Goal: Task Accomplishment & Management: Use online tool/utility

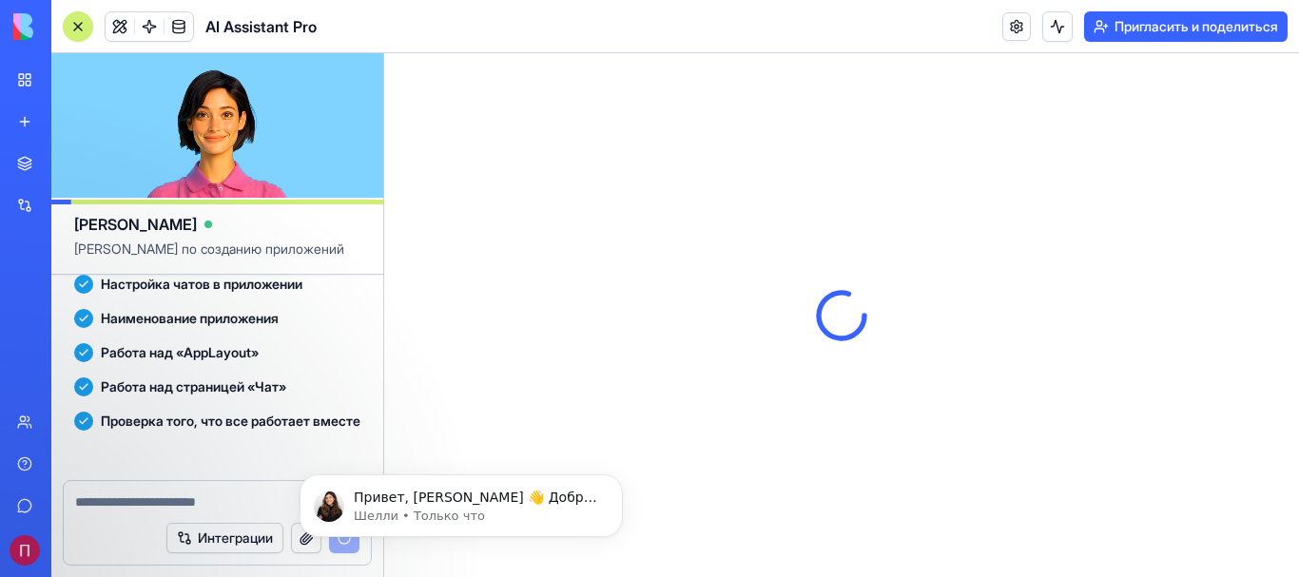
scroll to position [654, 0]
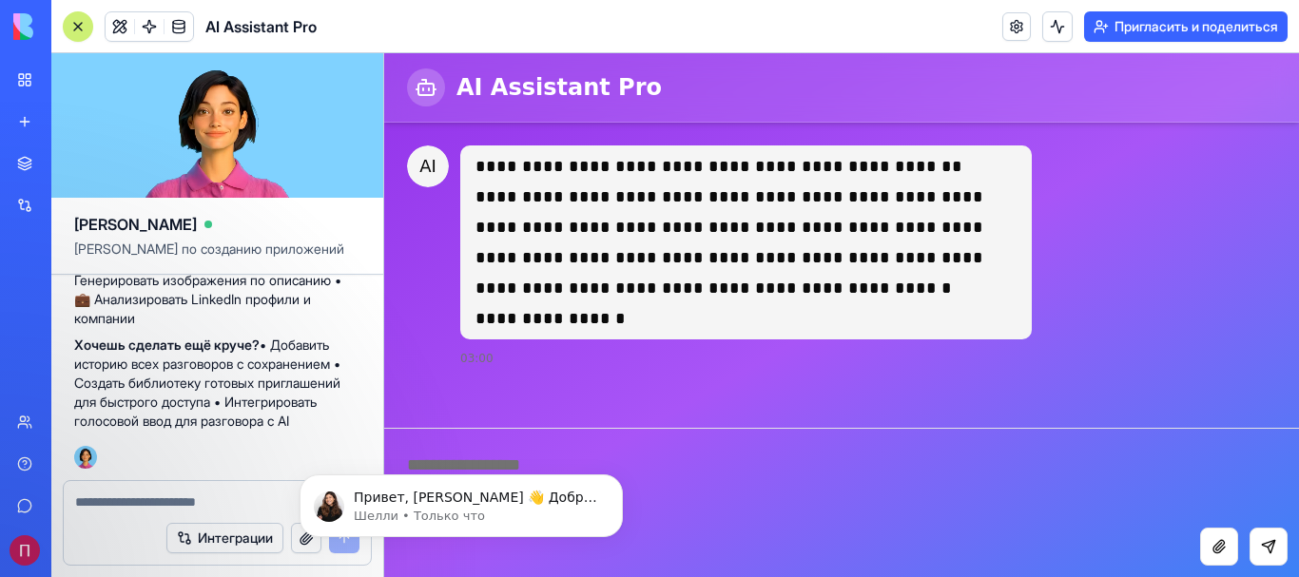
drag, startPoint x: 1682, startPoint y: 309, endPoint x: 1298, endPoint y: 256, distance: 387.7
click at [1298, 256] on div "**********" at bounding box center [841, 256] width 915 height 266
click at [650, 478] on html "Привет, [PERSON_NAME] 👋 Добро пожаловать в Blocks 🙌 Я здесь, если у вас есть во…" at bounding box center [461, 500] width 380 height 133
click at [615, 481] on icon "Отклонить уведомление" at bounding box center [617, 479] width 10 height 10
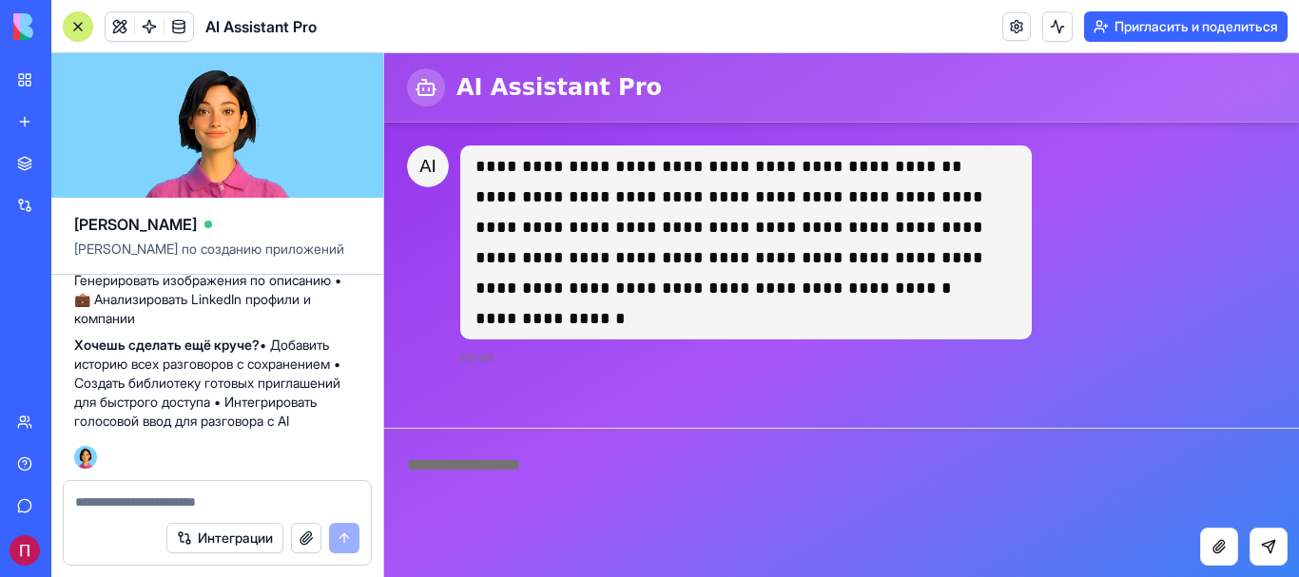
click at [501, 465] on textarea at bounding box center [841, 478] width 915 height 99
type textarea "******"
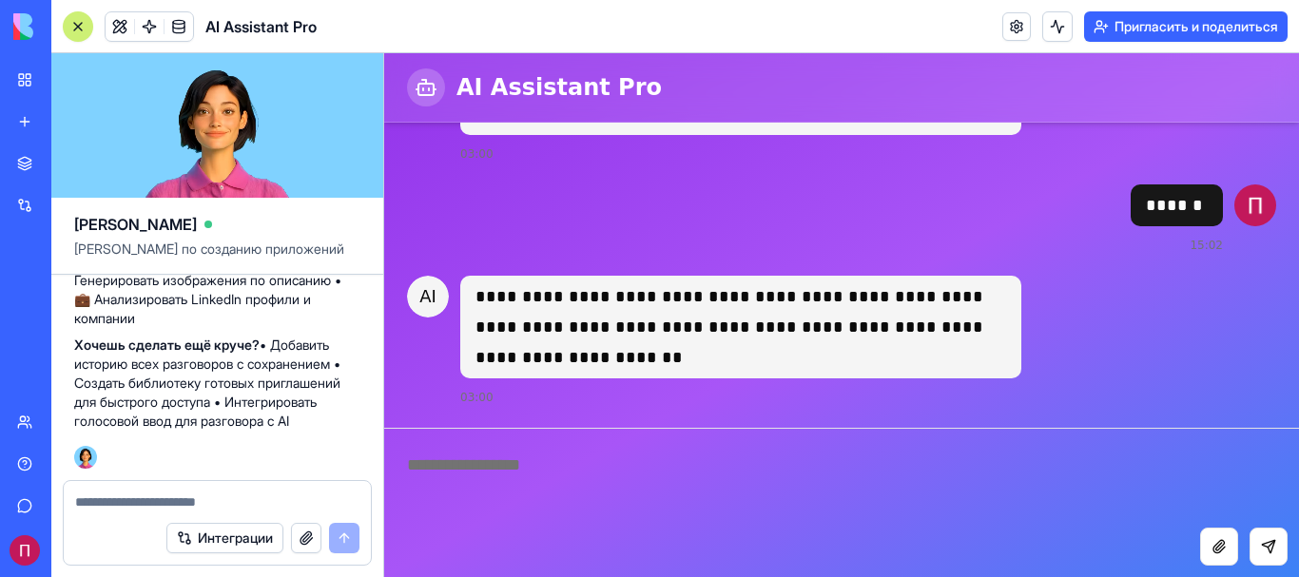
scroll to position [204, 0]
click at [314, 540] on button "button" at bounding box center [306, 538] width 30 height 30
click at [169, 499] on textarea at bounding box center [217, 501] width 284 height 19
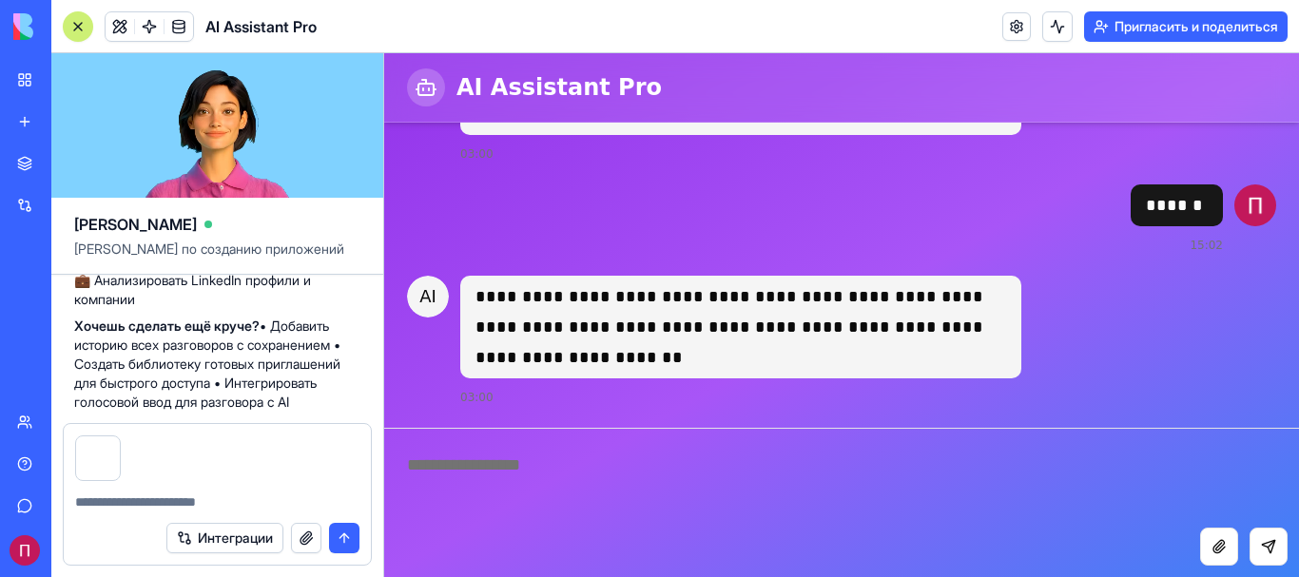
paste textarea "**********"
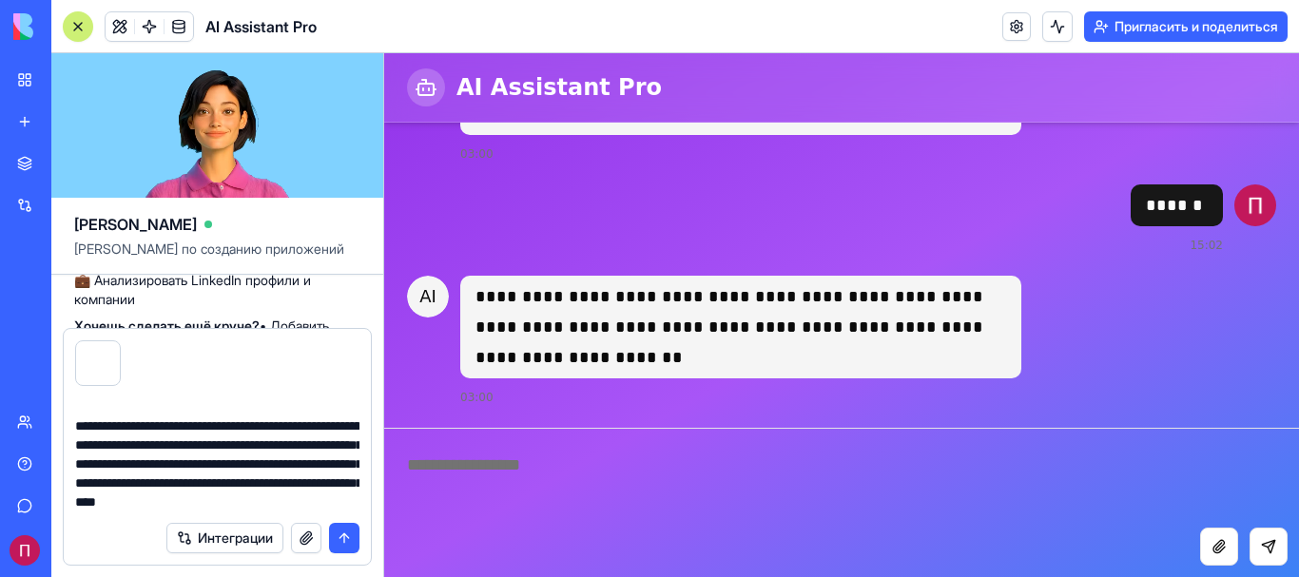
scroll to position [1462, 0]
type textarea "**********"
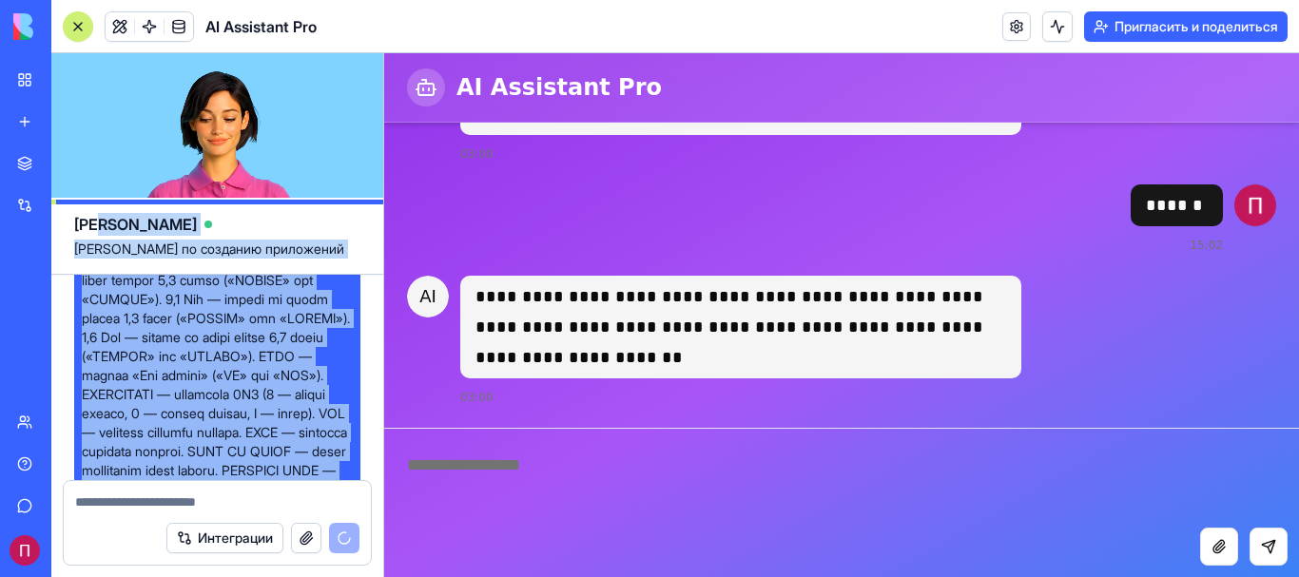
scroll to position [888, 0]
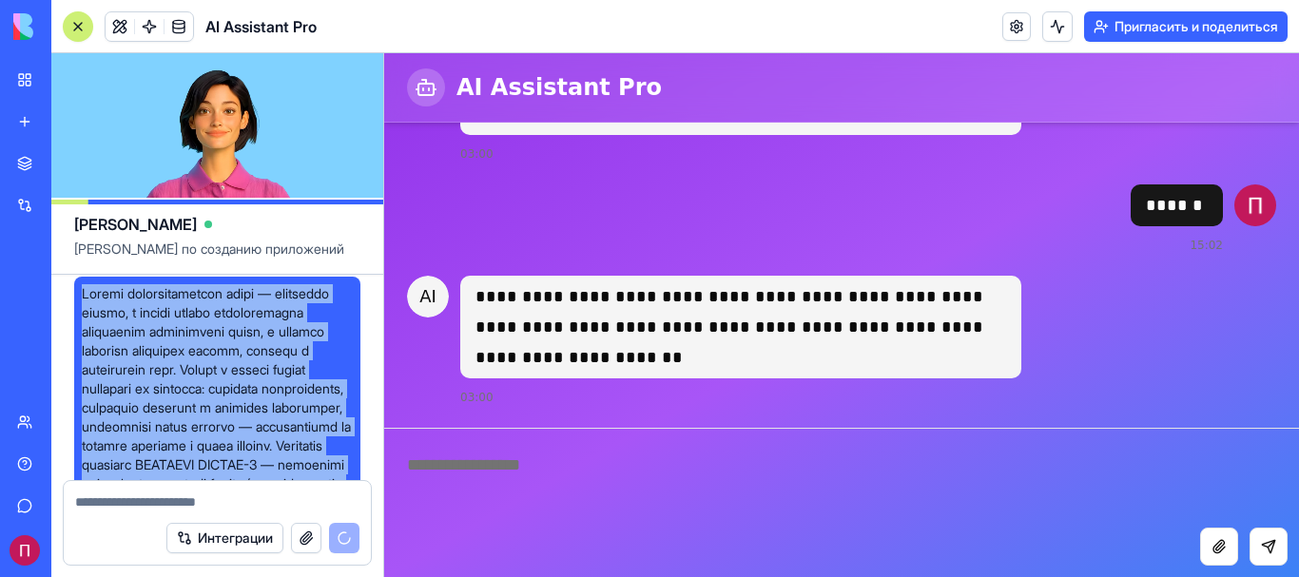
drag, startPoint x: 310, startPoint y: 428, endPoint x: 71, endPoint y: 288, distance: 276.5
click at [71, 288] on div "СОЗДАЙ КЛОНА ПРИЛОЖЕНИЯ СЕБЯ ЧТО БЫ МОГ ПИСАТЬ ПРОГРАММЫ ИСКАТЬ В ИНТЕРНЕТЕ И Т…" at bounding box center [217, 345] width 332 height 1917
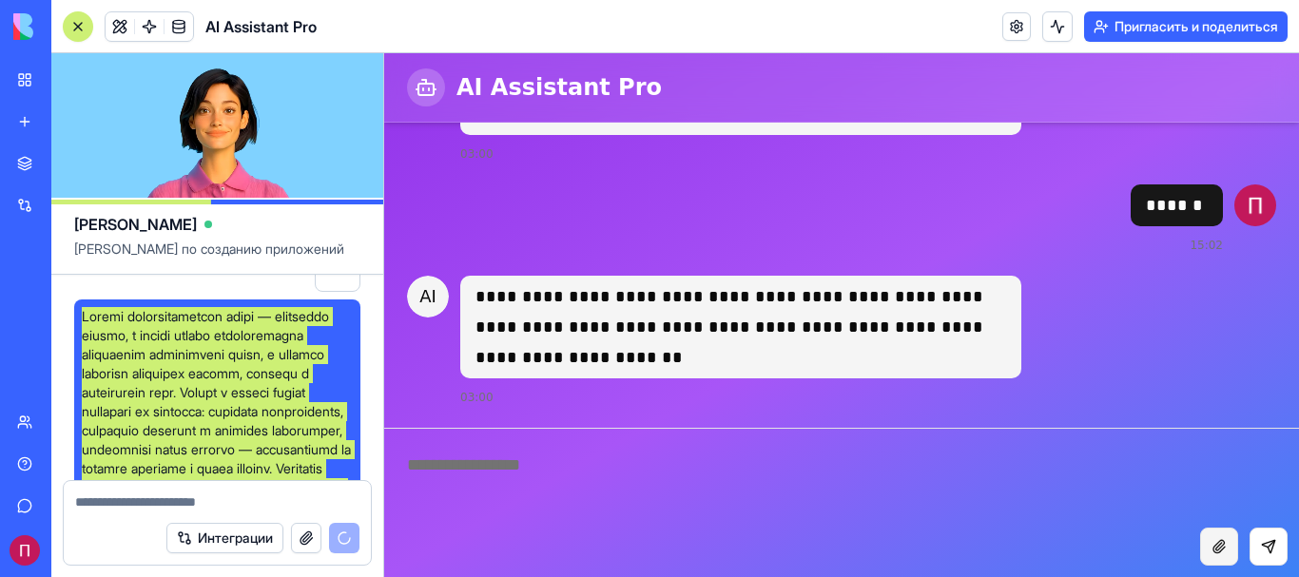
click at [1218, 535] on button "Attach file" at bounding box center [1219, 547] width 38 height 38
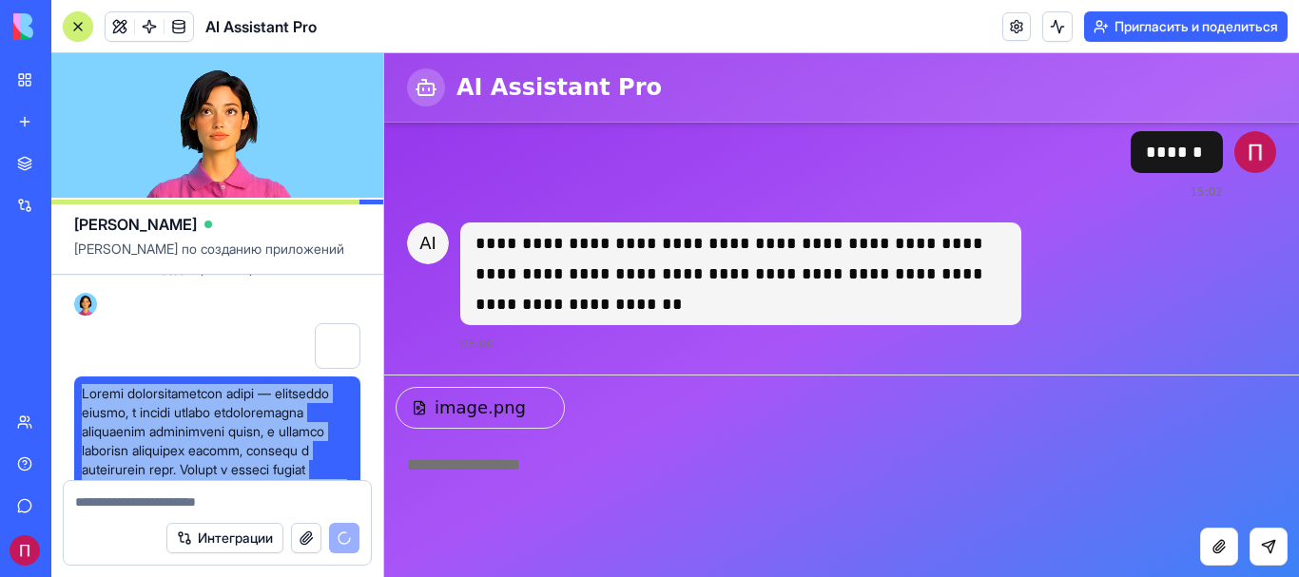
scroll to position [796, 0]
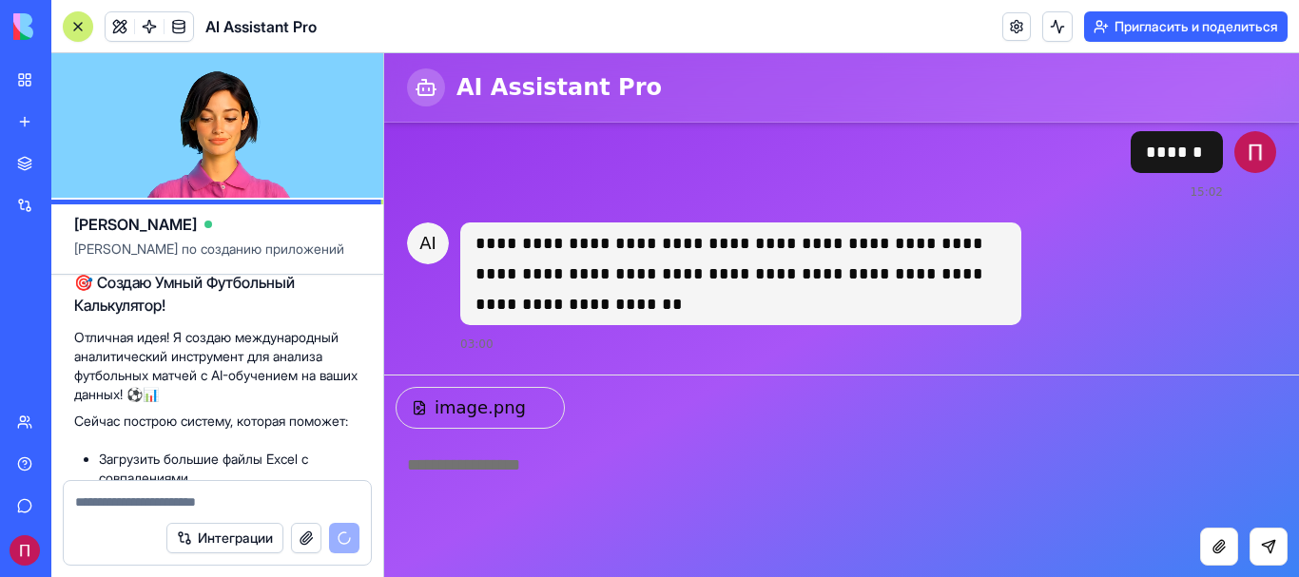
scroll to position [2010, 0]
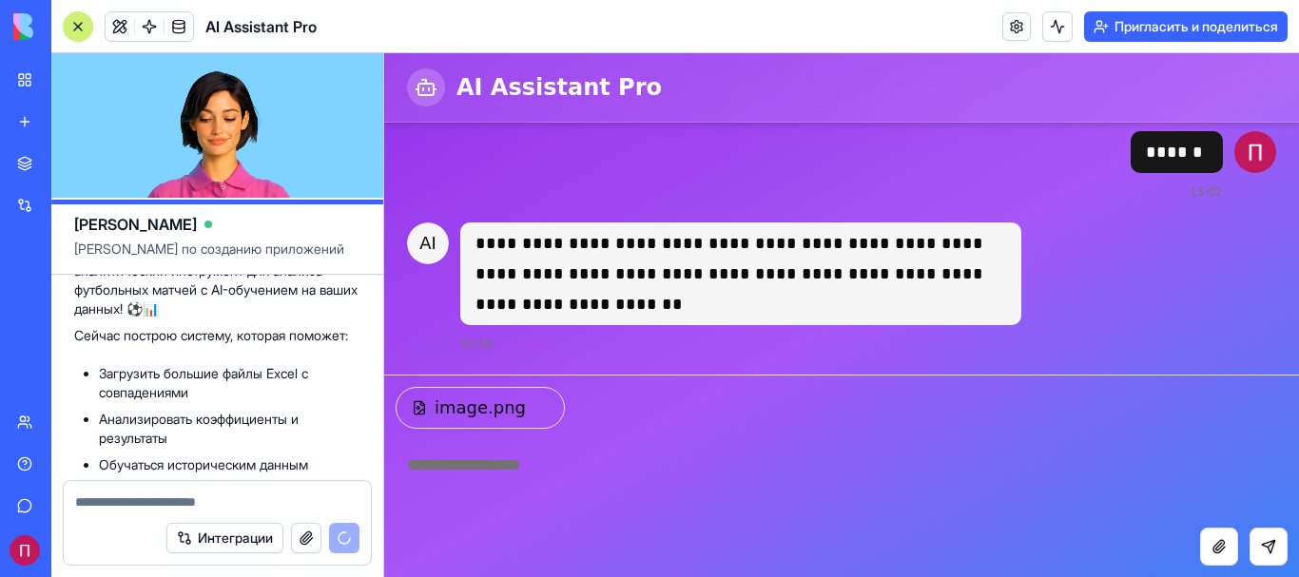
drag, startPoint x: 90, startPoint y: 412, endPoint x: 307, endPoint y: 342, distance: 227.6
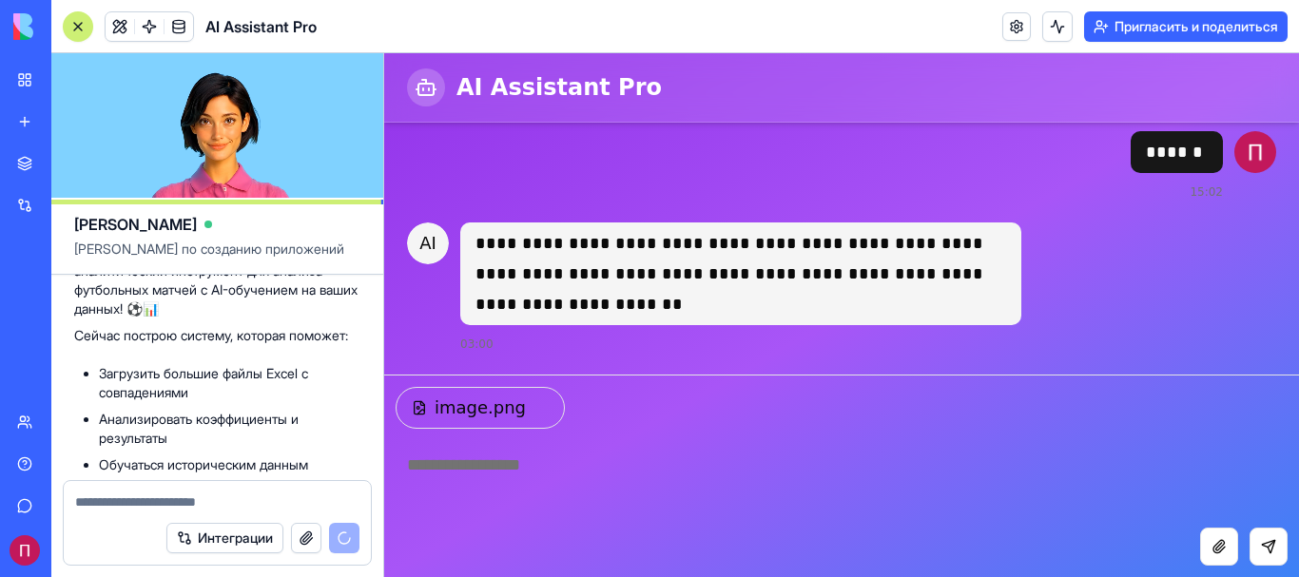
paste textarea "**********"
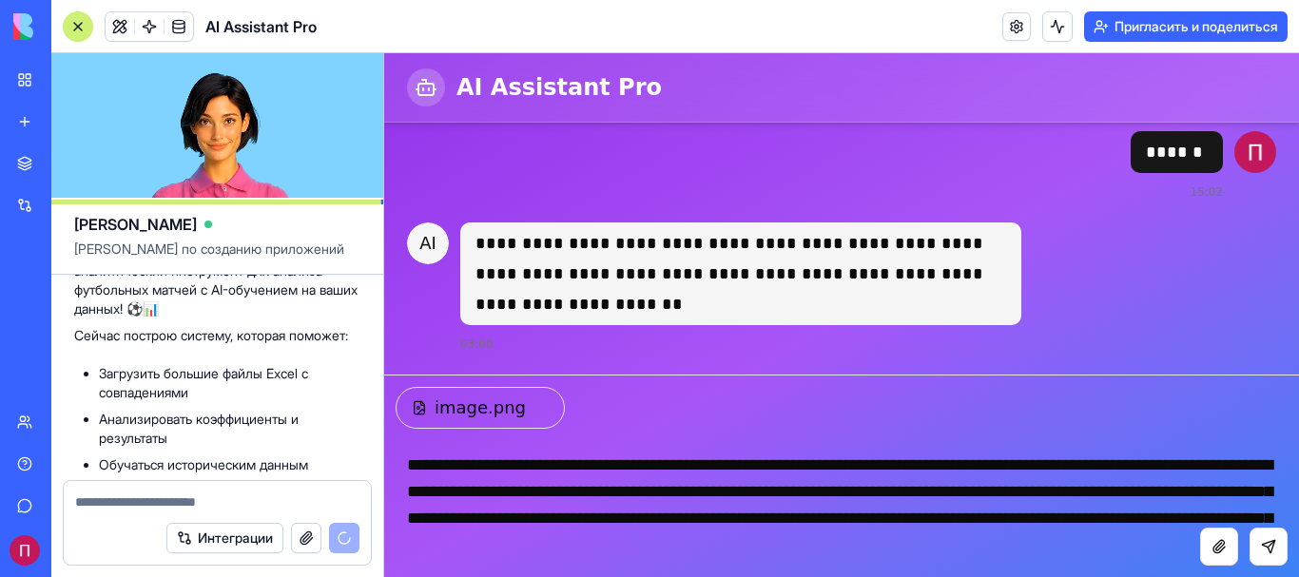
scroll to position [508, 0]
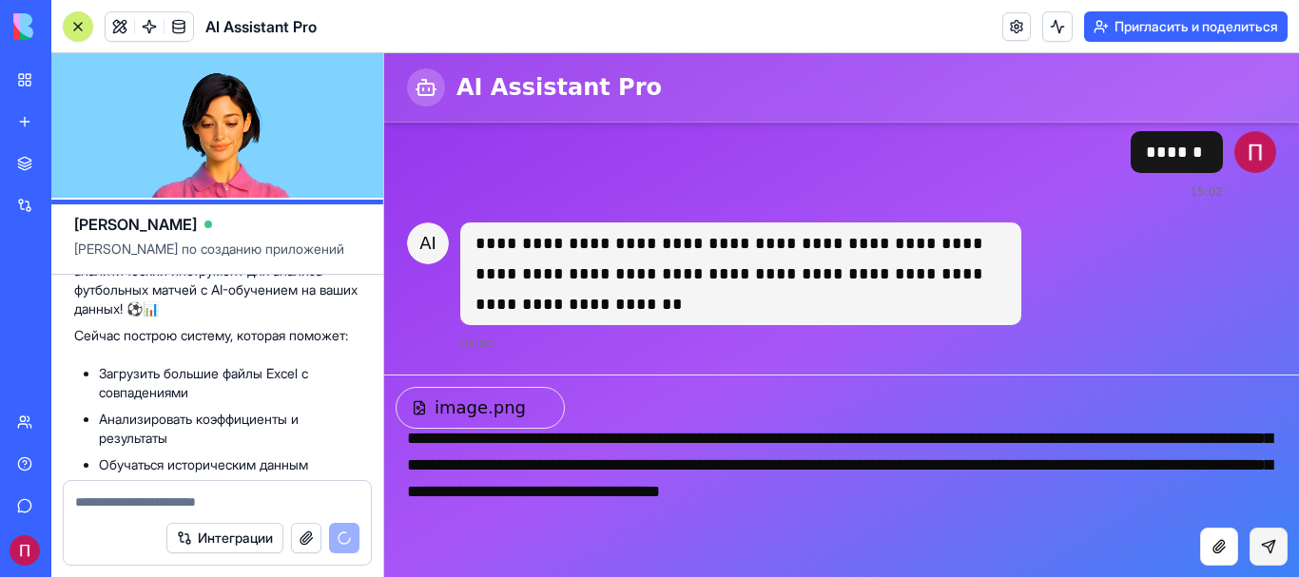
type textarea "**********"
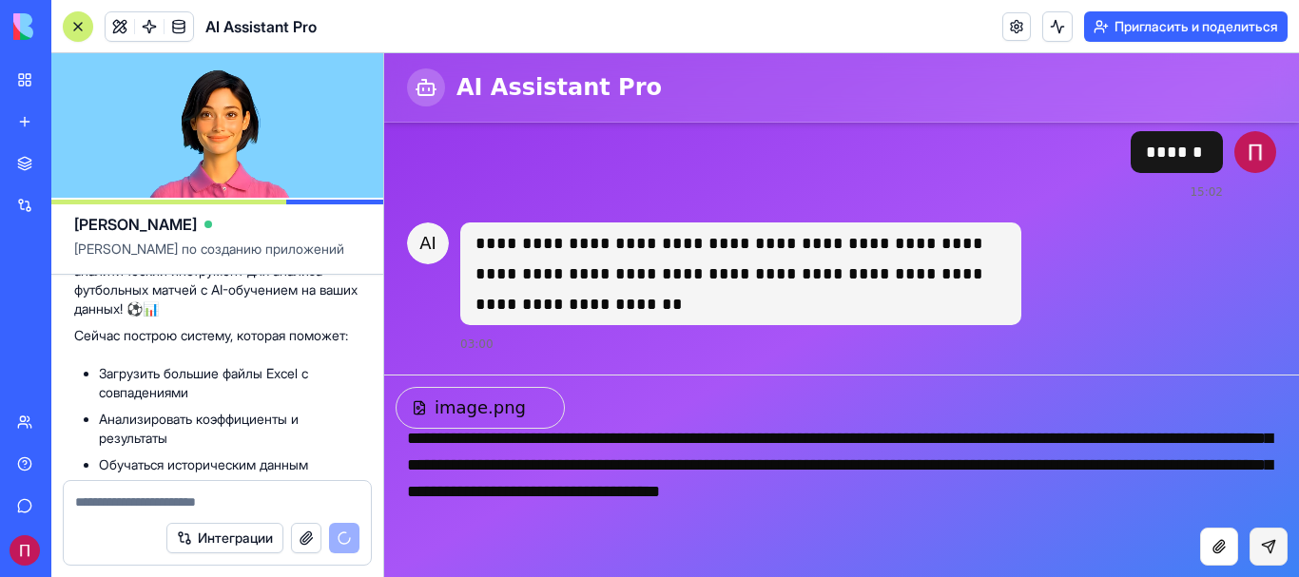
click at [1262, 556] on button "Send message" at bounding box center [1268, 547] width 38 height 38
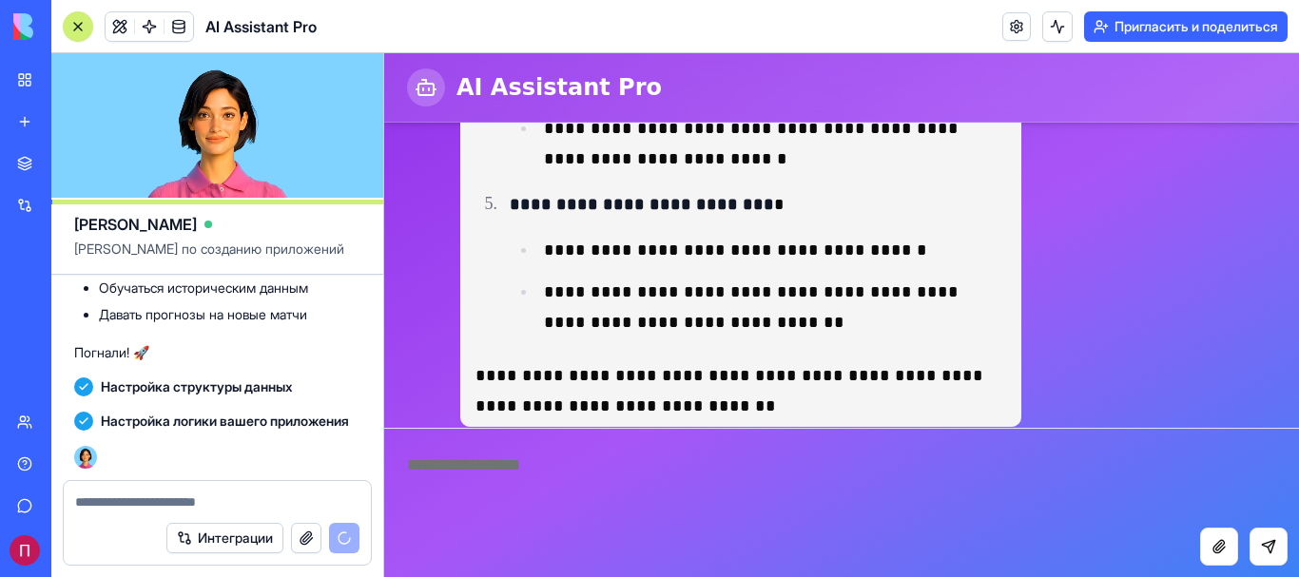
scroll to position [2529, 0]
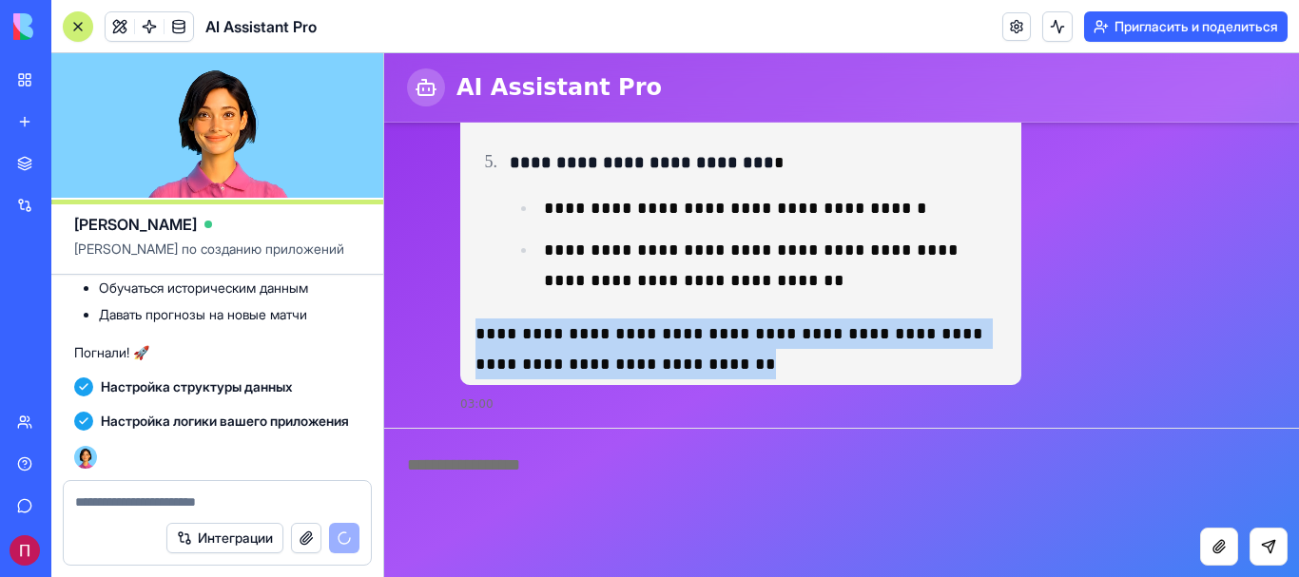
drag, startPoint x: 759, startPoint y: 361, endPoint x: 443, endPoint y: 331, distance: 317.1
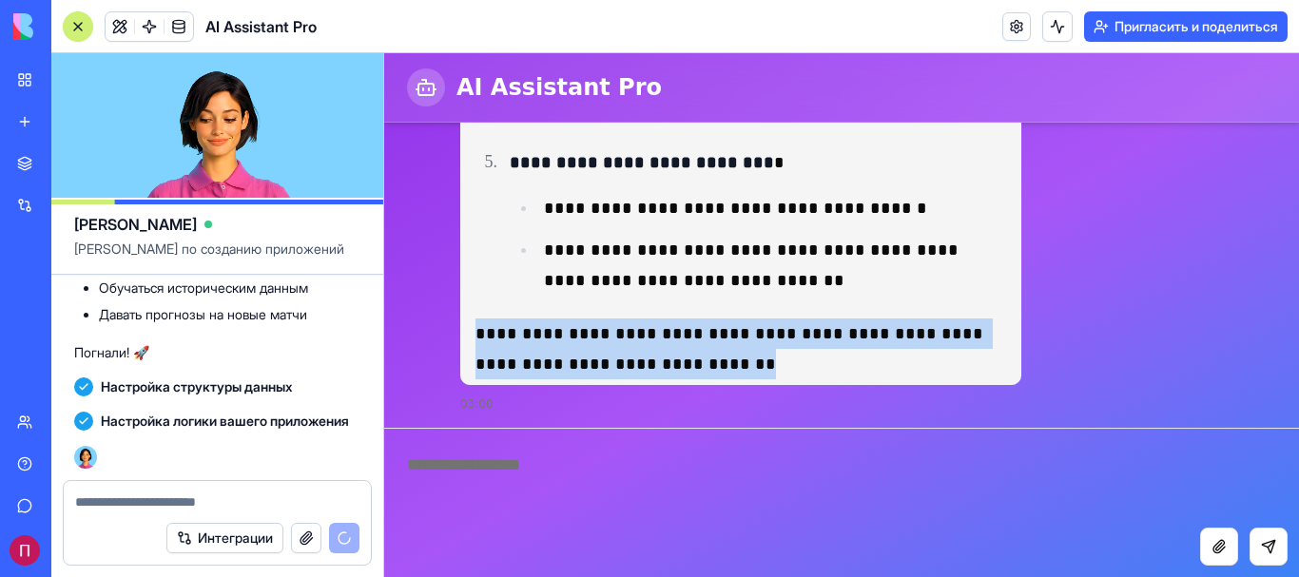
copy p "**********"
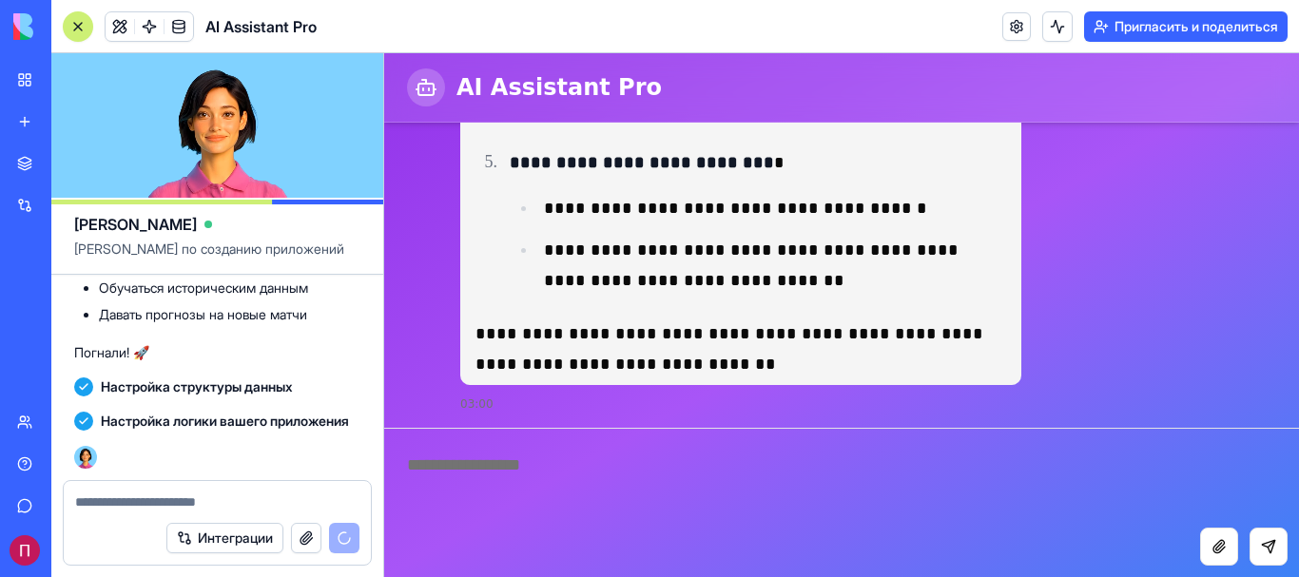
paste textarea "**********"
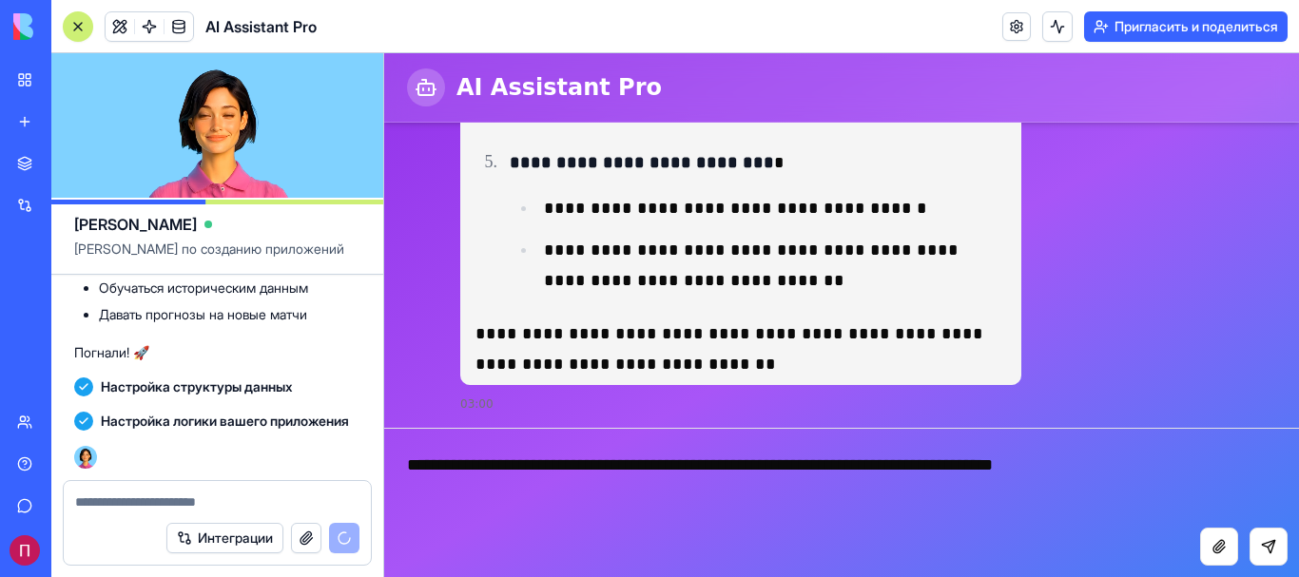
type textarea "**********"
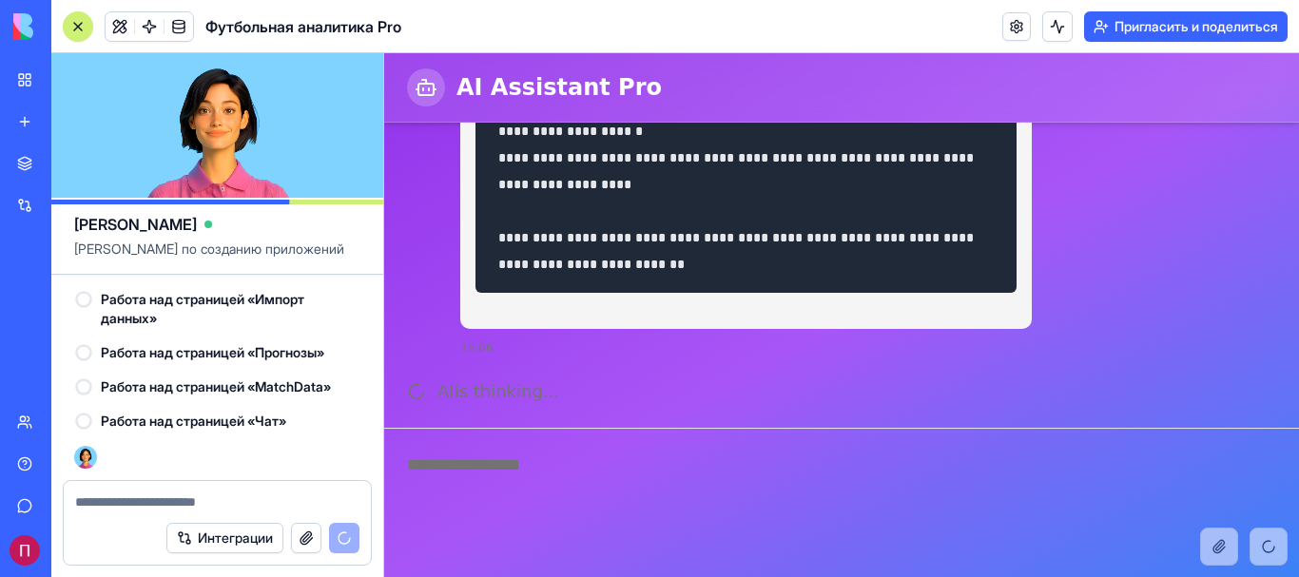
scroll to position [6433, 0]
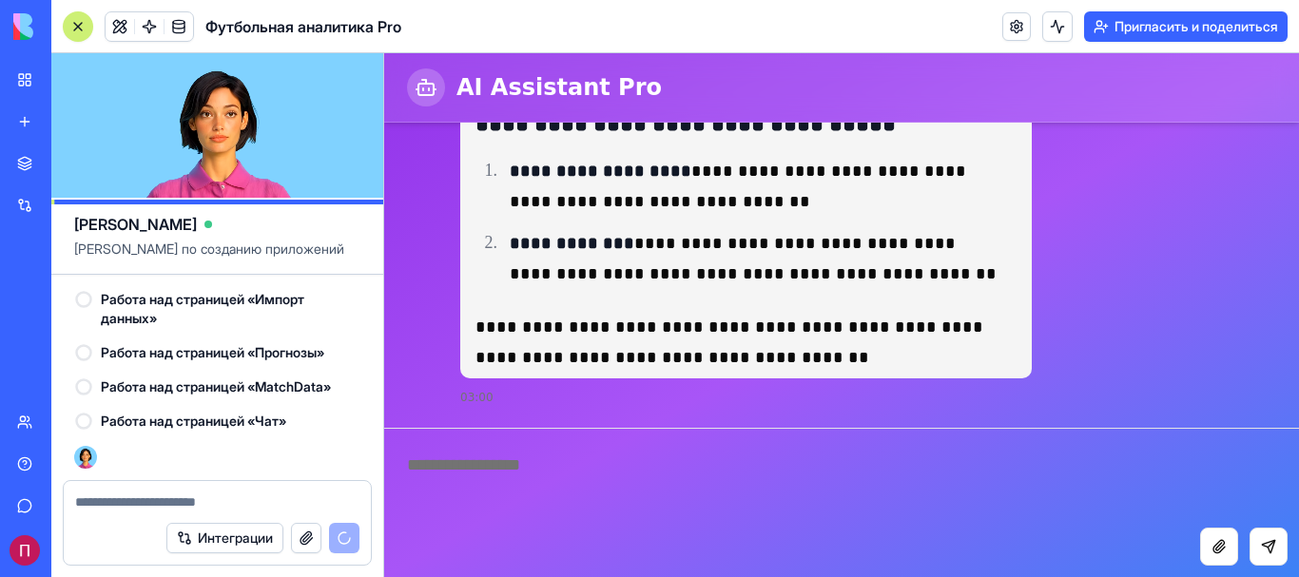
drag, startPoint x: 767, startPoint y: 511, endPoint x: 491, endPoint y: 502, distance: 275.9
click at [491, 502] on textarea at bounding box center [841, 478] width 915 height 99
paste textarea "**********"
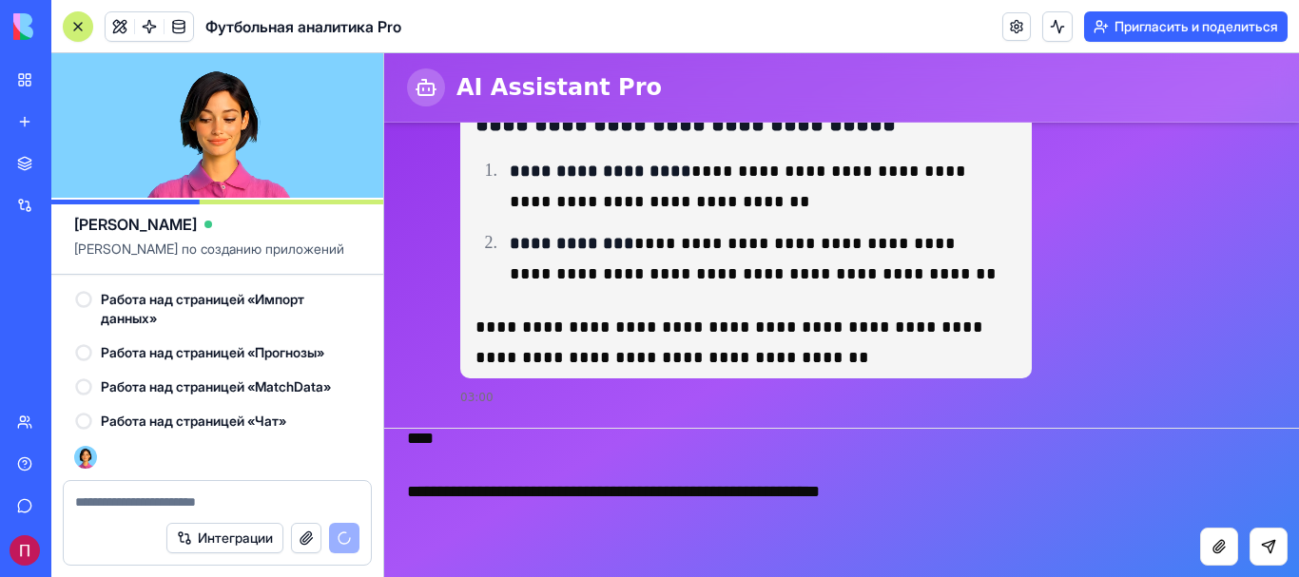
type textarea "**********"
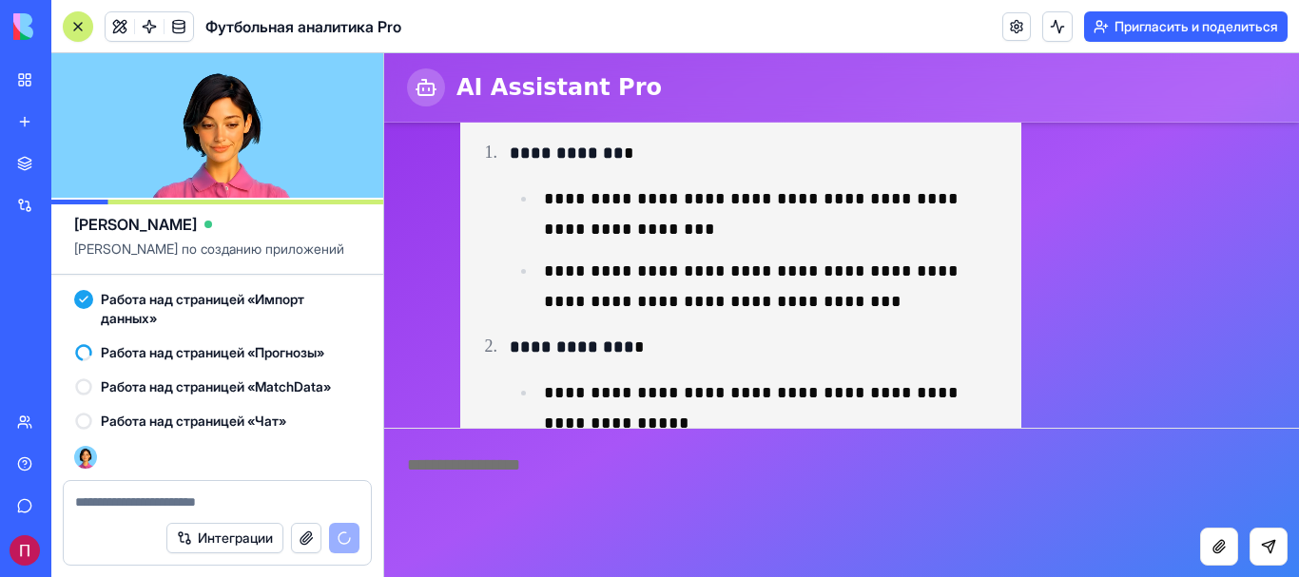
scroll to position [9790, 0]
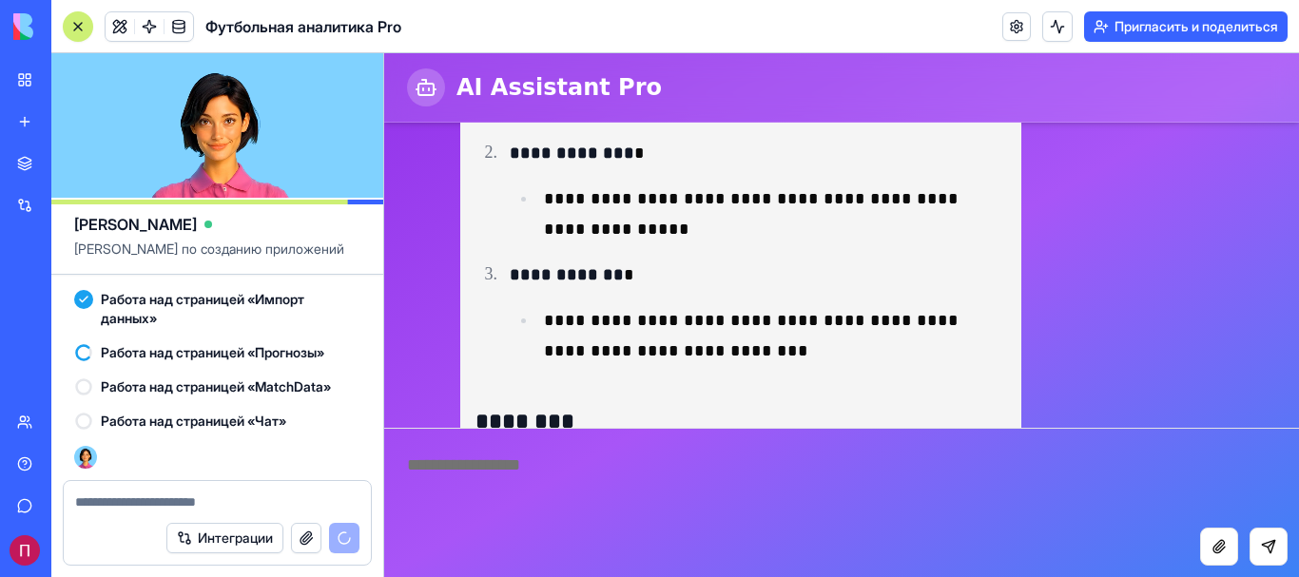
click at [600, 453] on textarea at bounding box center [841, 478] width 915 height 99
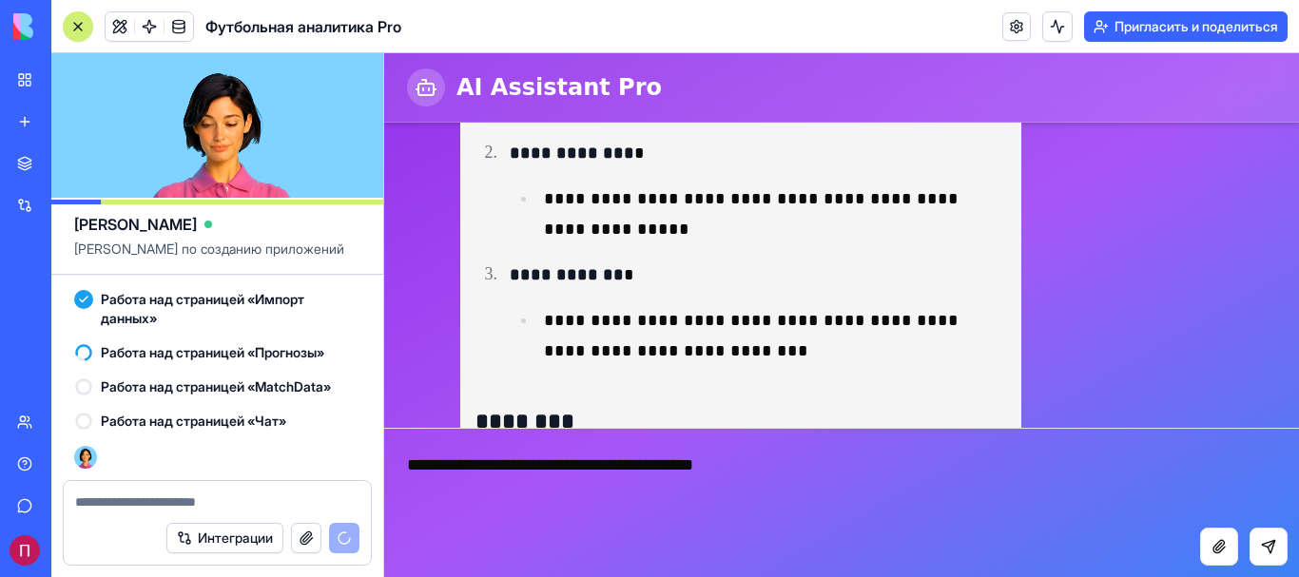
type textarea "**********"
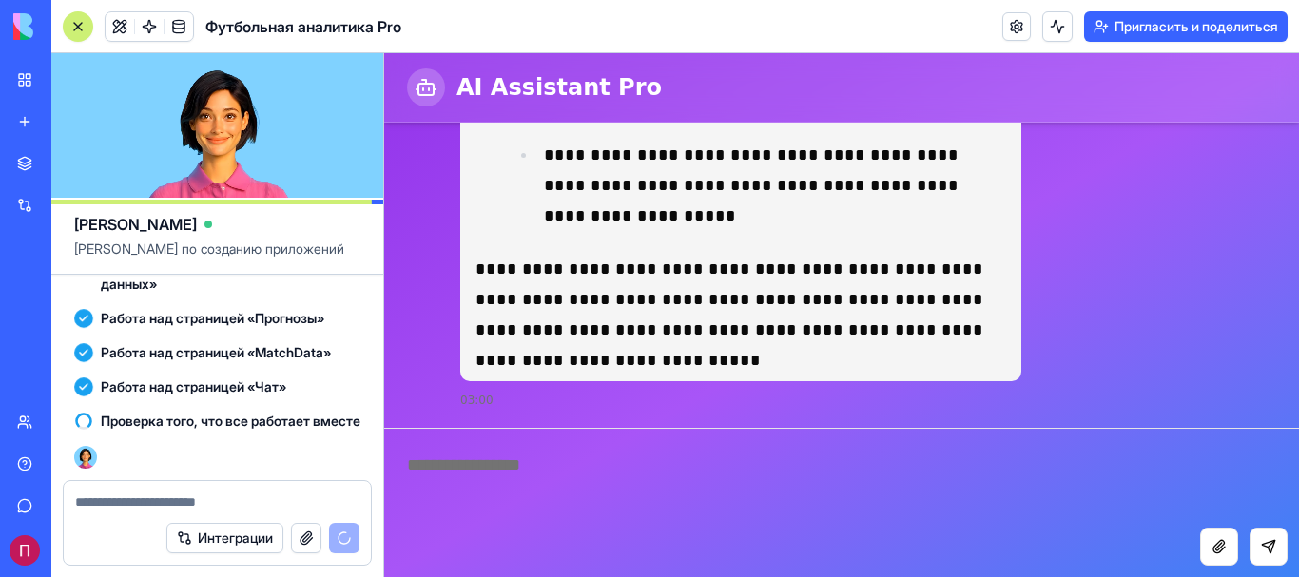
scroll to position [11430, 0]
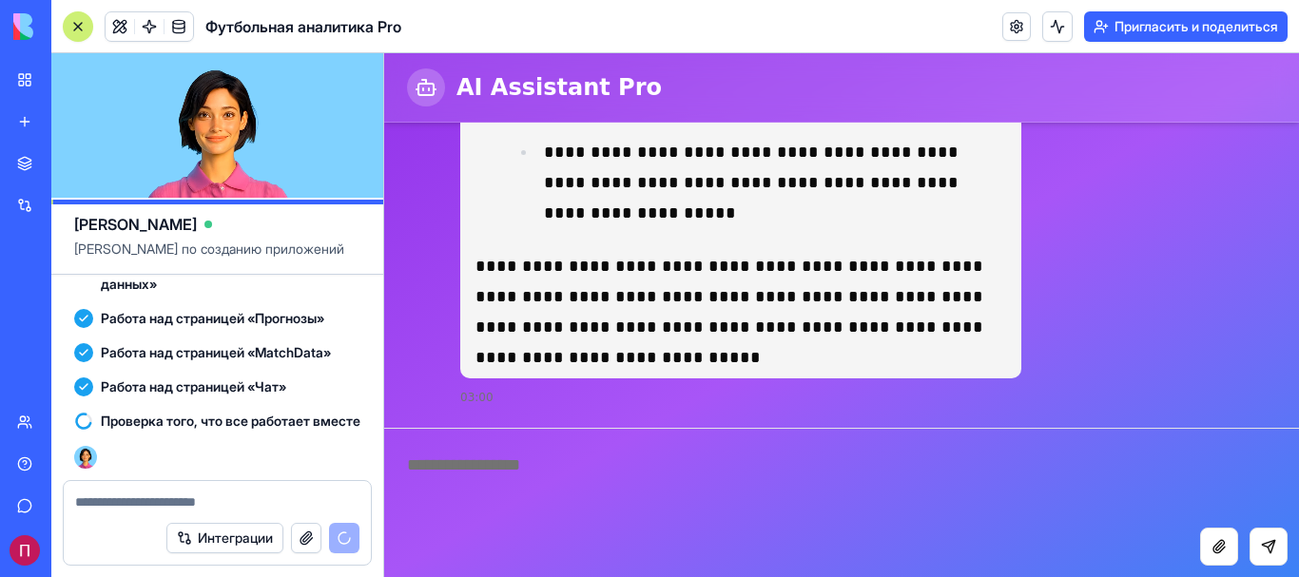
click at [589, 472] on textarea at bounding box center [841, 478] width 915 height 99
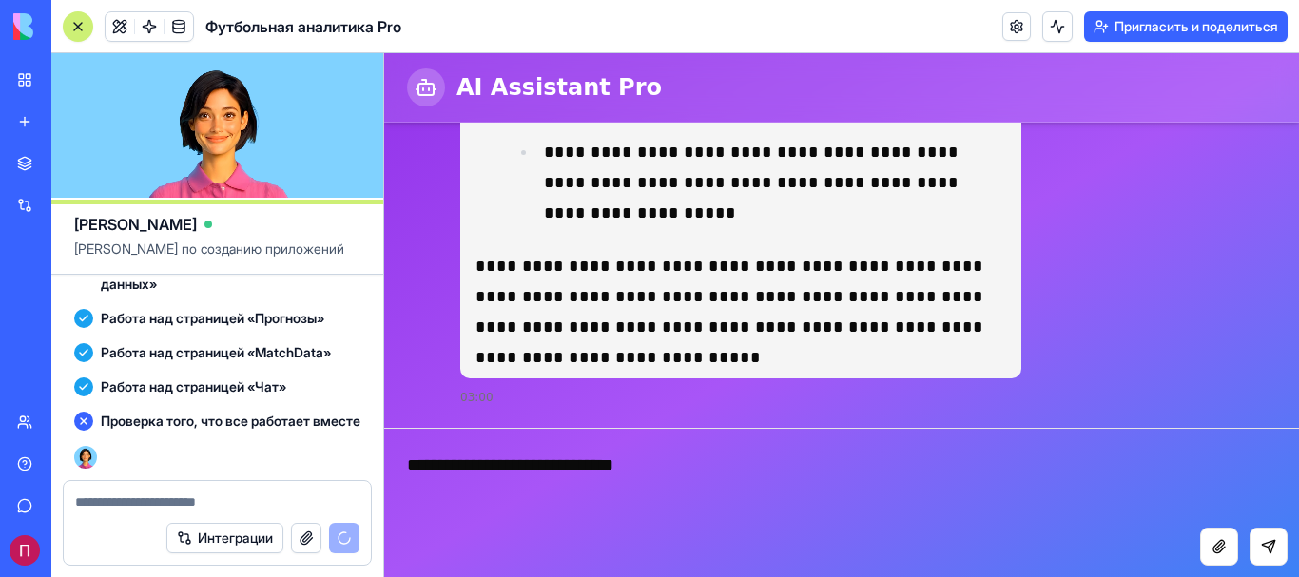
type textarea "**********"
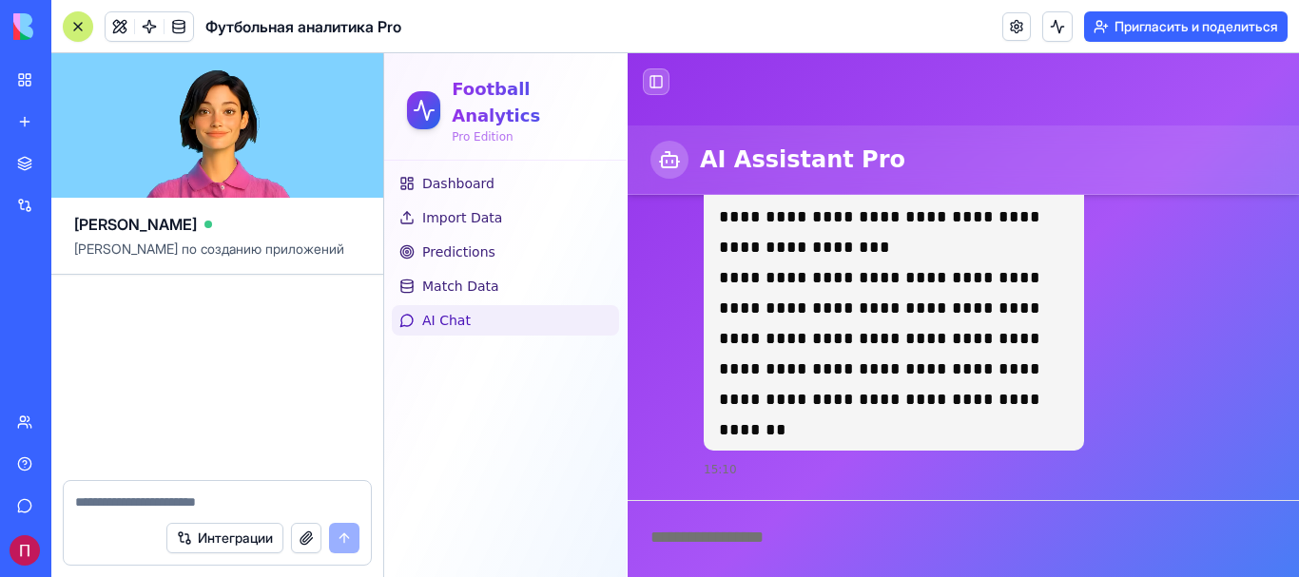
scroll to position [3209, 0]
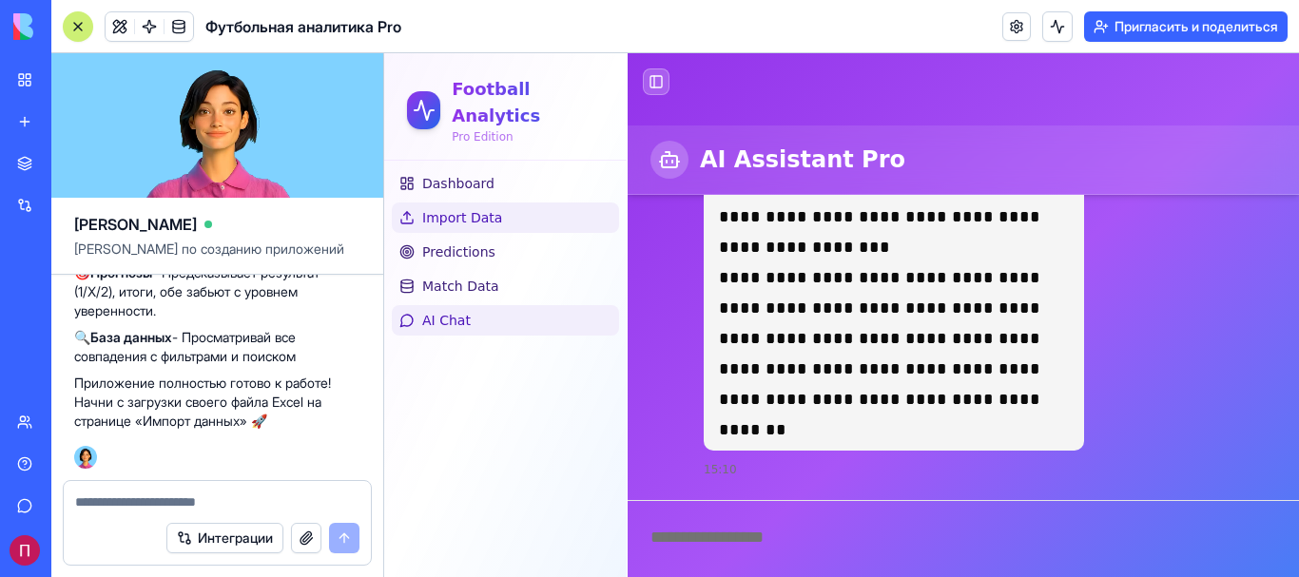
click at [539, 202] on link "Import Data" at bounding box center [505, 217] width 227 height 30
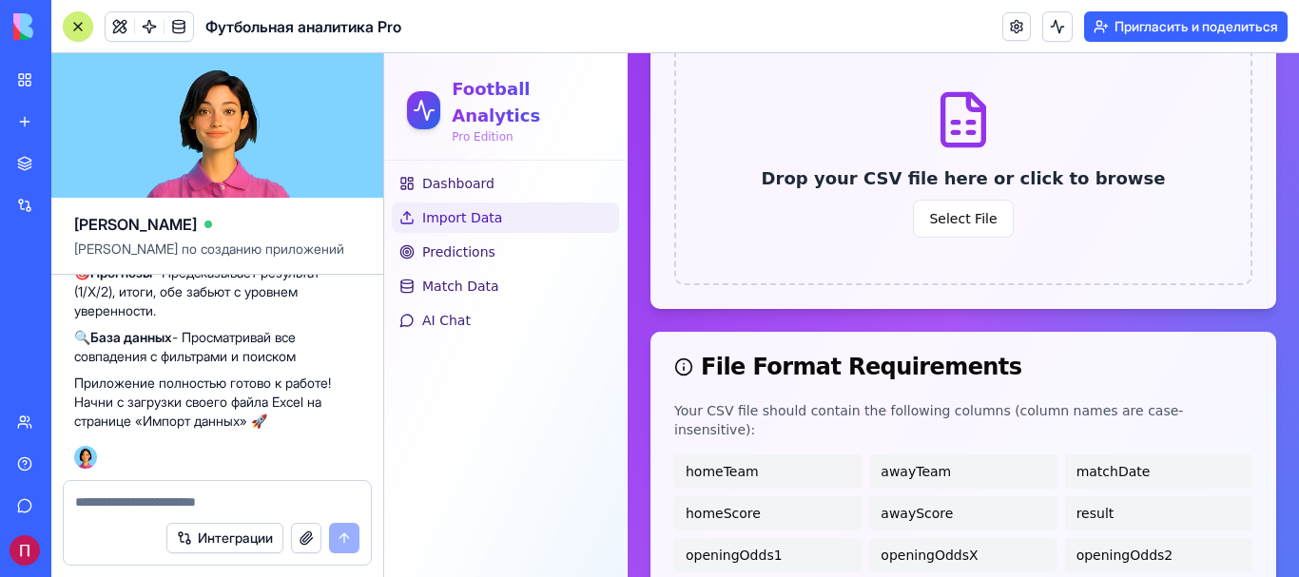
scroll to position [317, 0]
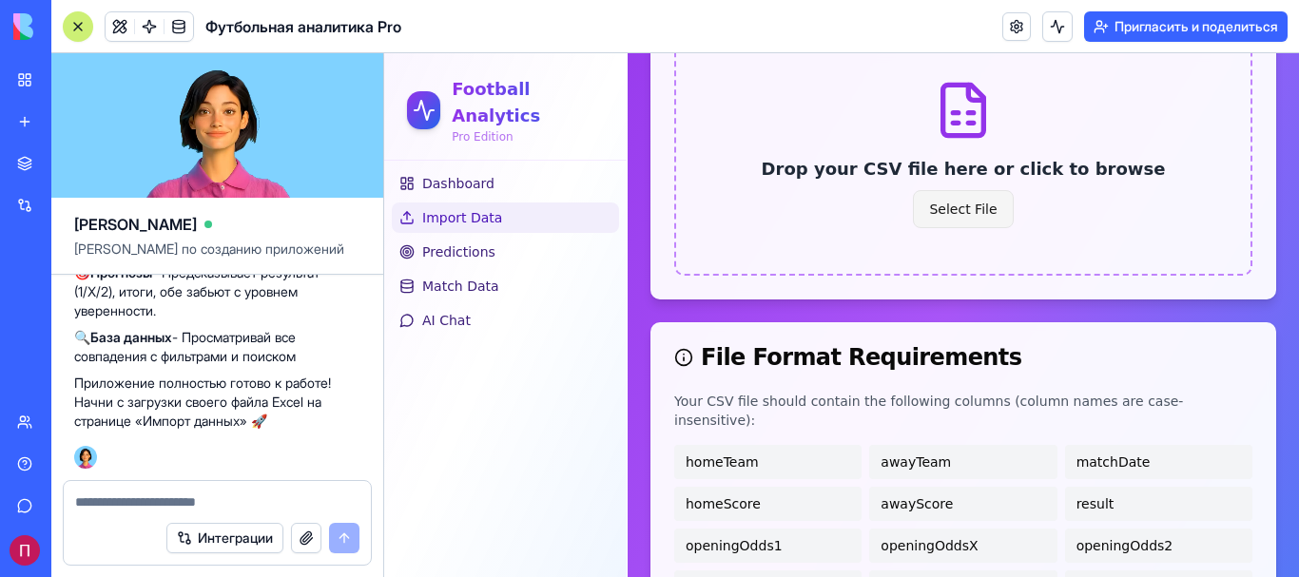
click at [954, 200] on span "Select File" at bounding box center [963, 209] width 100 height 38
click at [384, 53] on input "Select File" at bounding box center [384, 53] width 0 height 0
click at [470, 242] on span "Predictions" at bounding box center [458, 251] width 73 height 19
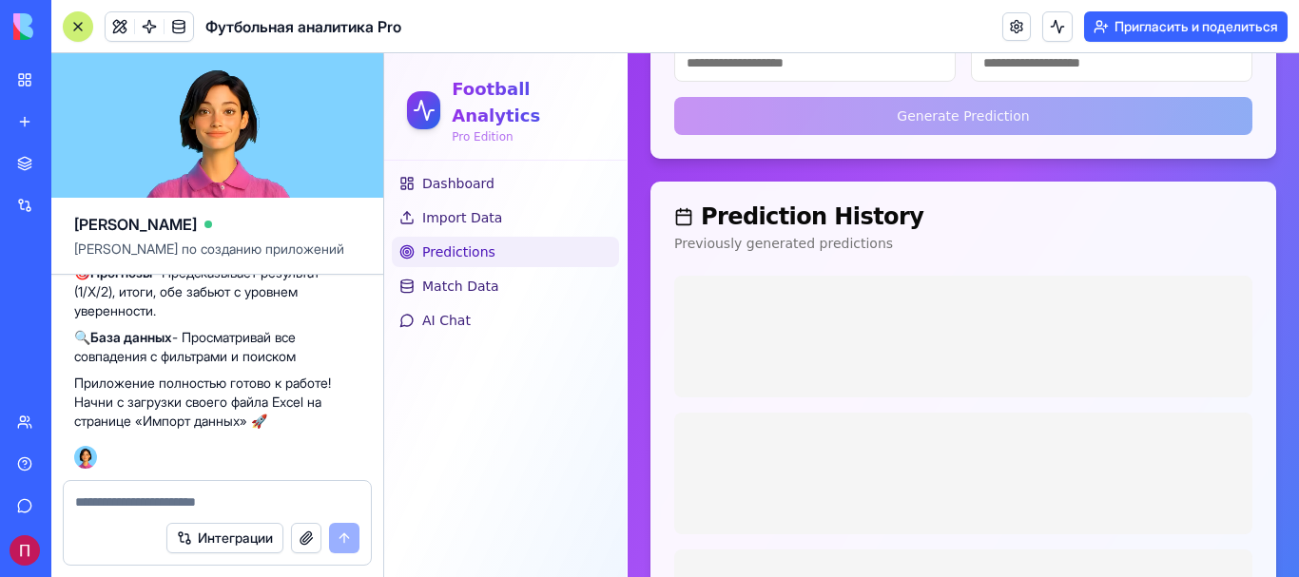
scroll to position [145, 0]
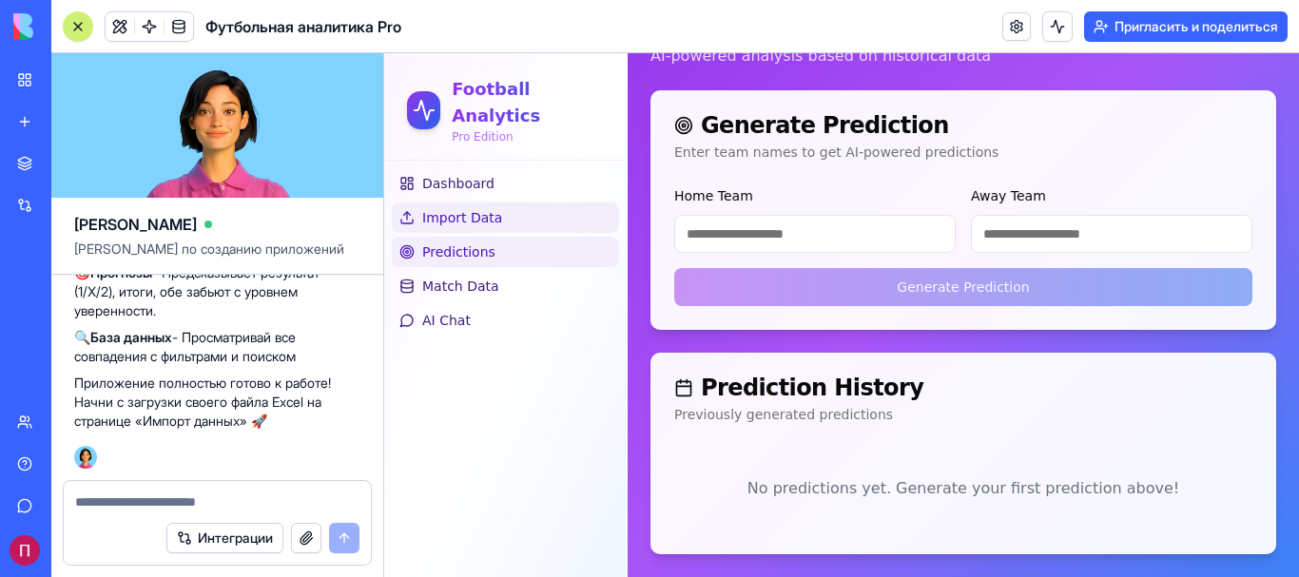
click at [492, 208] on span "Import Data" at bounding box center [462, 217] width 80 height 19
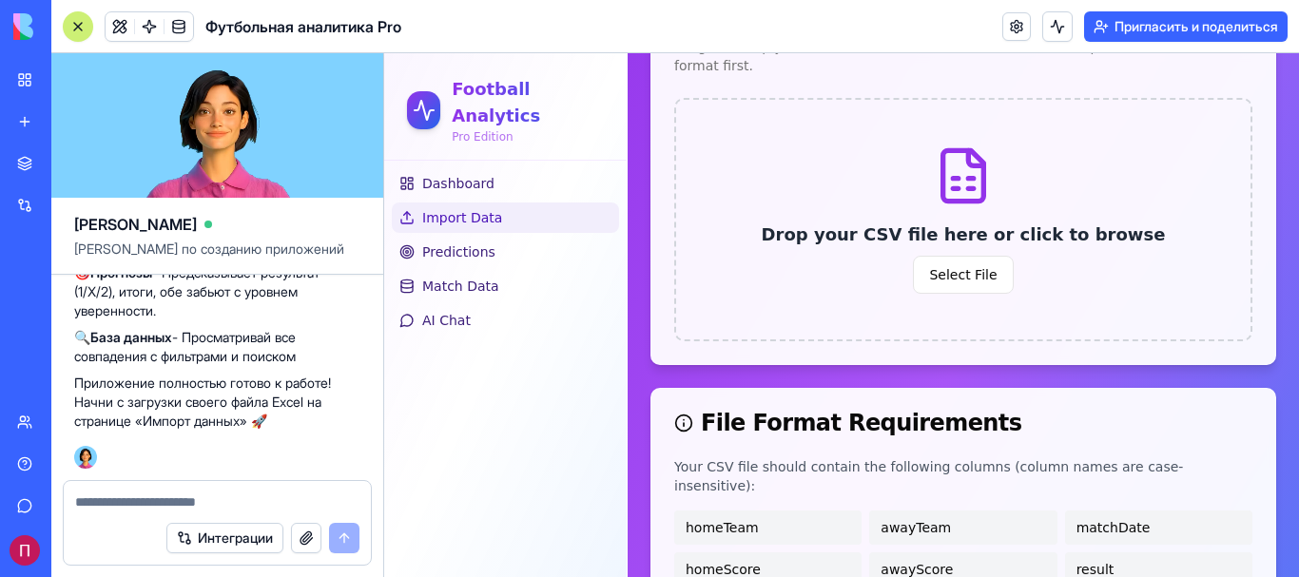
scroll to position [224, 0]
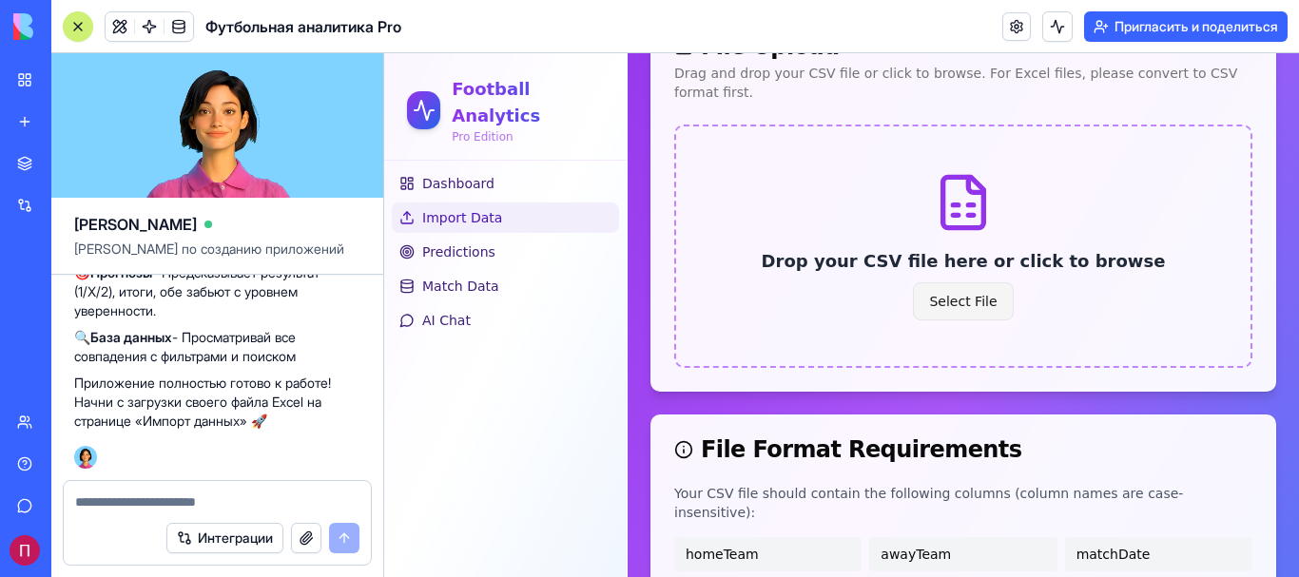
click at [954, 287] on span "Select File" at bounding box center [963, 301] width 100 height 38
click at [384, 53] on input "Select File" at bounding box center [384, 53] width 0 height 0
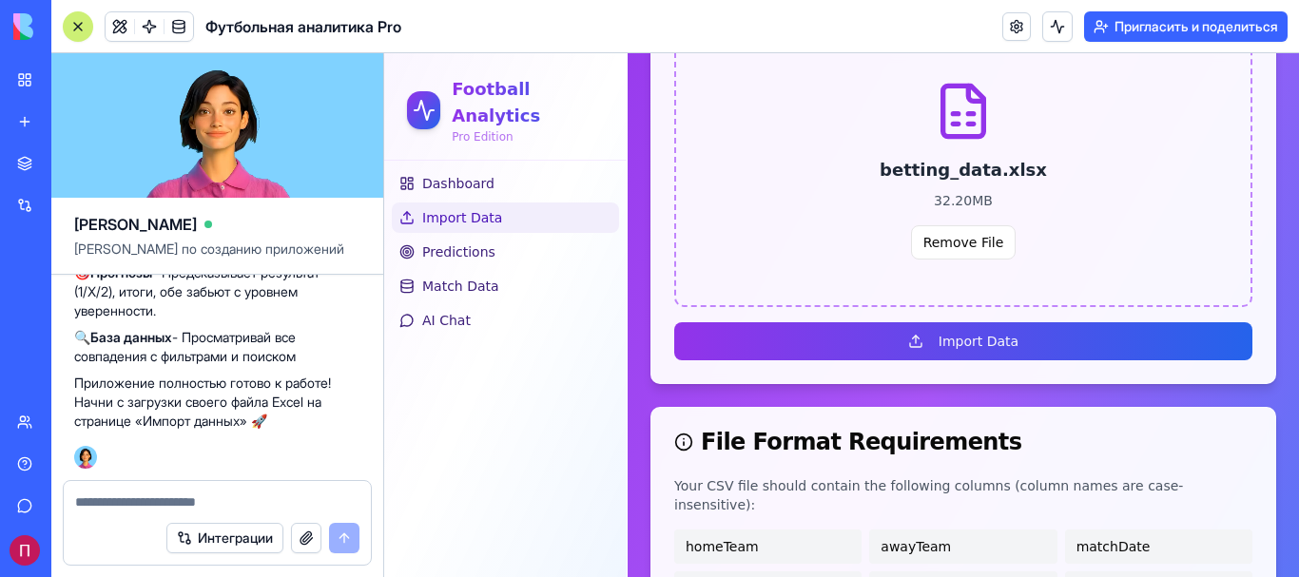
scroll to position [317, 0]
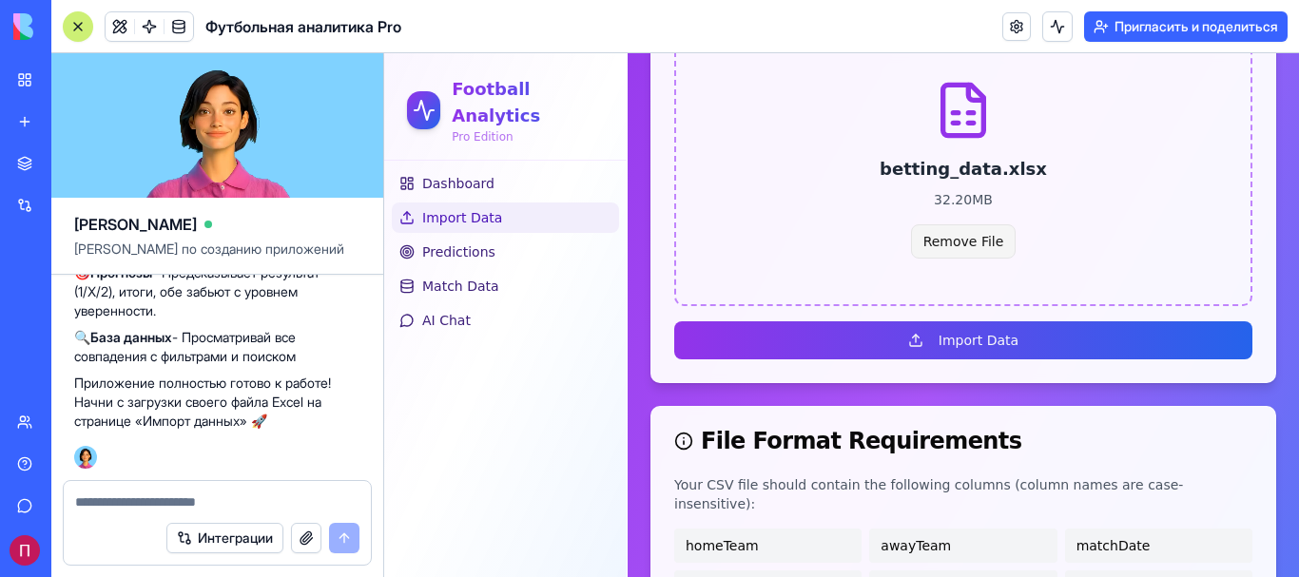
click at [963, 230] on button "Remove File" at bounding box center [964, 241] width 106 height 34
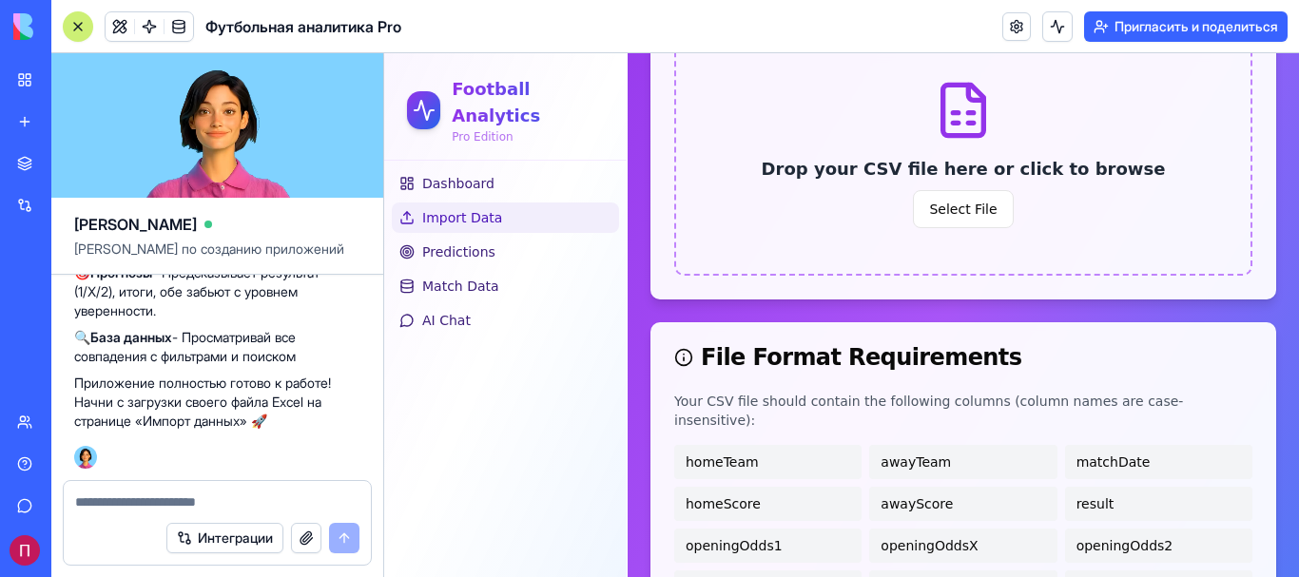
scroll to position [159, 0]
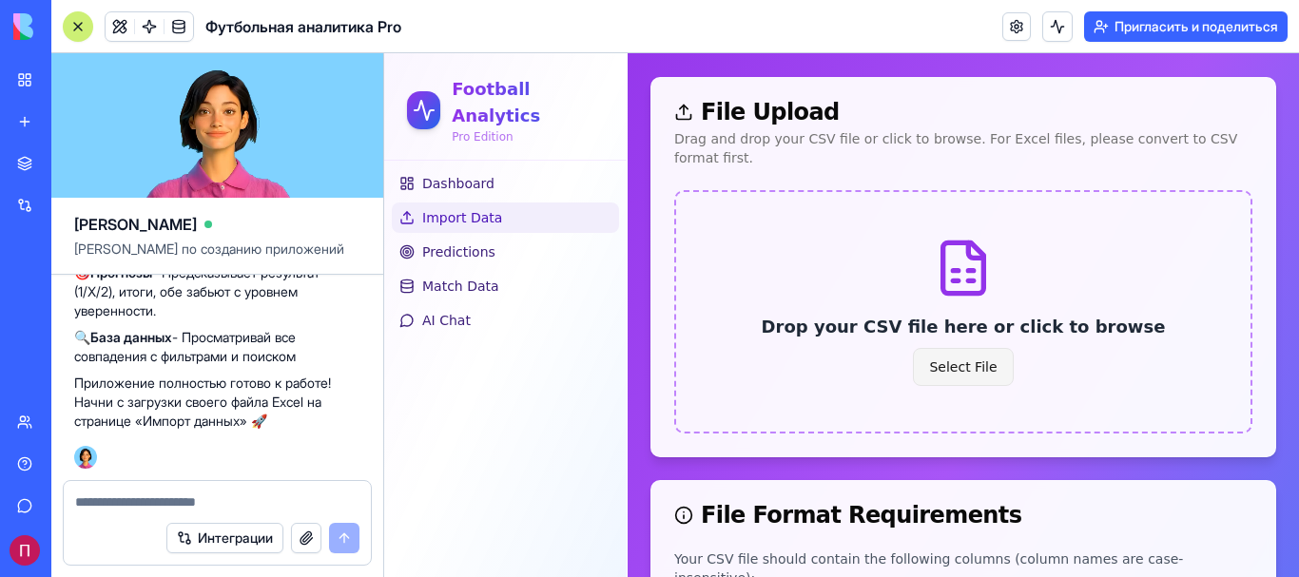
click at [976, 349] on span "Select File" at bounding box center [963, 367] width 100 height 38
click at [384, 53] on input "Select File" at bounding box center [384, 53] width 0 height 0
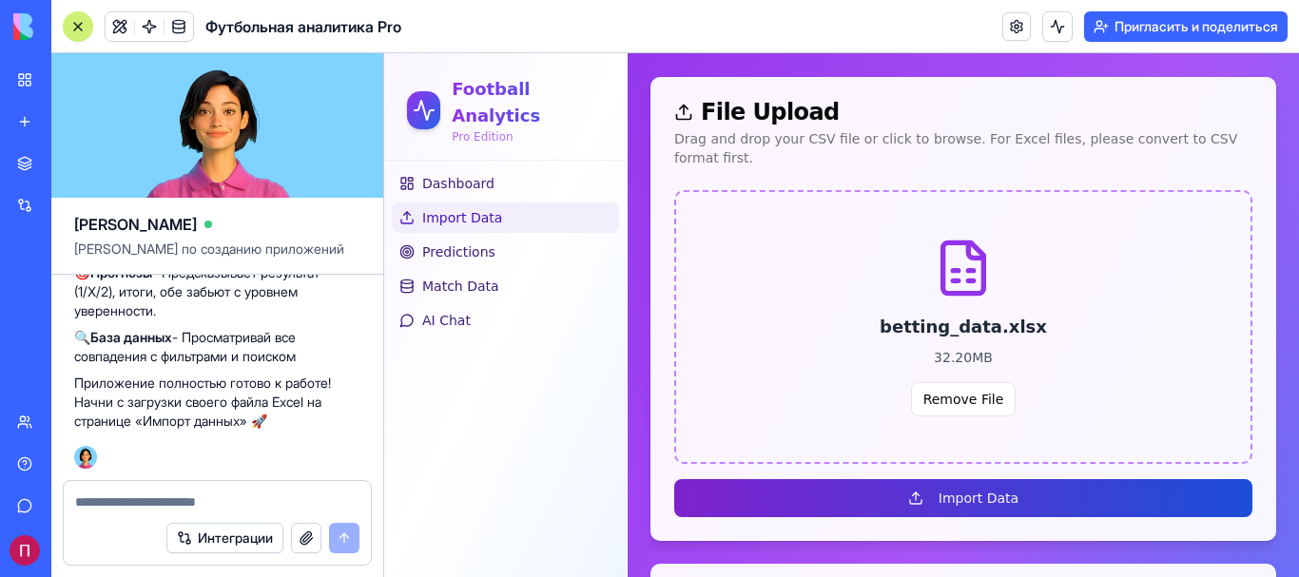
click at [1011, 481] on button "Import Data" at bounding box center [963, 498] width 578 height 38
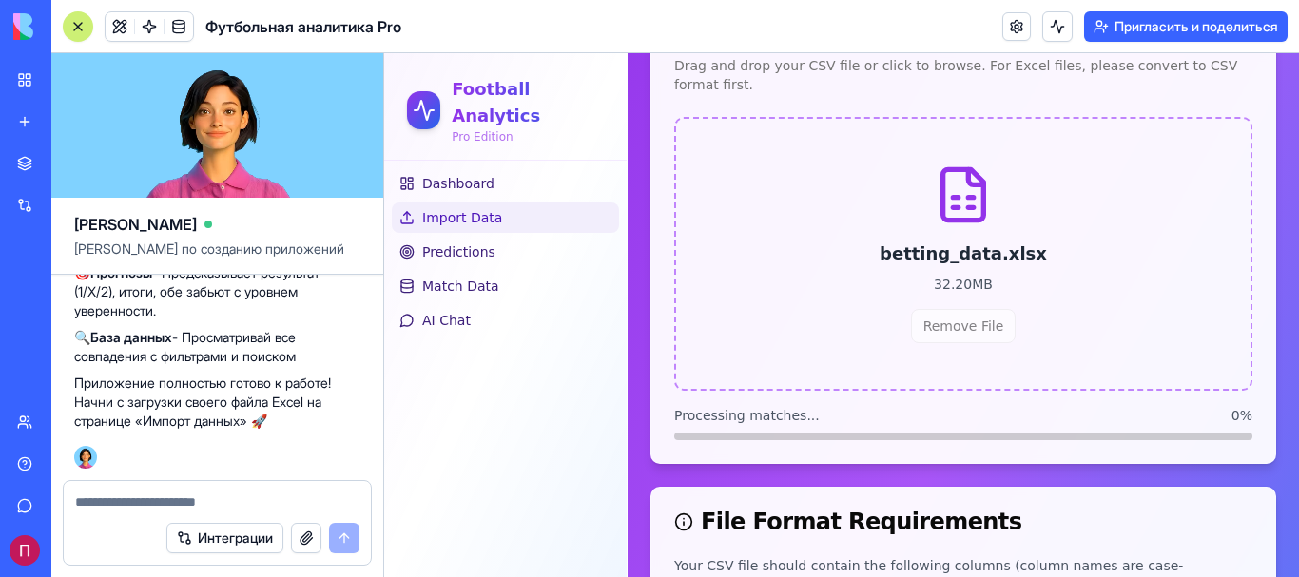
scroll to position [145, 0]
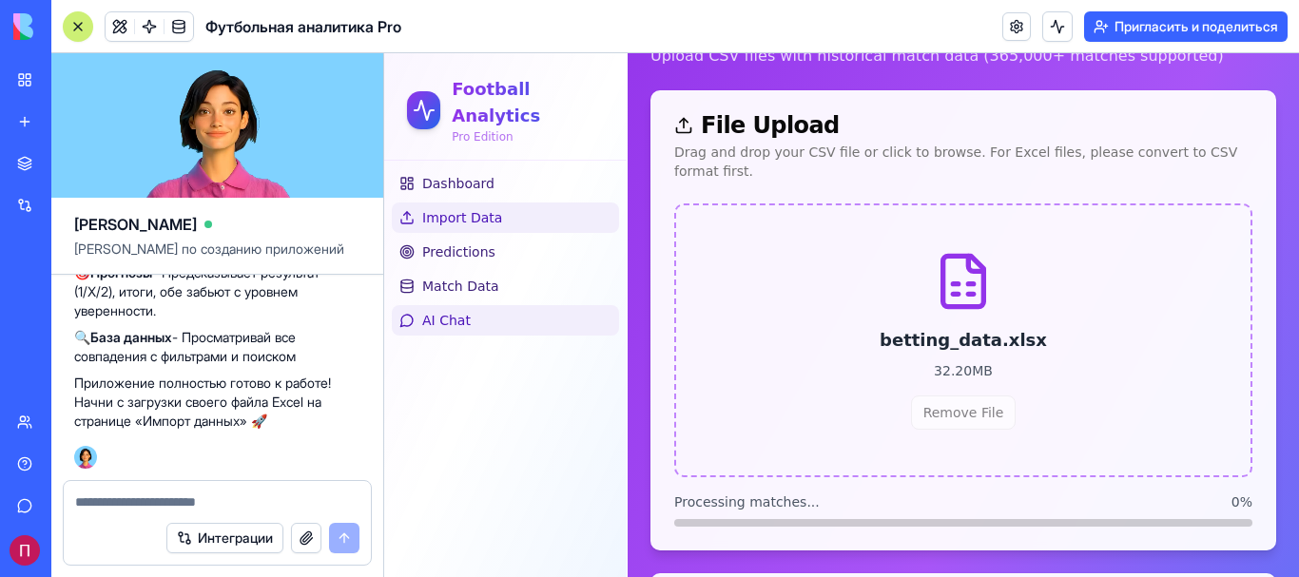
click at [471, 305] on link "AI Chat" at bounding box center [505, 320] width 227 height 30
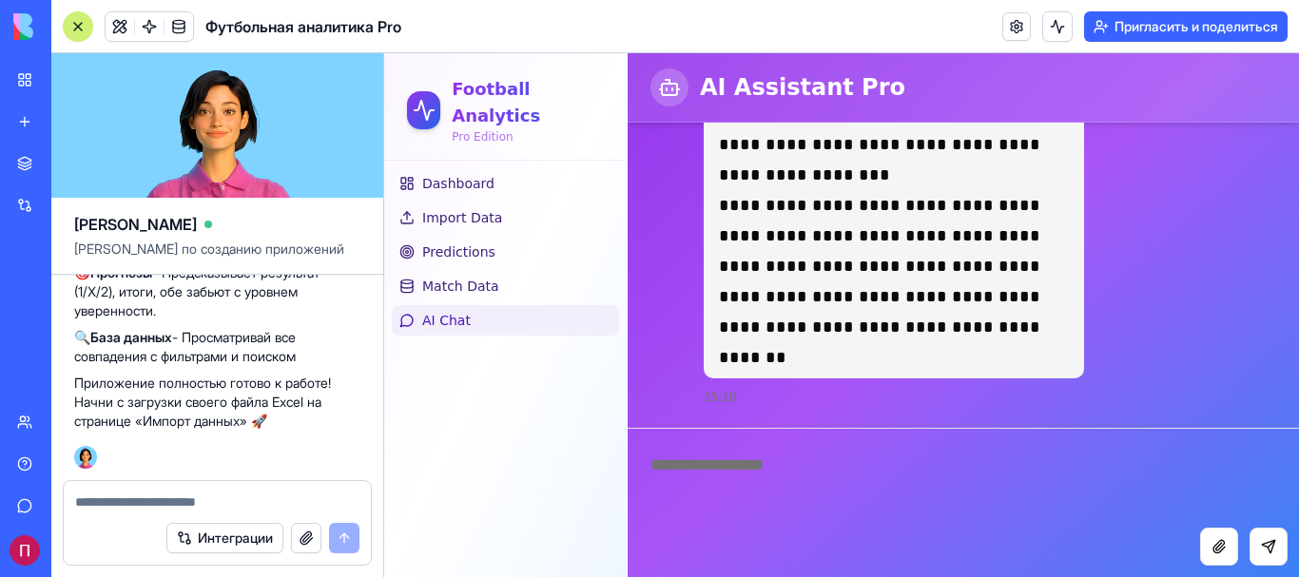
scroll to position [16230, 0]
click at [503, 202] on link "Import Data" at bounding box center [505, 217] width 227 height 30
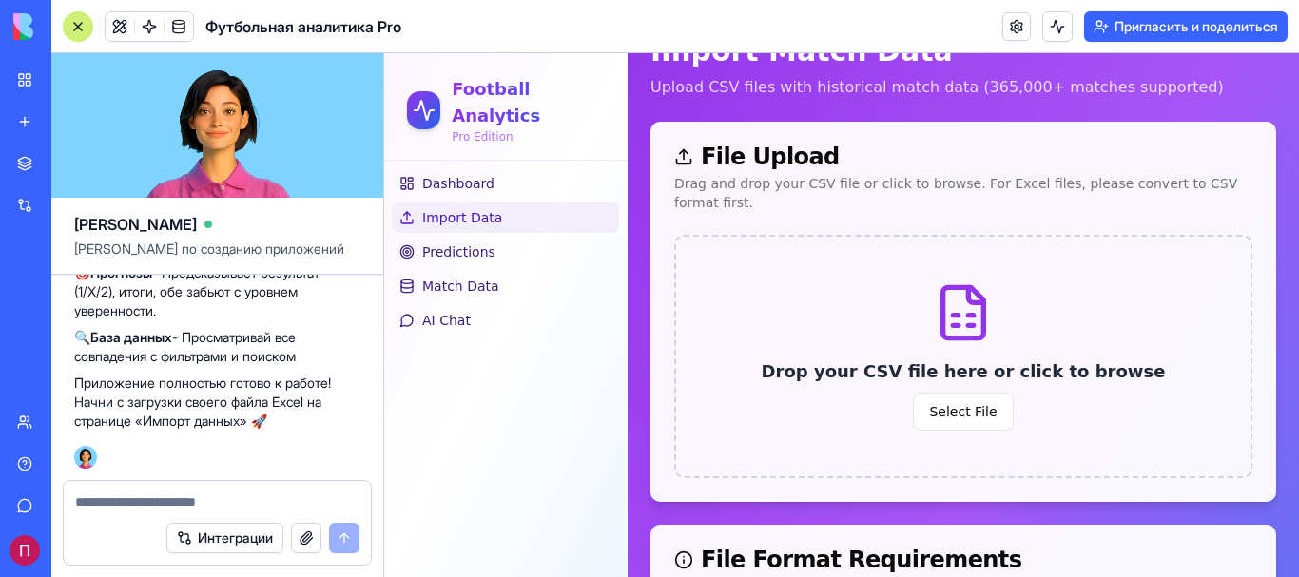
scroll to position [66, 0]
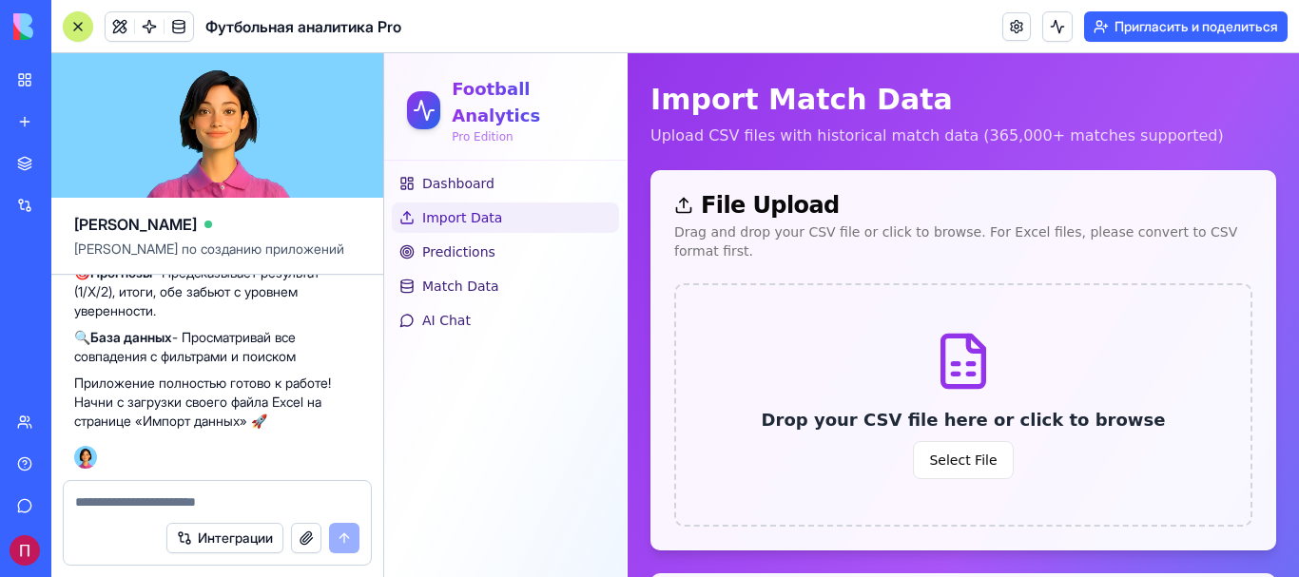
click at [184, 502] on textarea at bounding box center [217, 501] width 284 height 19
type textarea "**********"
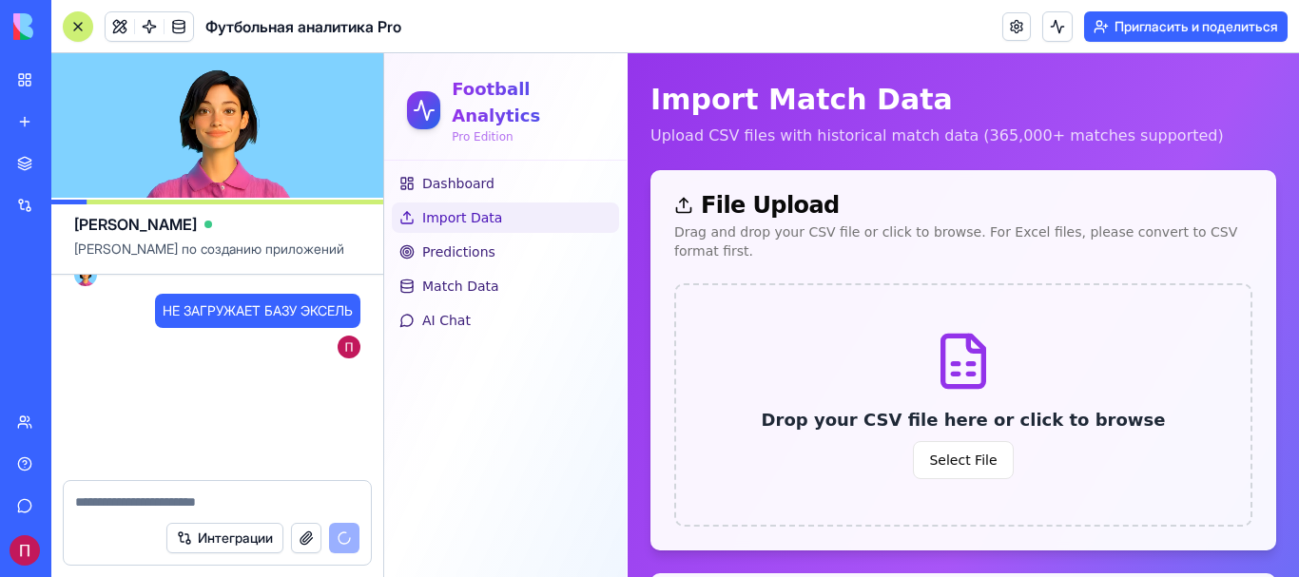
scroll to position [3392, 0]
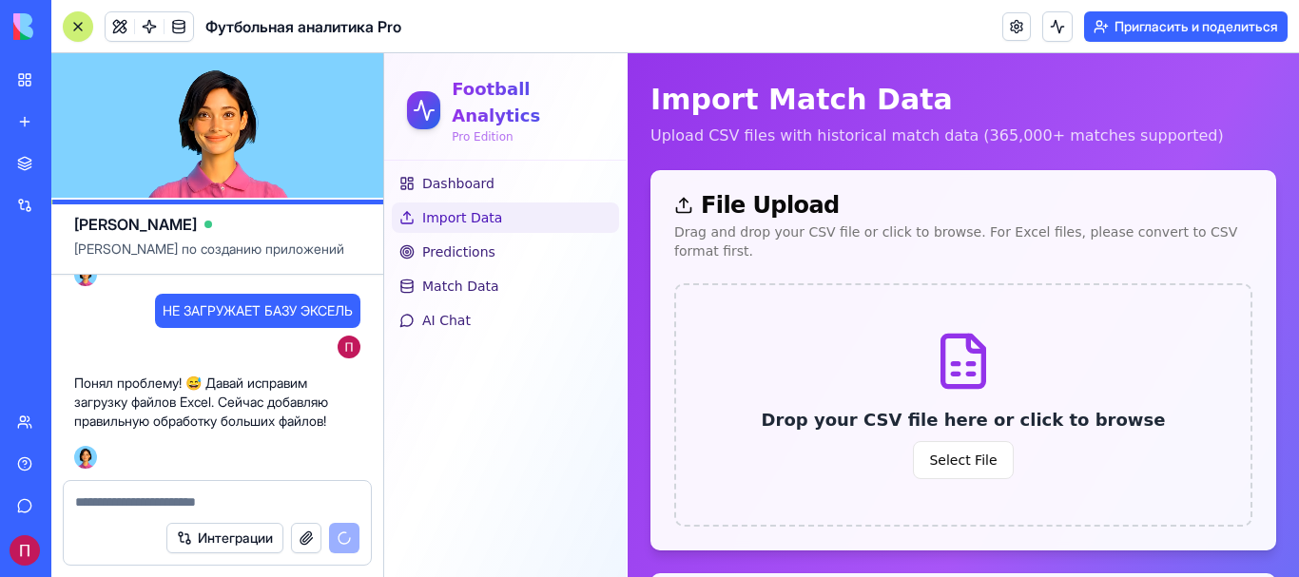
click at [511, 381] on div "Dashboard Import Data Predictions Match Data AI Chat" at bounding box center [505, 369] width 242 height 416
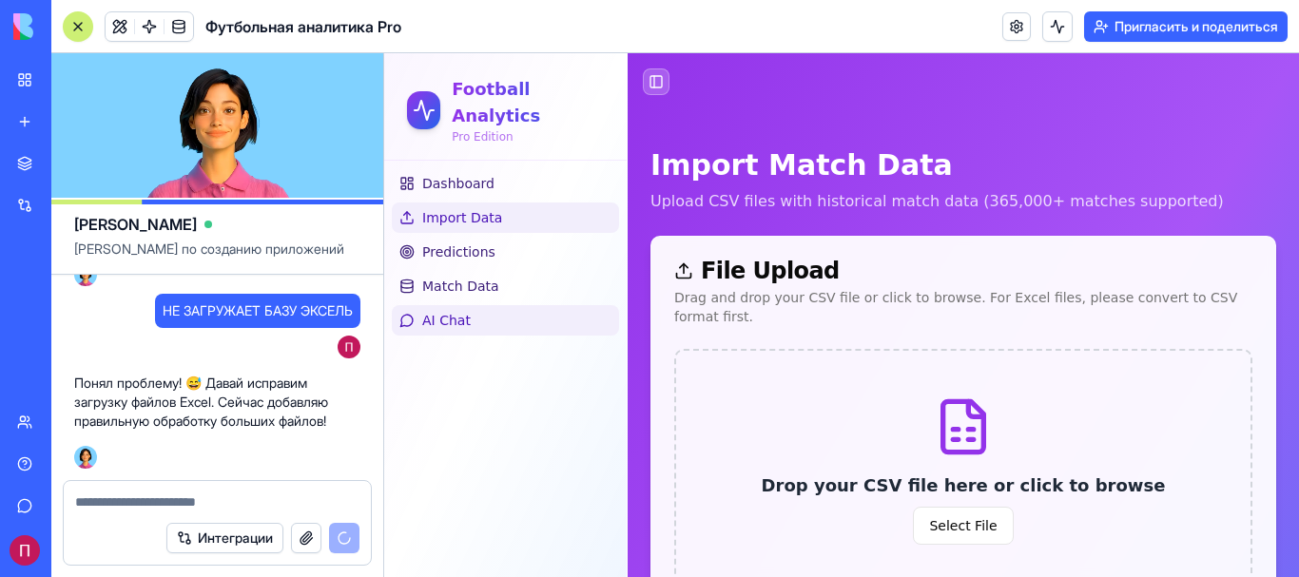
click at [453, 305] on link "AI Chat" at bounding box center [505, 320] width 227 height 30
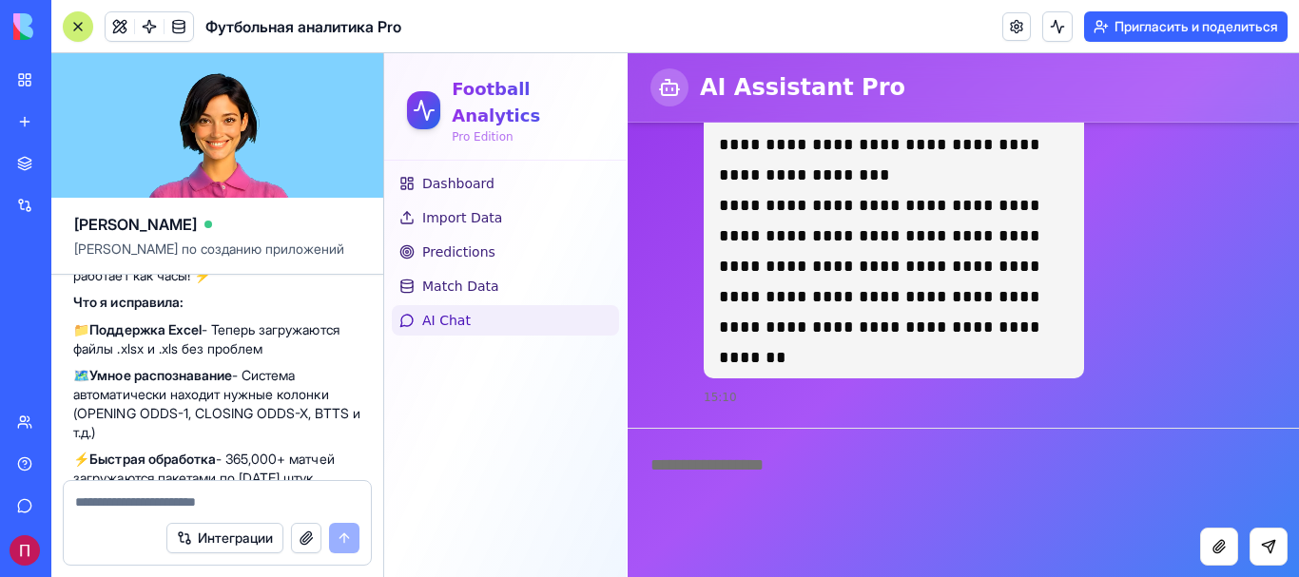
scroll to position [3871, 0]
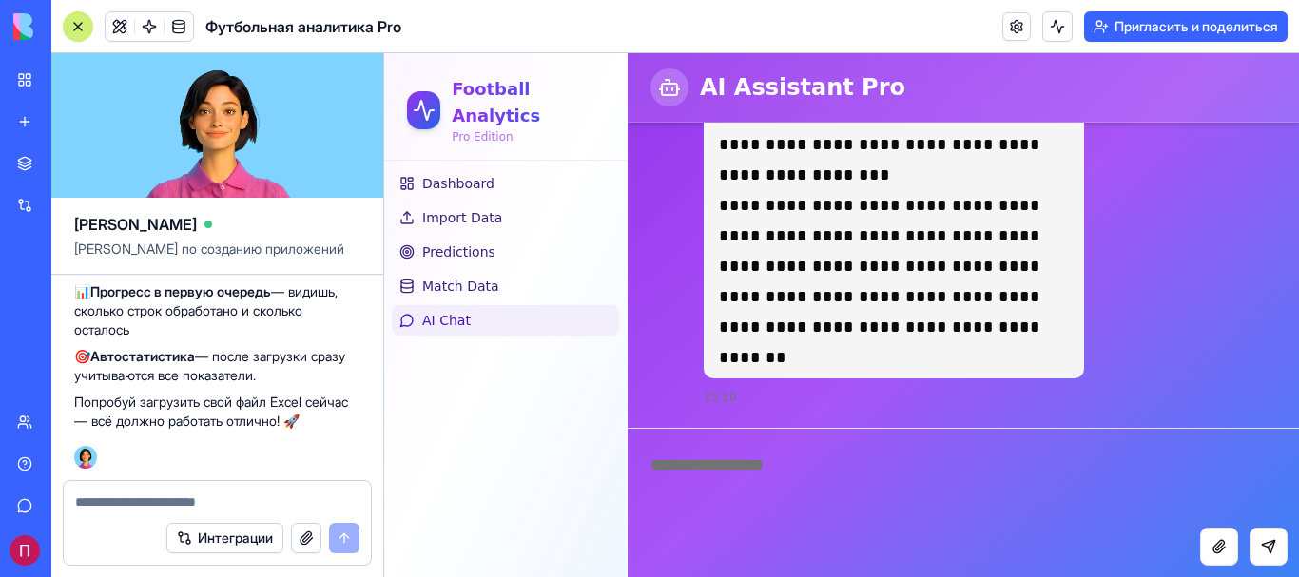
paste textarea "**********"
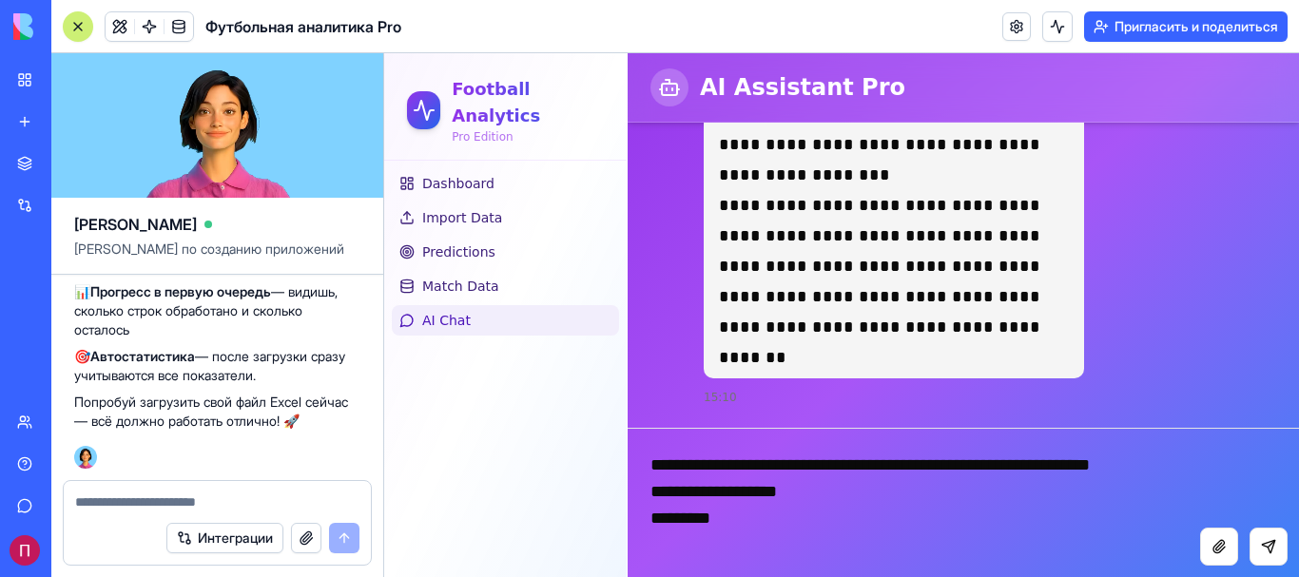
scroll to position [7508, 0]
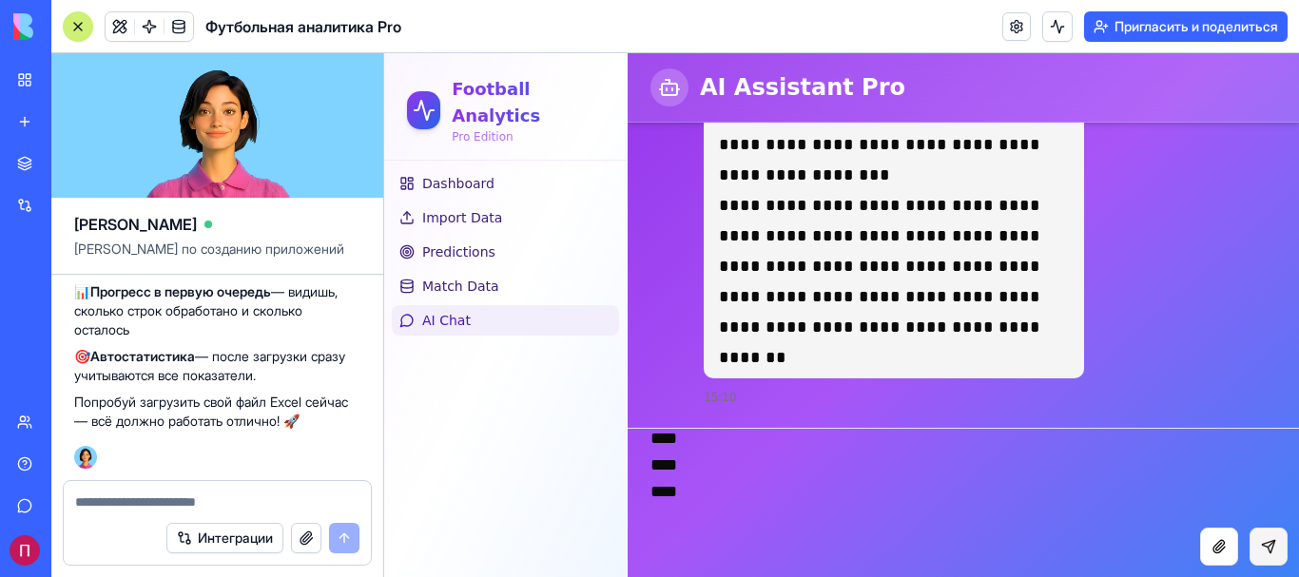
type textarea "**********"
click at [1255, 547] on button "Send message" at bounding box center [1268, 547] width 38 height 38
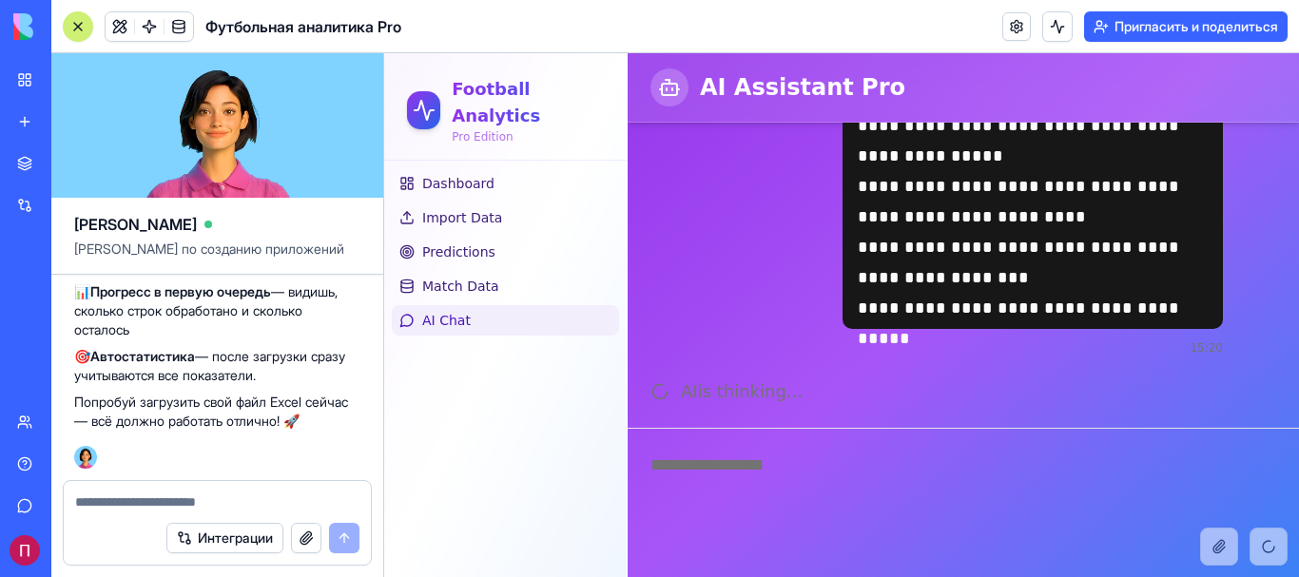
scroll to position [3890, 0]
click at [496, 202] on link "Import Data" at bounding box center [505, 217] width 227 height 30
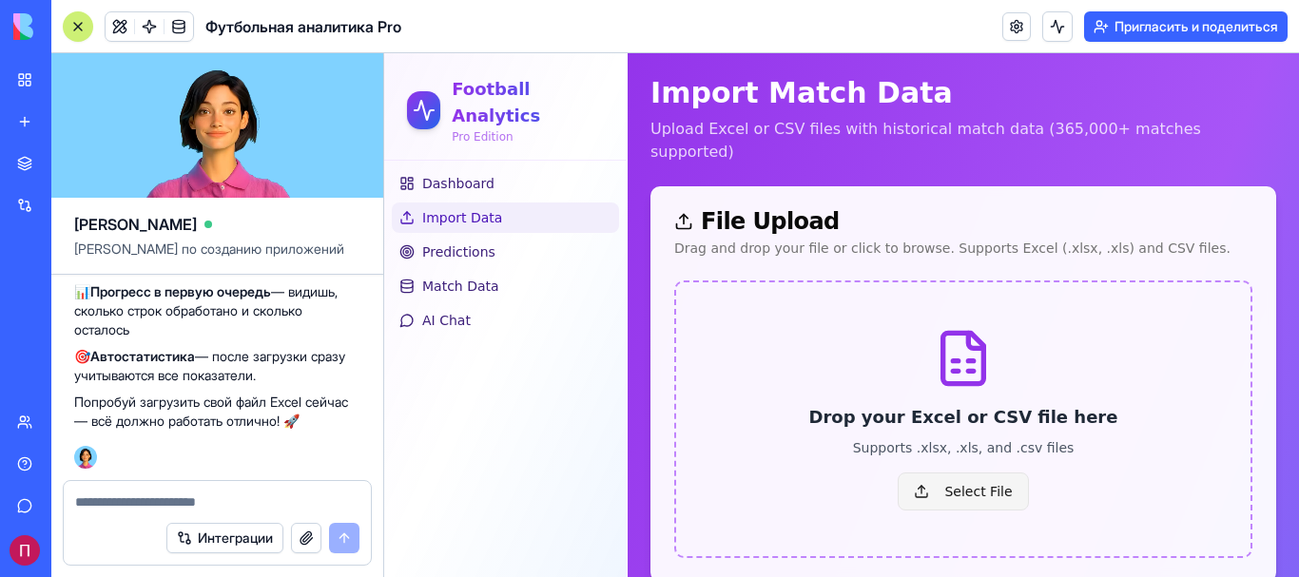
click at [954, 472] on span "Select File" at bounding box center [962, 491] width 130 height 38
click at [384, 53] on input "Select File" at bounding box center [384, 53] width 0 height 0
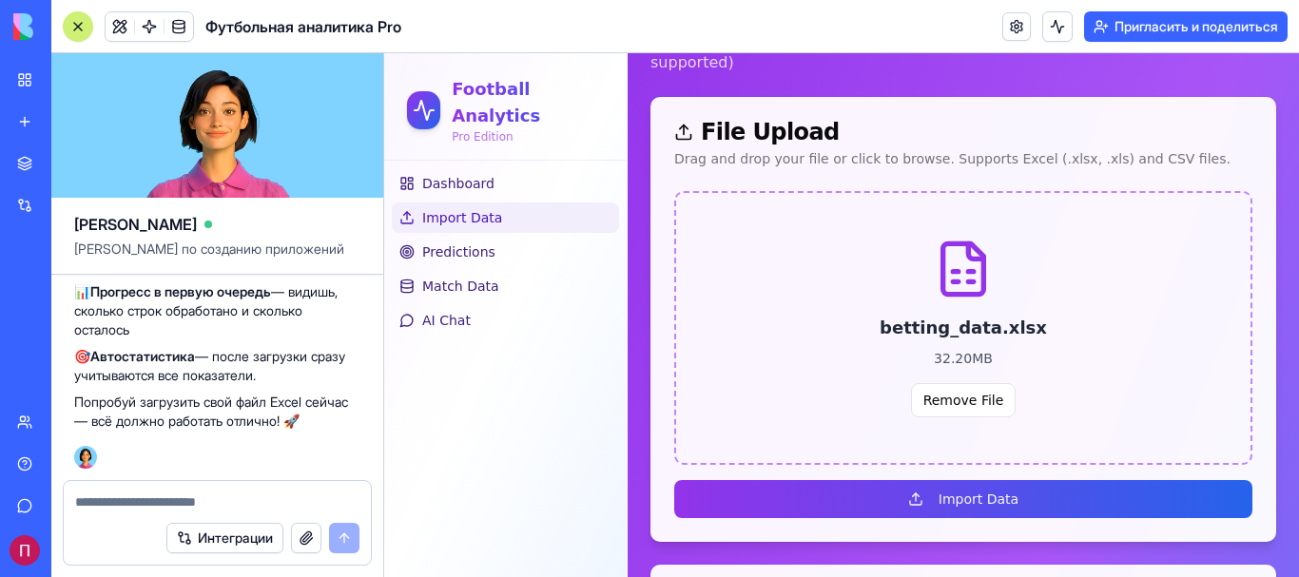
scroll to position [231, 0]
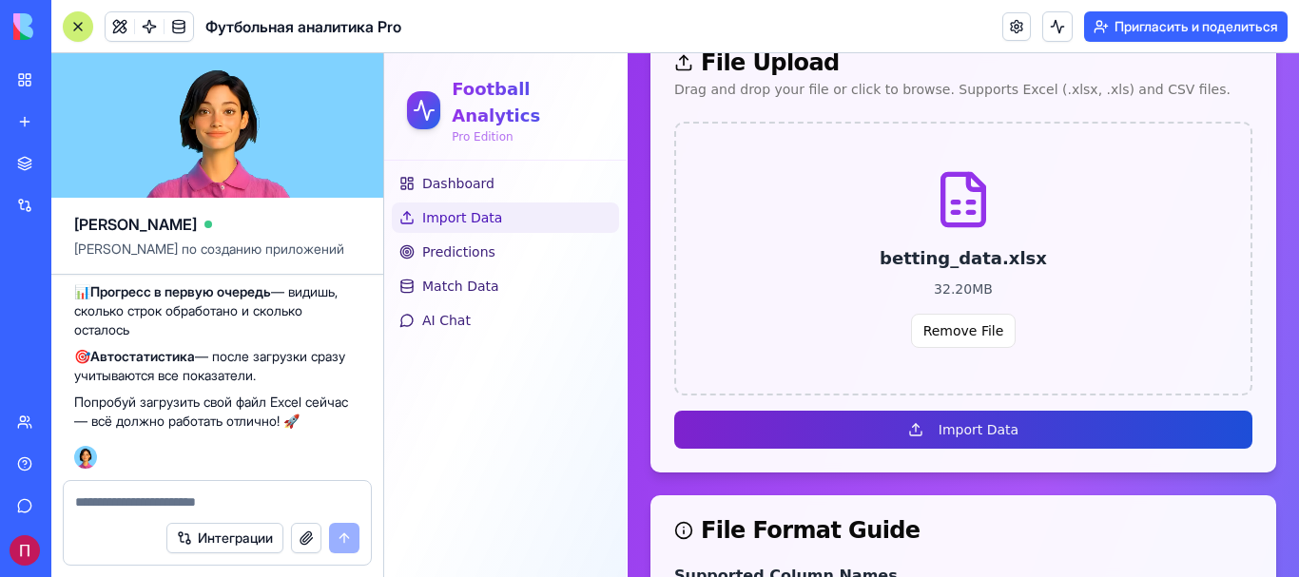
click at [957, 411] on button "Import Data" at bounding box center [963, 430] width 578 height 38
click at [984, 411] on button "Import Data" at bounding box center [963, 430] width 578 height 38
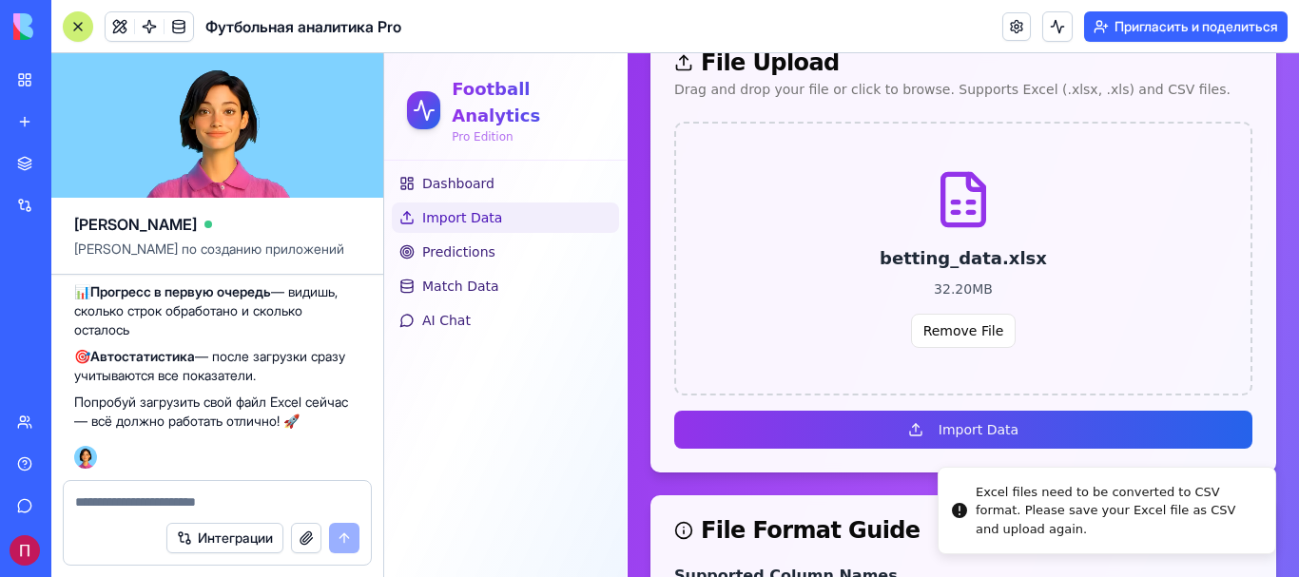
click at [984, 411] on button "Import Data" at bounding box center [963, 430] width 578 height 38
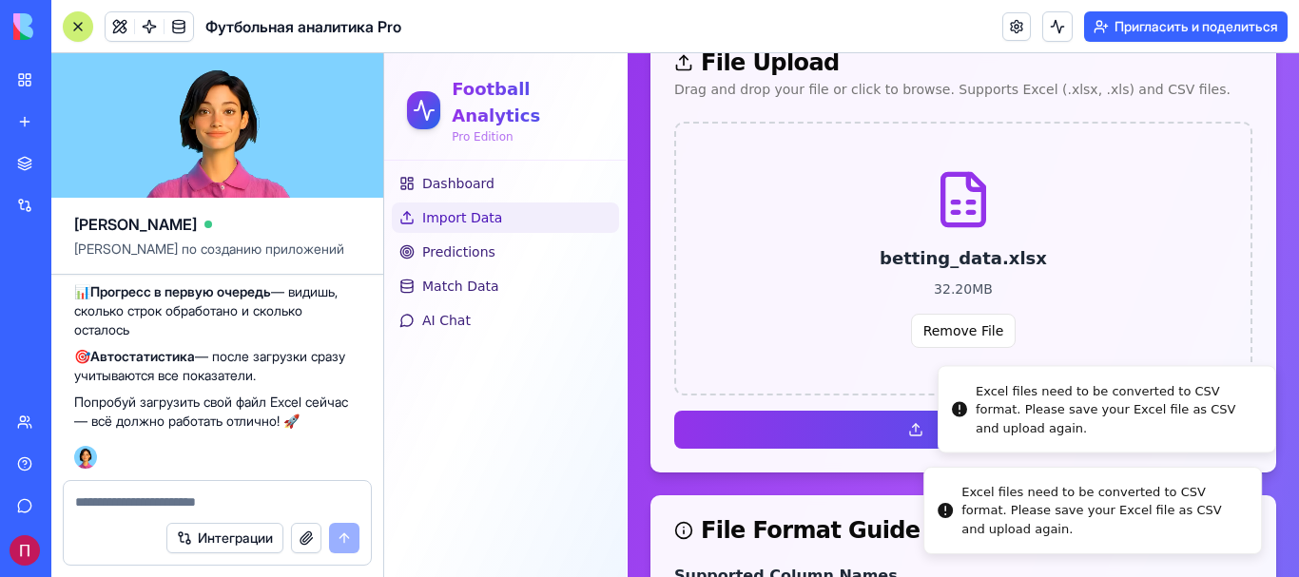
drag, startPoint x: 1021, startPoint y: 522, endPoint x: 939, endPoint y: 483, distance: 90.6
click at [961, 483] on div "Excel files need to be converted to CSV format. Please save your Excel file as …" at bounding box center [1103, 511] width 284 height 56
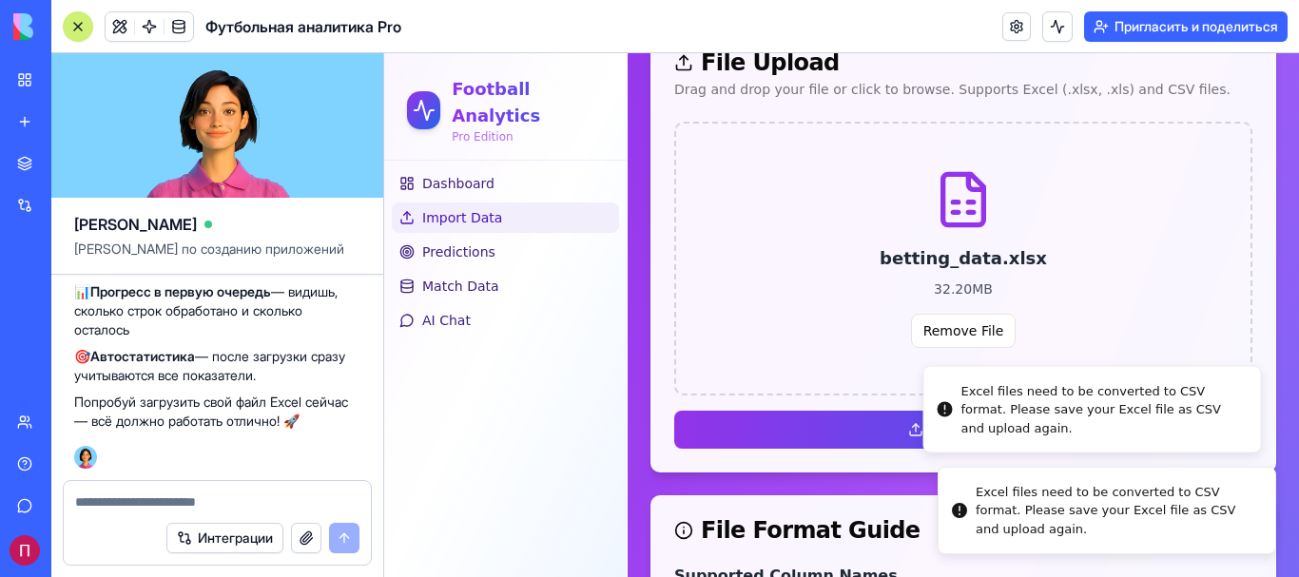
drag, startPoint x: 1043, startPoint y: 438, endPoint x: 954, endPoint y: 416, distance: 92.0
click at [954, 416] on li "Excel files need to be converted to CSV format. Please save your Excel file as …" at bounding box center [1092, 409] width 338 height 88
click at [1014, 416] on div "Excel files need to be converted to CSV format. Please save your Excel file as …" at bounding box center [1117, 409] width 284 height 56
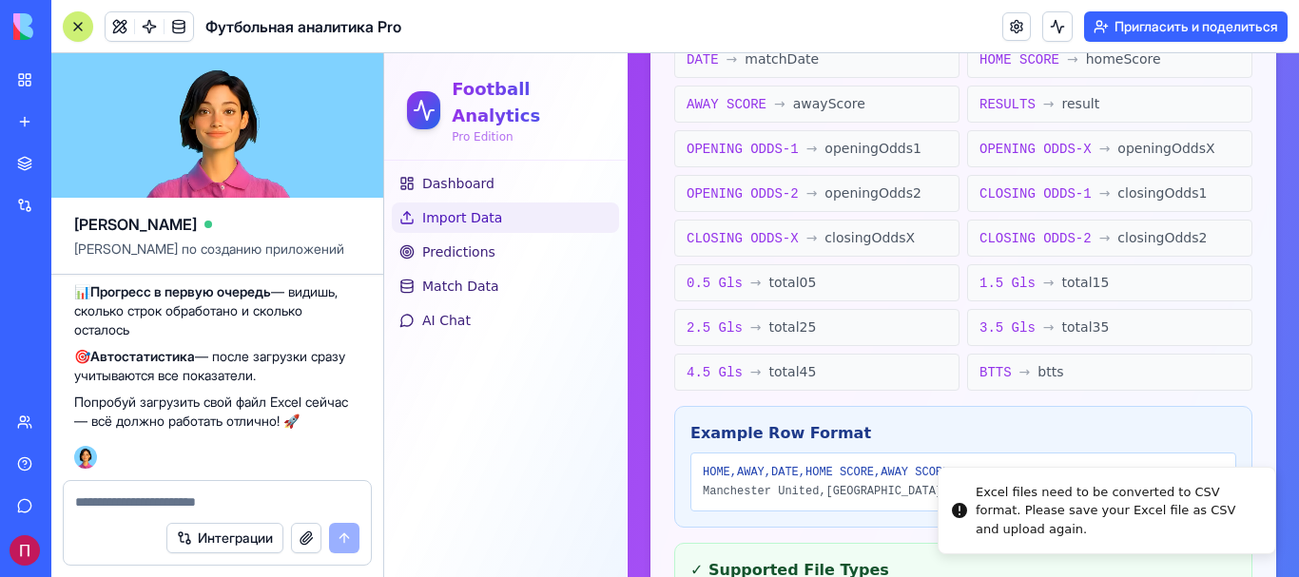
scroll to position [1023, 0]
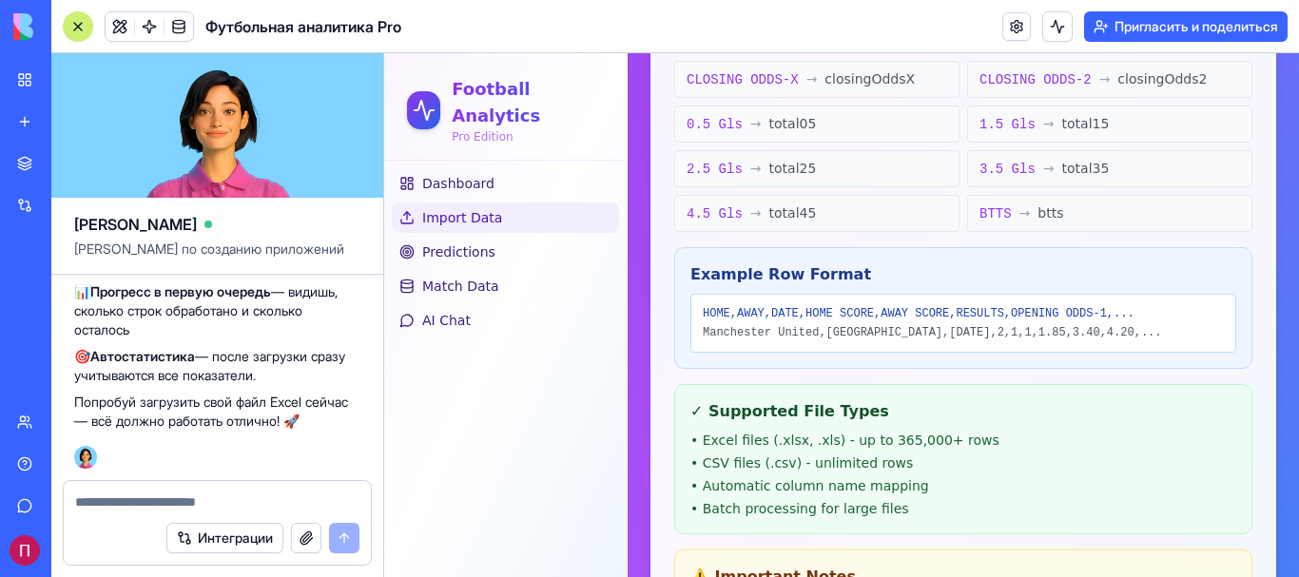
click at [114, 491] on div at bounding box center [217, 496] width 307 height 30
click at [111, 504] on textarea at bounding box center [217, 501] width 284 height 19
paste textarea "**********"
type textarea "**********"
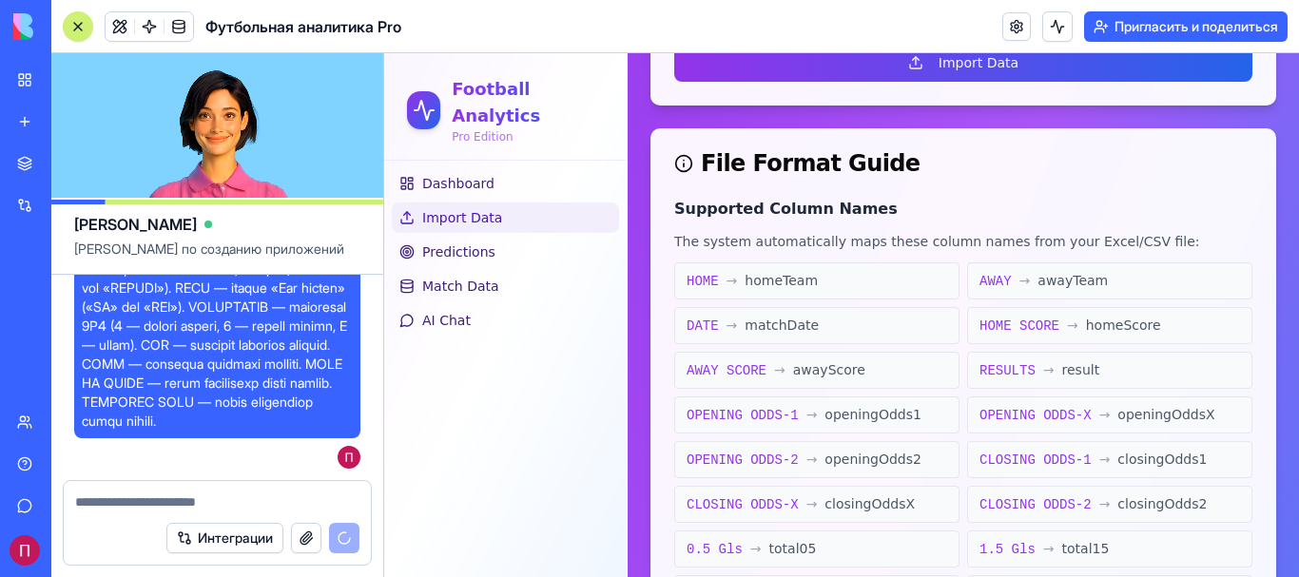
scroll to position [558, 0]
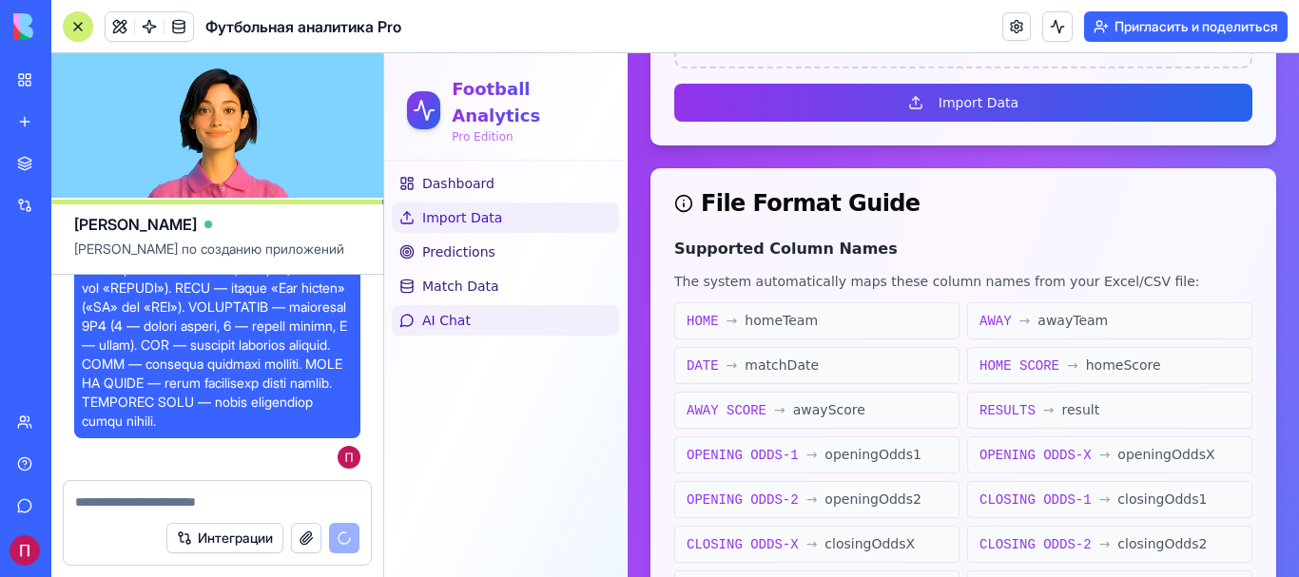
click at [472, 305] on link "AI Chat" at bounding box center [505, 320] width 227 height 30
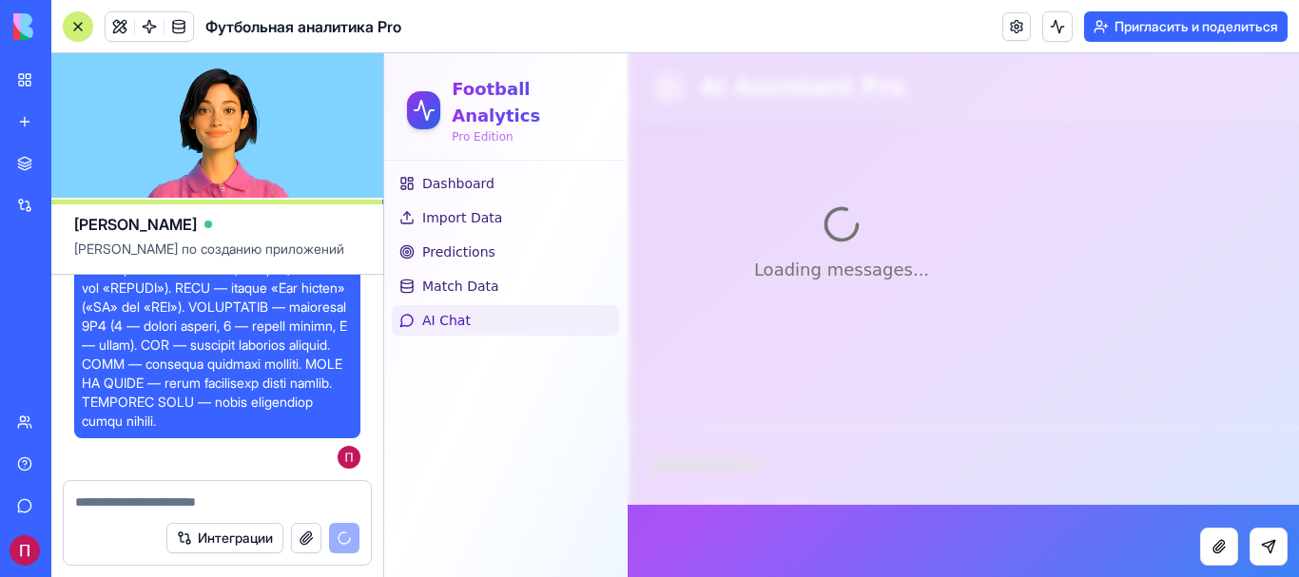
scroll to position [72, 0]
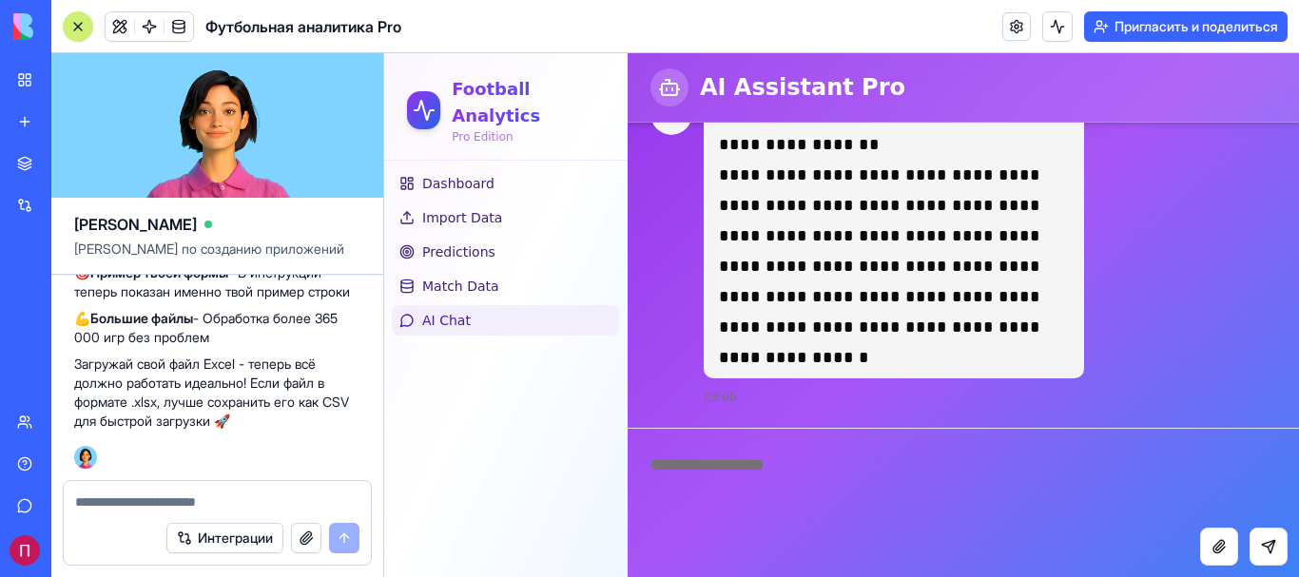
scroll to position [20712, 0]
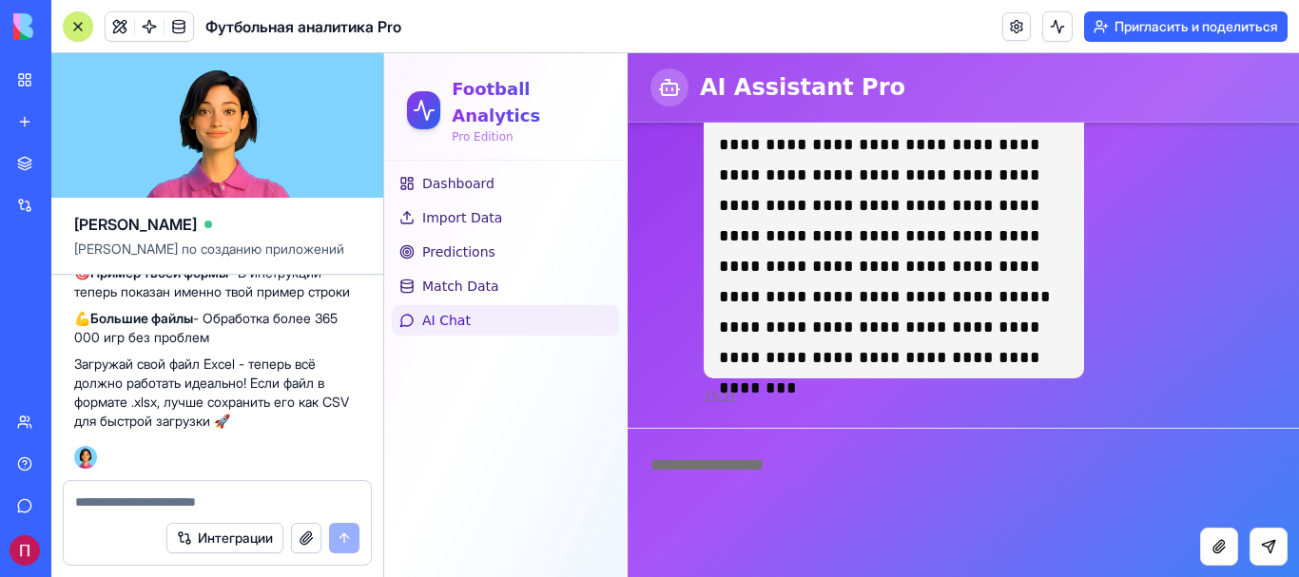
drag, startPoint x: 740, startPoint y: 361, endPoint x: 0, endPoint y: -115, distance: 879.7
click at [384, 0] on html "**********" at bounding box center [841, 279] width 915 height 596
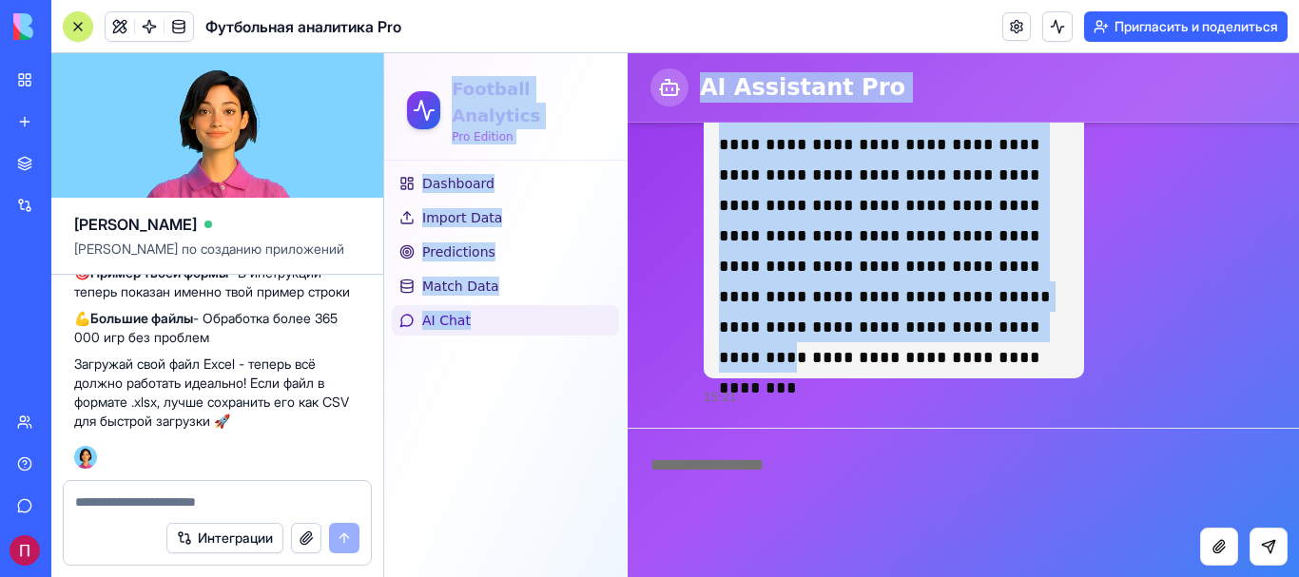
click at [576, 354] on div "Dashboard Import Data Predictions Match Data AI Chat" at bounding box center [505, 369] width 242 height 416
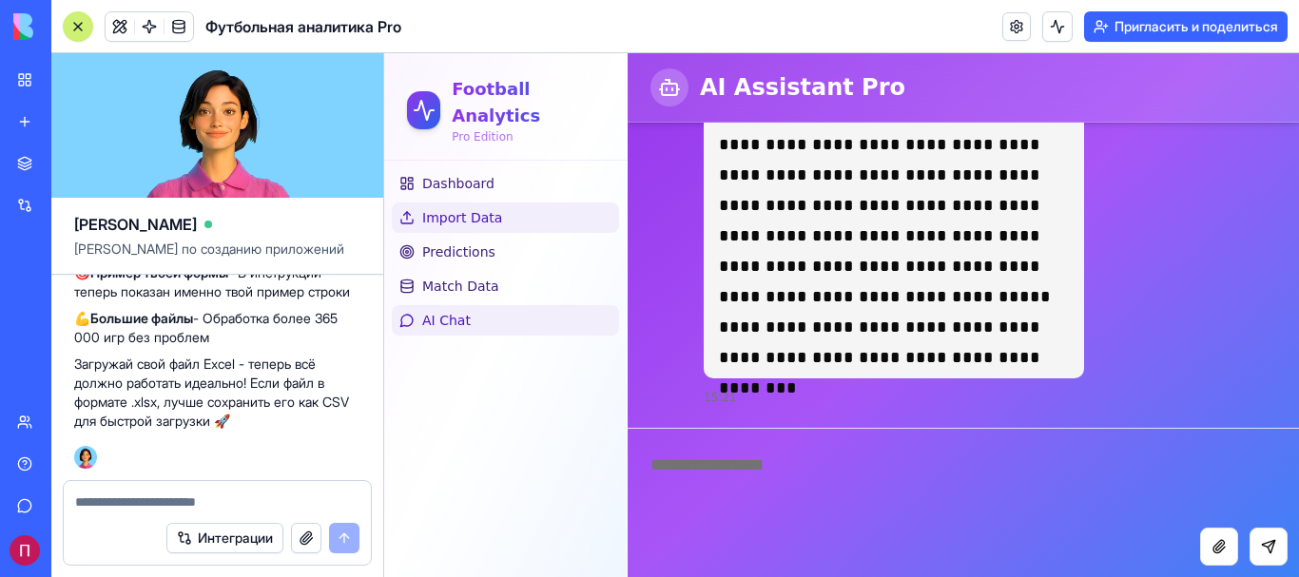
click at [513, 202] on link "Import Data" at bounding box center [505, 217] width 227 height 30
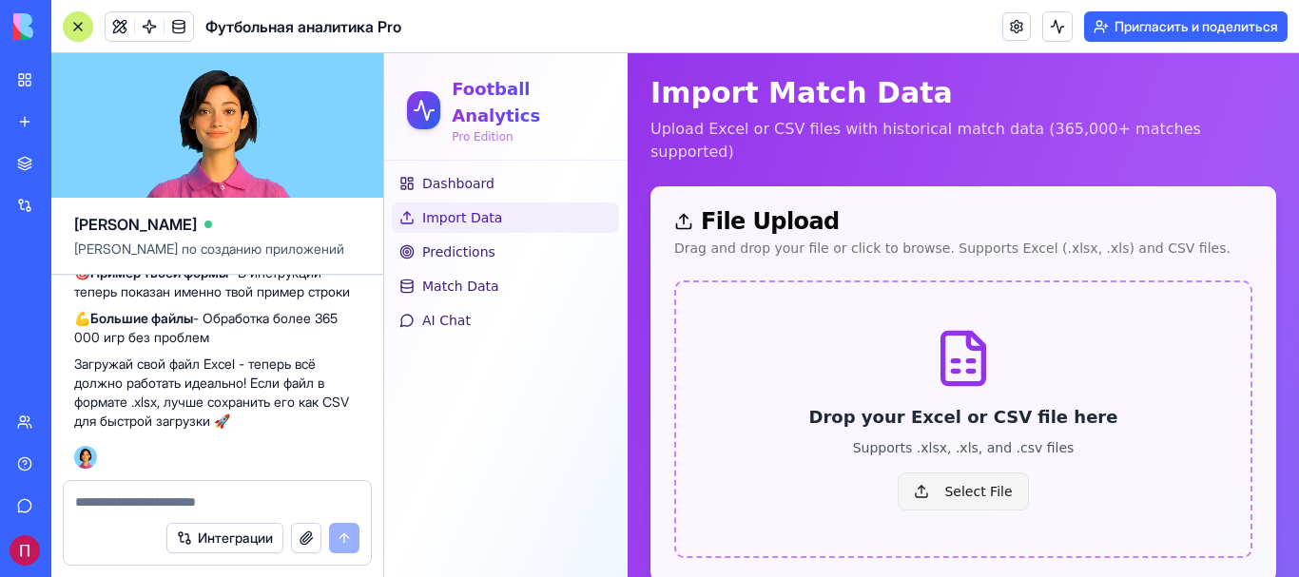
click at [967, 472] on span "Select File" at bounding box center [962, 491] width 130 height 38
click at [384, 53] on input "Select File" at bounding box center [384, 53] width 0 height 0
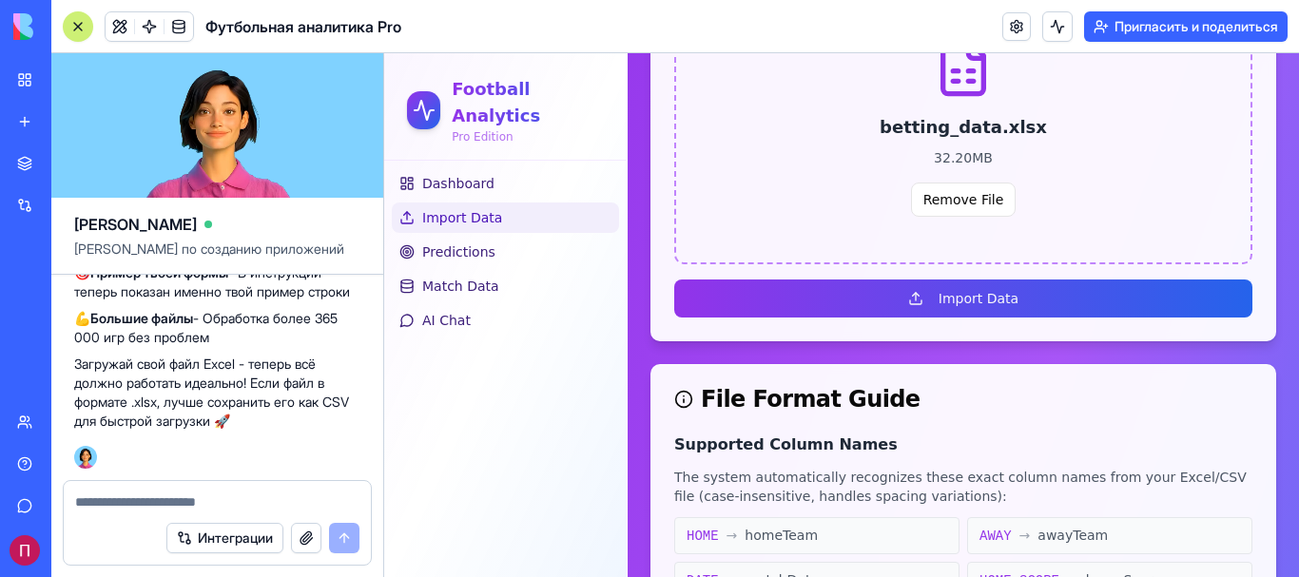
scroll to position [389, 0]
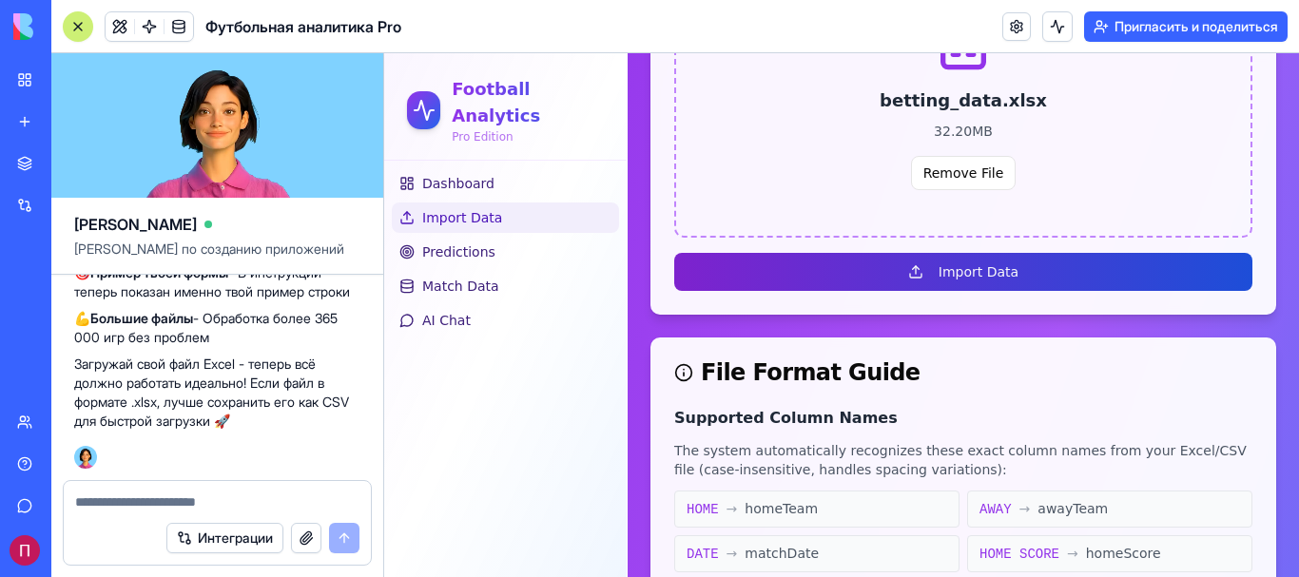
click at [972, 258] on button "Import Data" at bounding box center [963, 272] width 578 height 38
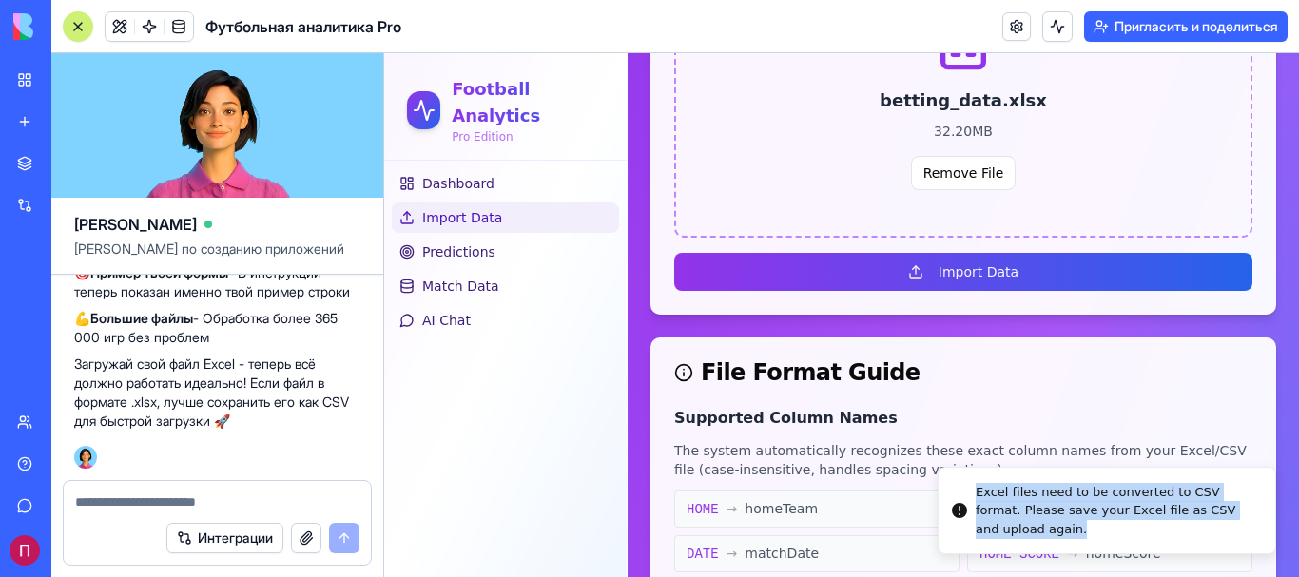
drag, startPoint x: 963, startPoint y: 491, endPoint x: 1008, endPoint y: 532, distance: 60.6
click at [1008, 532] on div "Excel files need to be converted to CSV format. Please save your Excel file as …" at bounding box center [1117, 511] width 284 height 56
copy div "Excel files need to be converted to CSV format. Please save your Excel file as …"
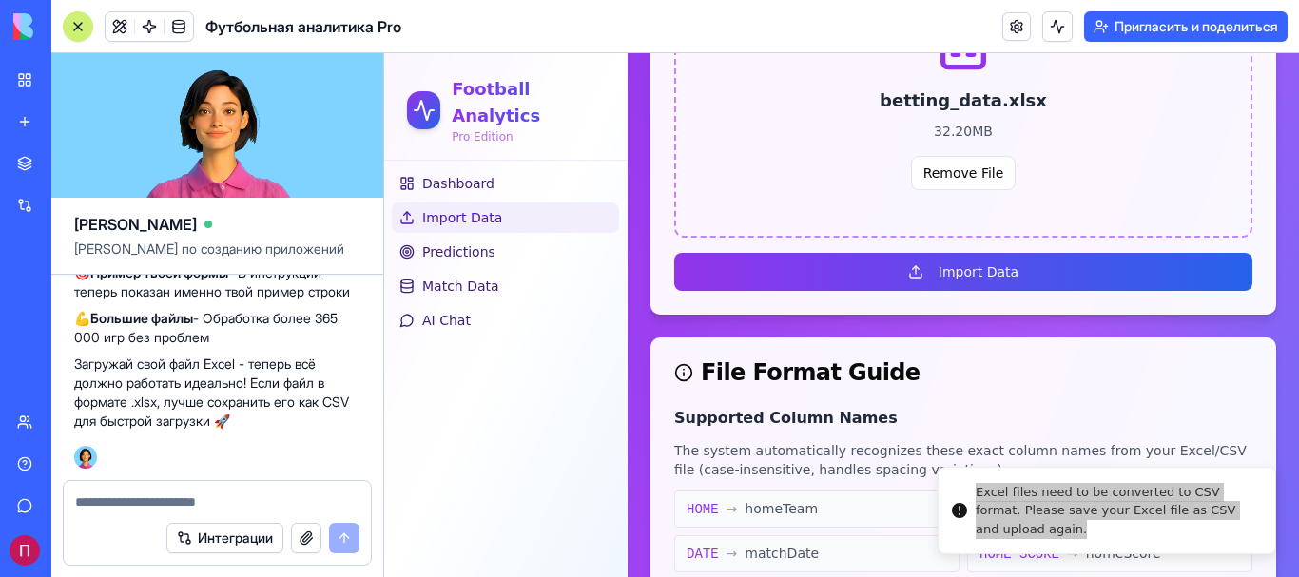
paste textarea "**********"
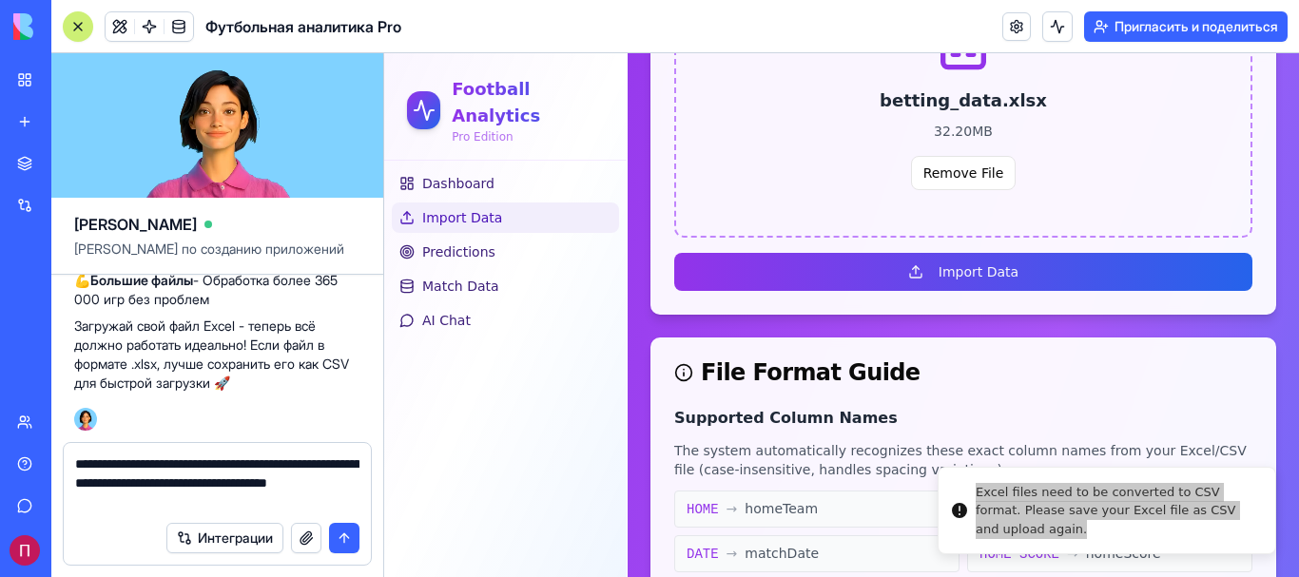
type textarea "**********"
click at [340, 530] on button "submit" at bounding box center [344, 538] width 30 height 30
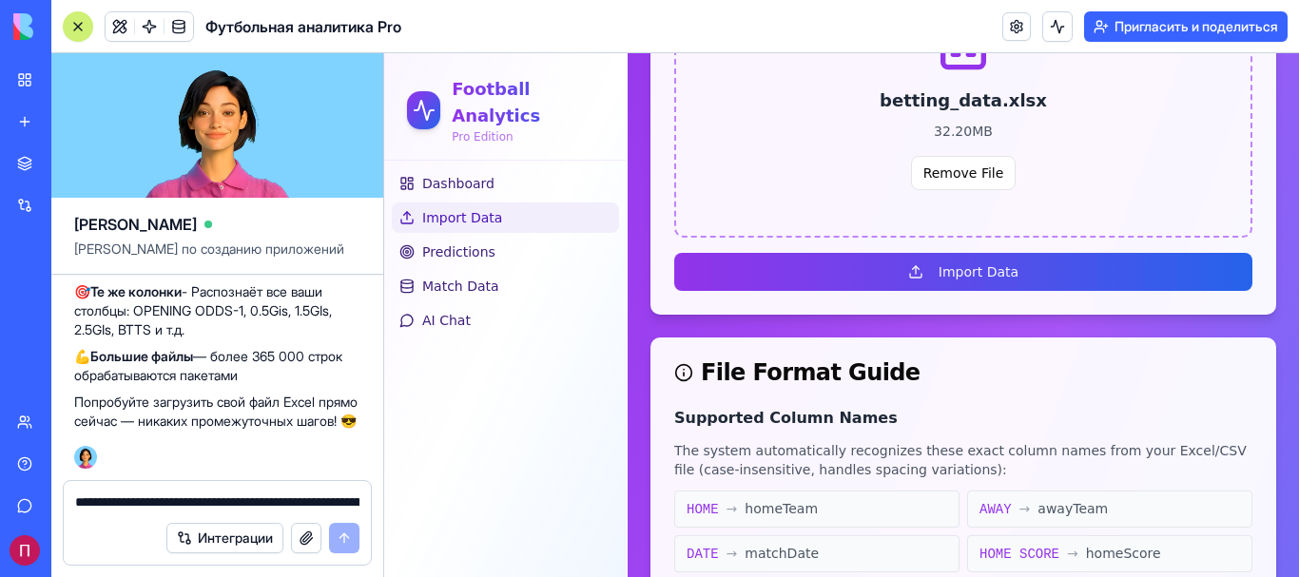
scroll to position [5845, 0]
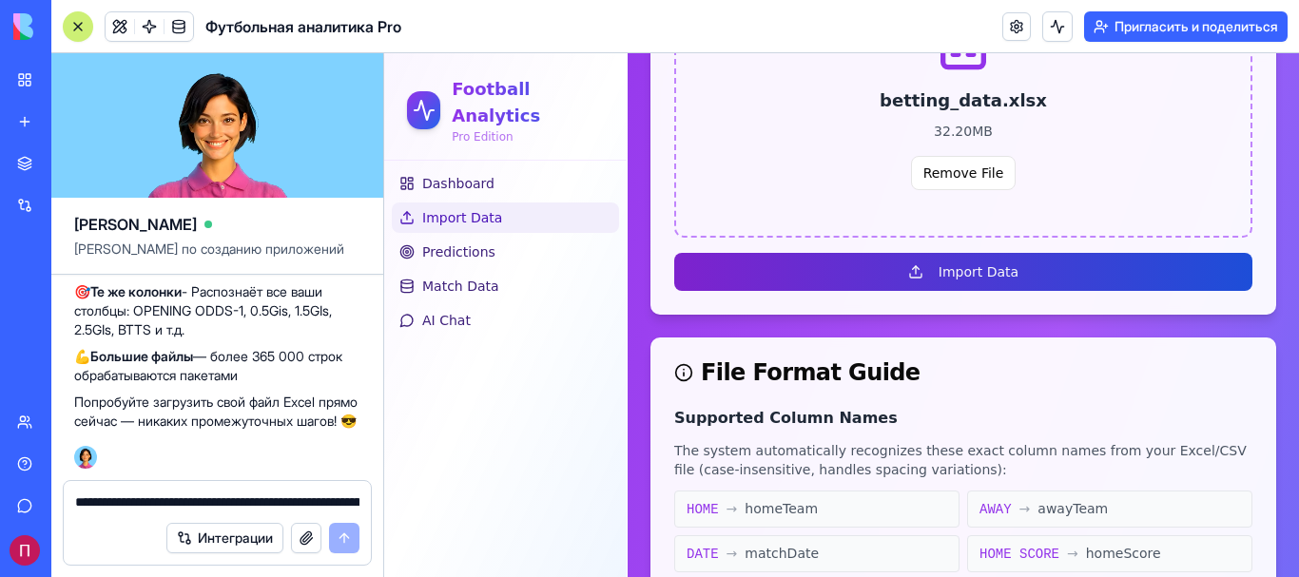
click at [957, 253] on button "Import Data" at bounding box center [963, 272] width 578 height 38
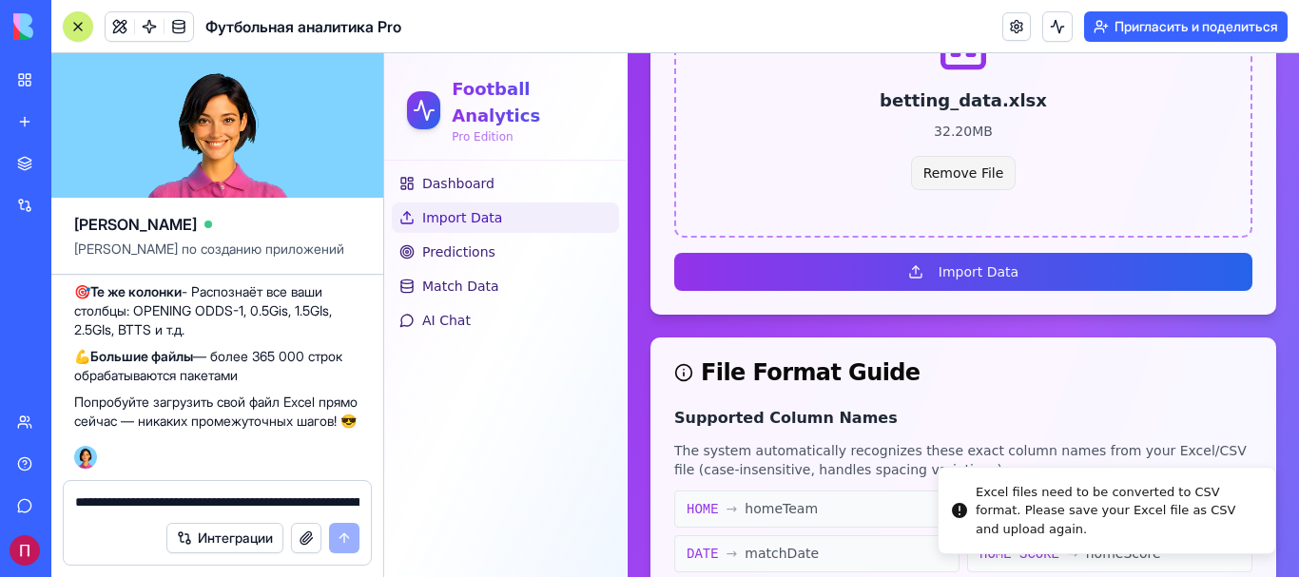
drag, startPoint x: 963, startPoint y: 155, endPoint x: 957, endPoint y: 143, distance: 13.6
click at [957, 156] on button "Remove File" at bounding box center [964, 173] width 106 height 34
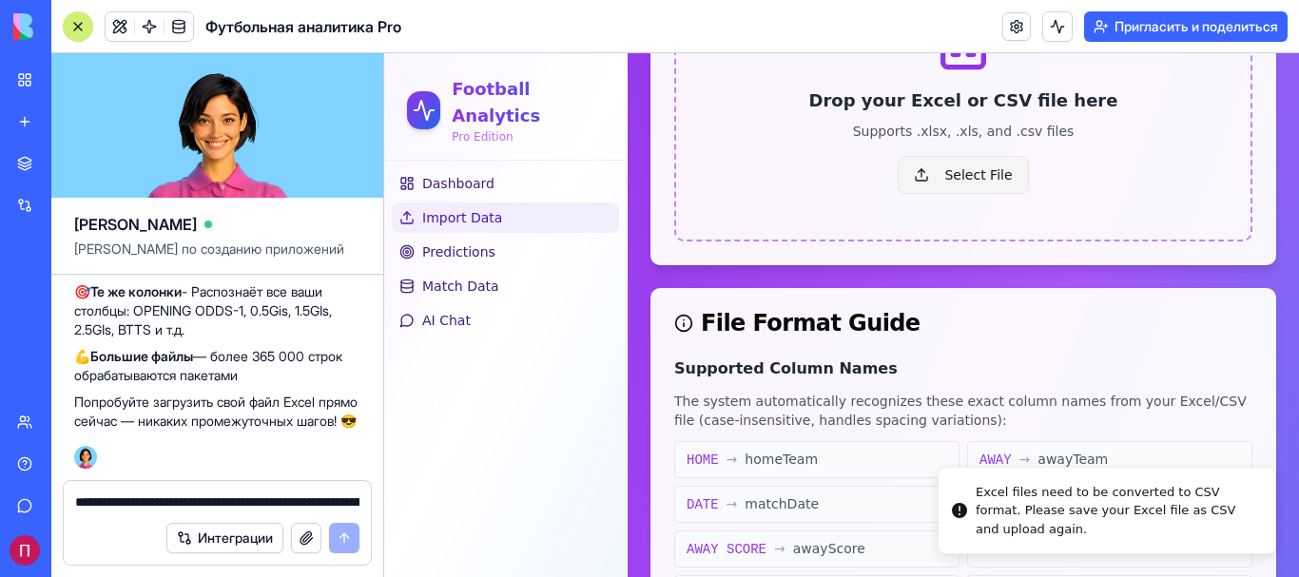
click at [978, 158] on span "Select File" at bounding box center [962, 175] width 130 height 38
click at [384, 53] on input "Select File" at bounding box center [384, 53] width 0 height 0
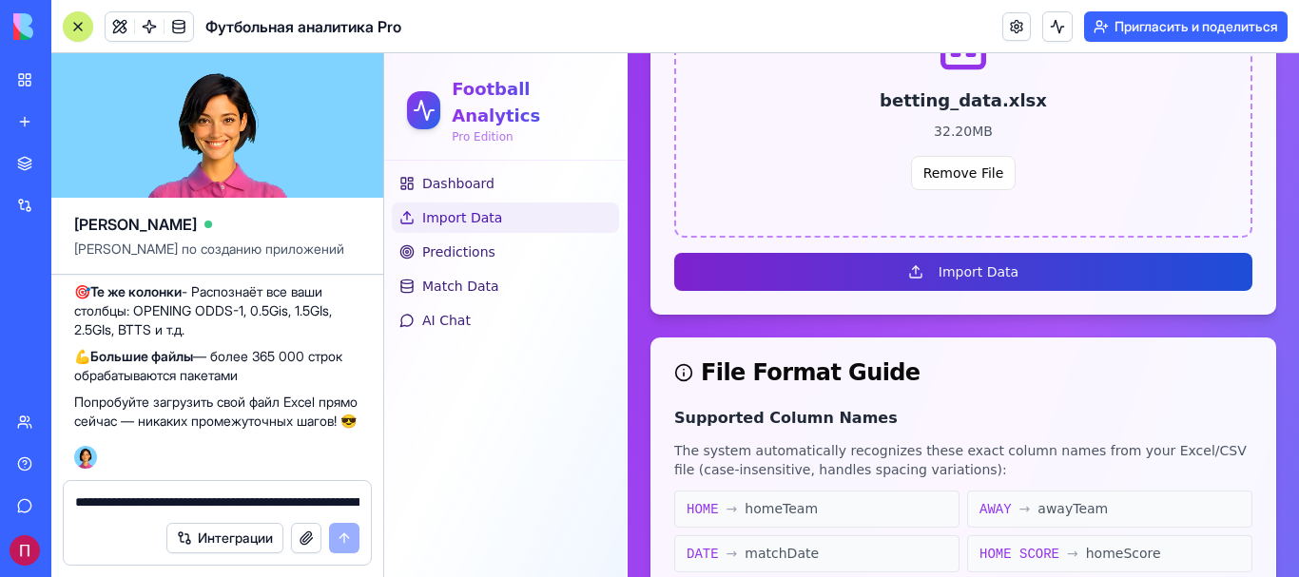
click at [992, 253] on button "Import Data" at bounding box center [963, 272] width 578 height 38
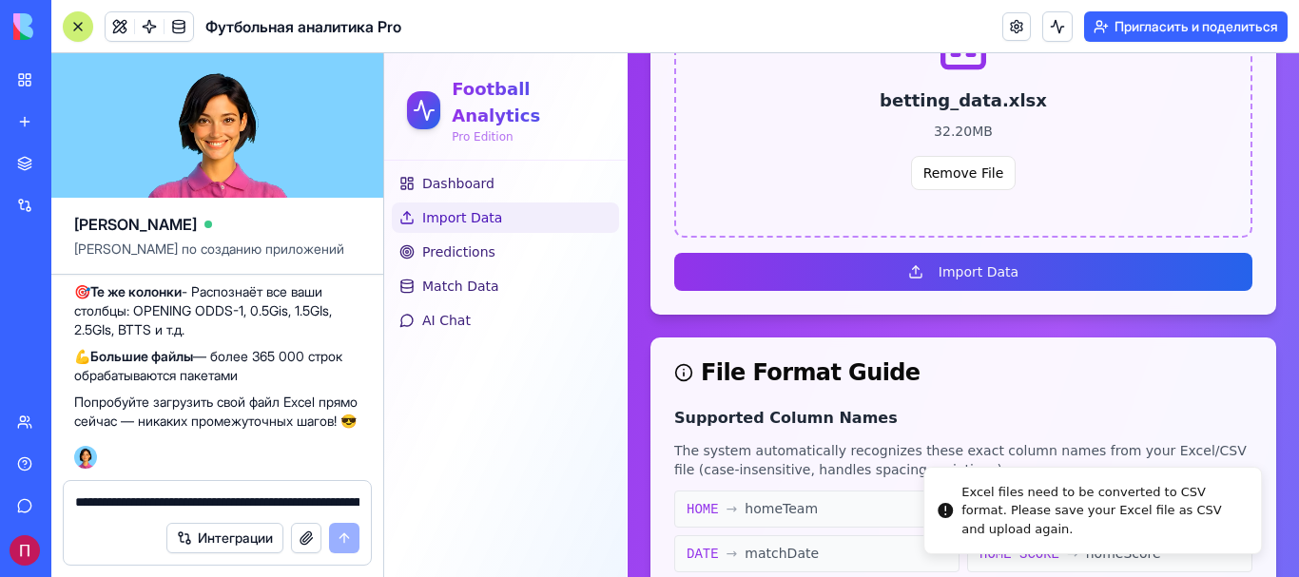
drag, startPoint x: 960, startPoint y: 518, endPoint x: 927, endPoint y: 458, distance: 68.5
click at [961, 483] on div "Excel files need to be converted to CSV format. Please save your Excel file as …" at bounding box center [1103, 511] width 284 height 56
drag, startPoint x: 1009, startPoint y: 528, endPoint x: 948, endPoint y: 486, distance: 73.8
click at [962, 486] on div "Excel files need to be converted to CSV format. Please save your Excel file as …" at bounding box center [1104, 511] width 284 height 56
click at [193, 491] on div "**********" at bounding box center [217, 496] width 307 height 30
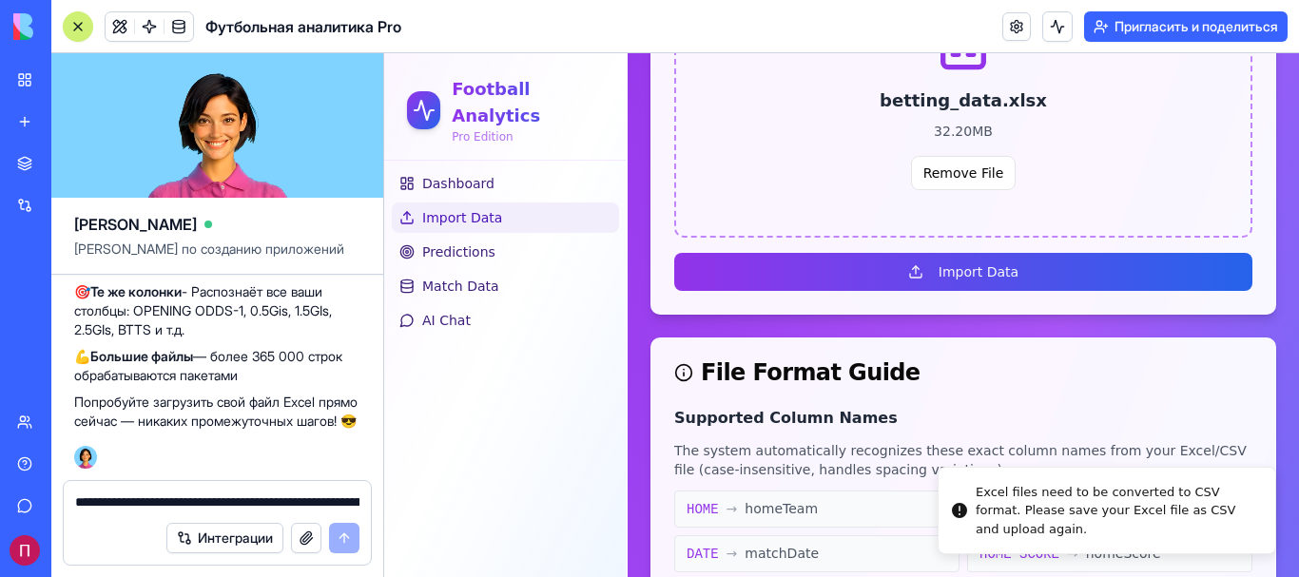
click at [179, 506] on textarea "**********" at bounding box center [217, 501] width 284 height 19
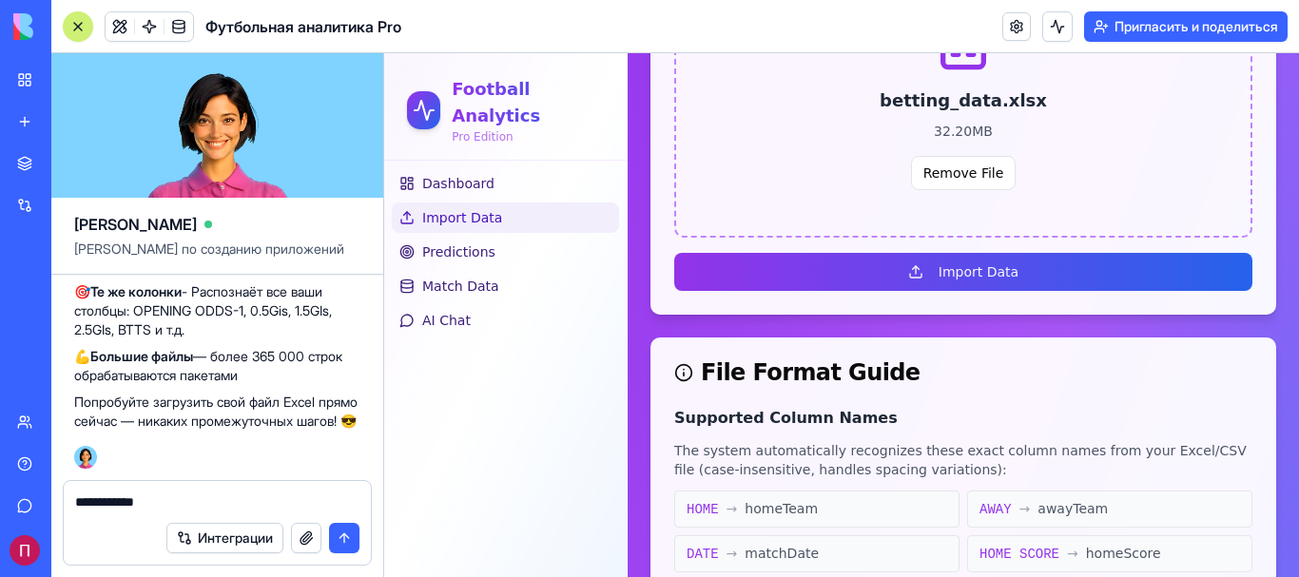
type textarea "**********"
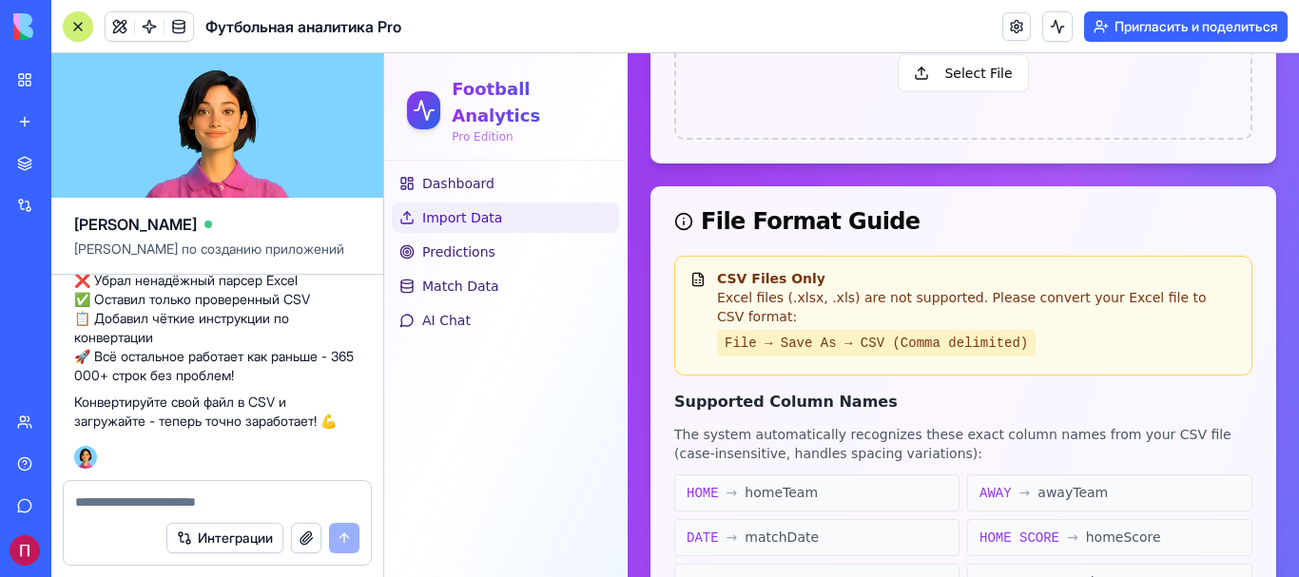
scroll to position [522, 0]
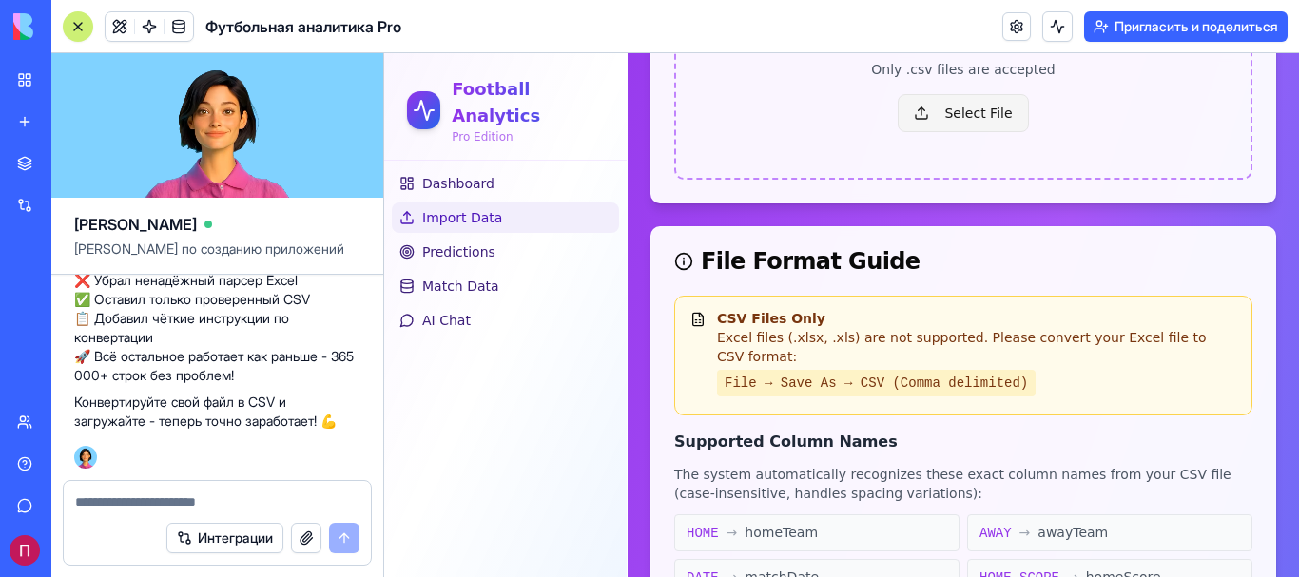
click at [928, 109] on span "Select File" at bounding box center [962, 113] width 130 height 38
click at [384, 53] on input "Select File" at bounding box center [384, 53] width 0 height 0
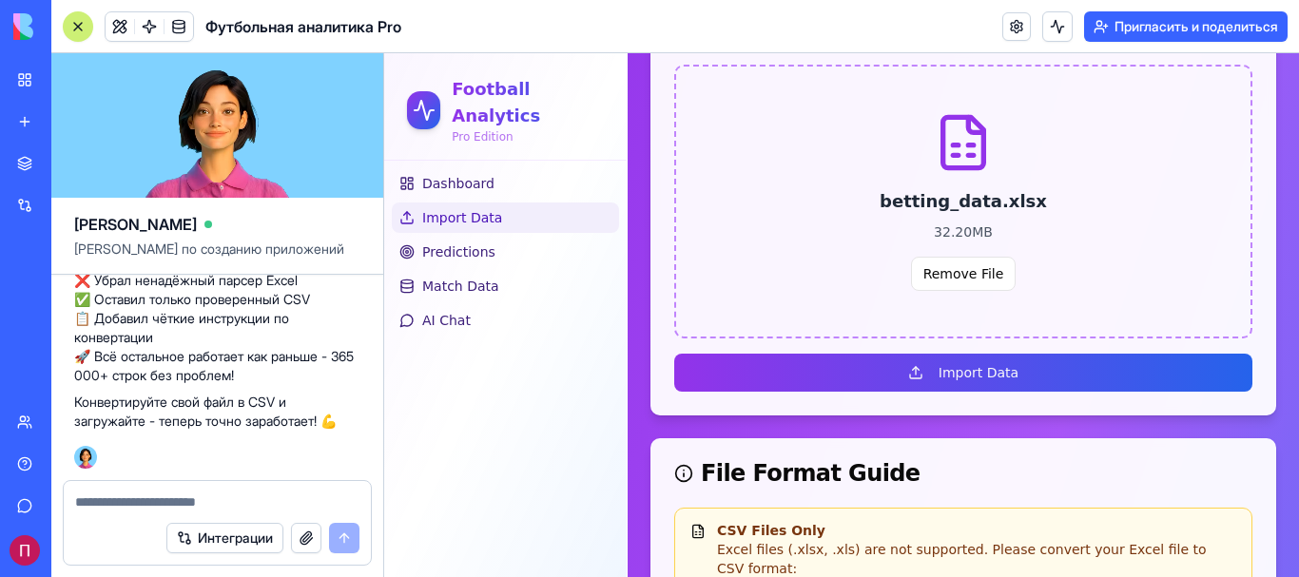
scroll to position [363, 0]
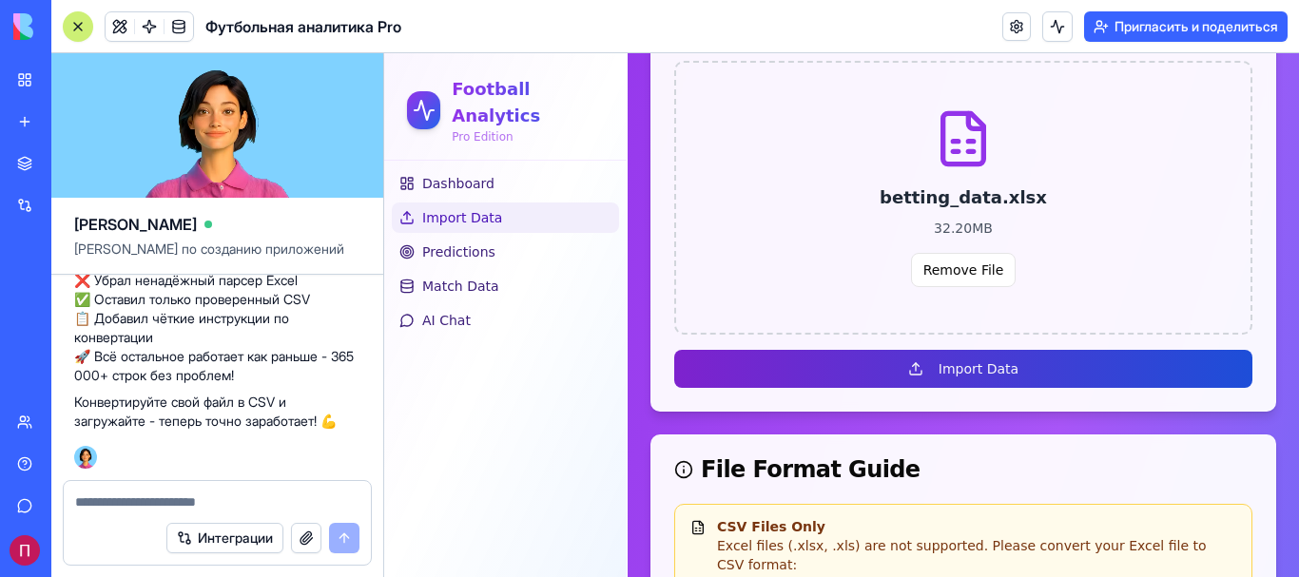
click at [990, 366] on button "Import Data" at bounding box center [963, 369] width 578 height 38
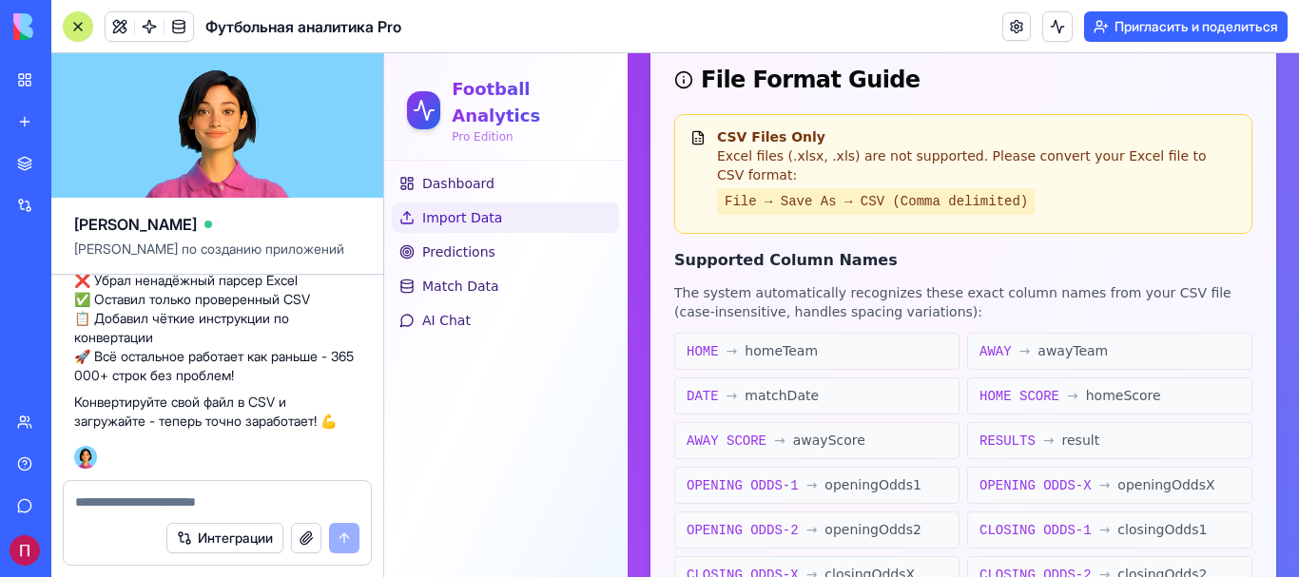
scroll to position [6727, 0]
click at [200, 504] on textarea at bounding box center [217, 501] width 284 height 19
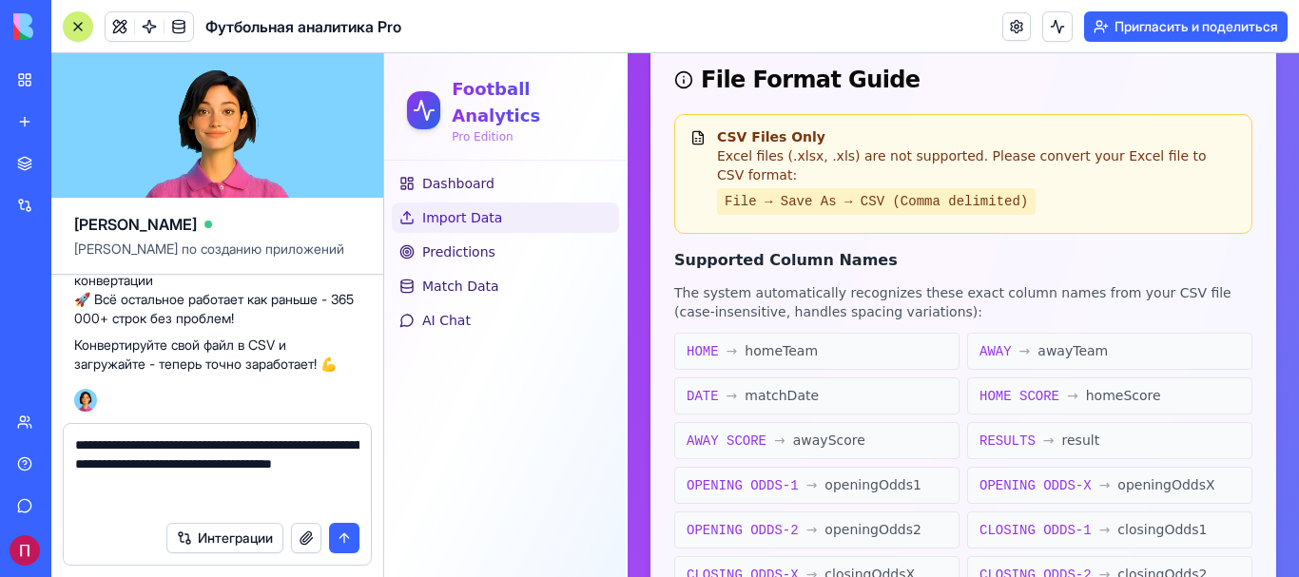
type textarea "**********"
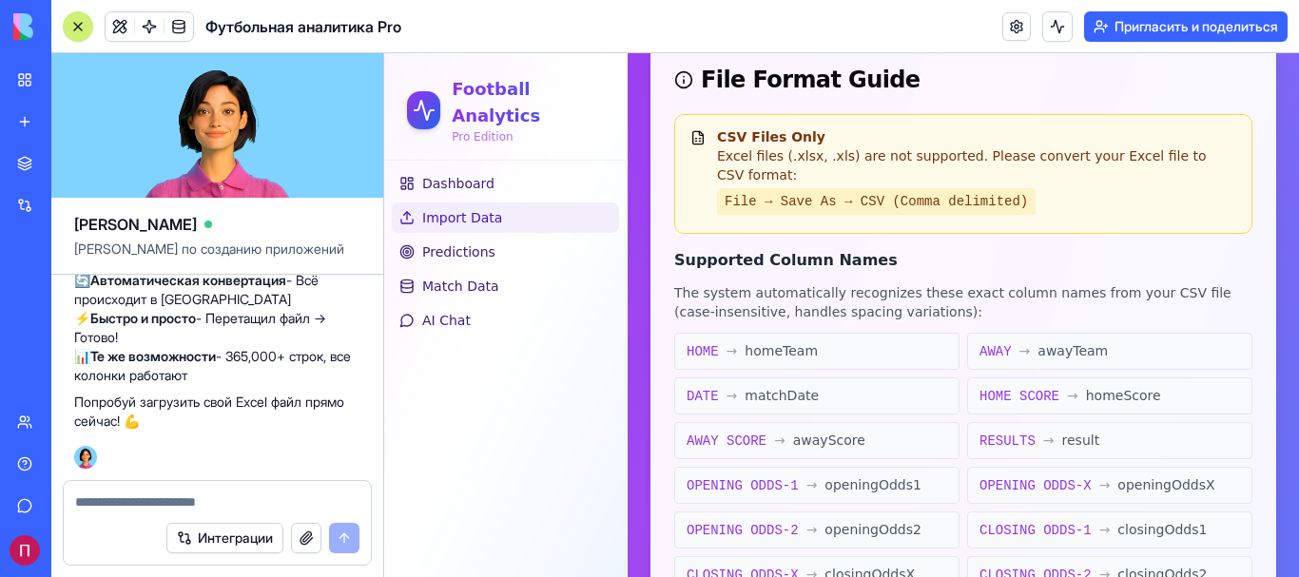
scroll to position [7358, 0]
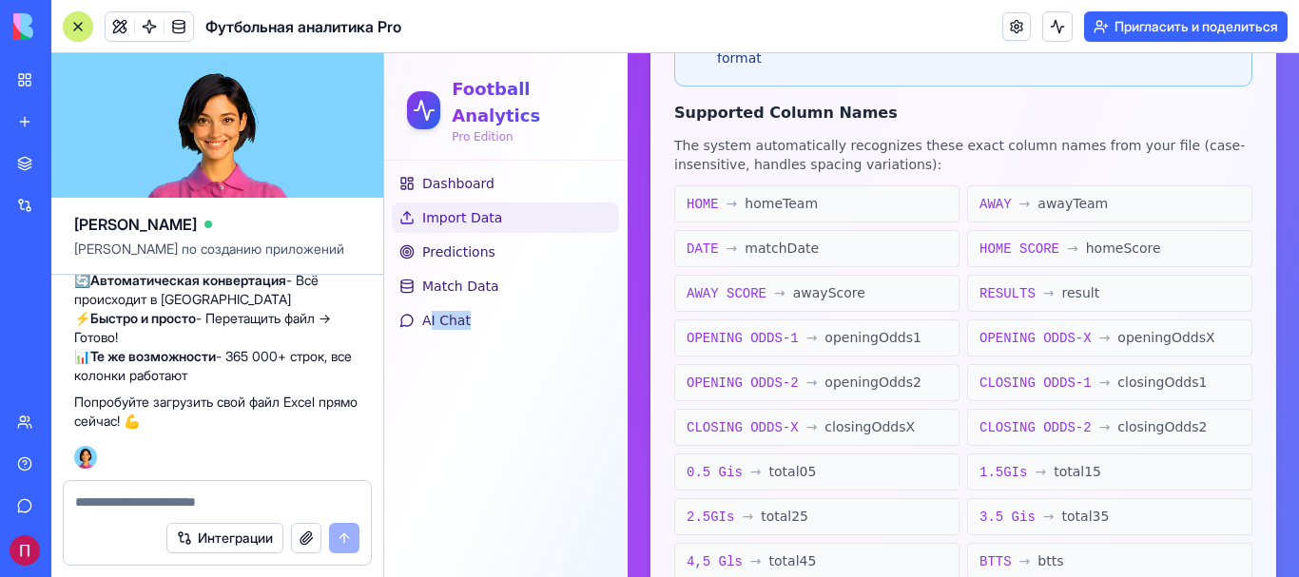
drag, startPoint x: 587, startPoint y: 353, endPoint x: 612, endPoint y: 353, distance: 25.7
click at [601, 353] on div "Dashboard Import Data Predictions Match Data AI Chat" at bounding box center [505, 369] width 242 height 416
click at [640, 376] on div "Import Match Data Upload CSV files with historical match data CSV Files Only If…" at bounding box center [962, 266] width 671 height 1959
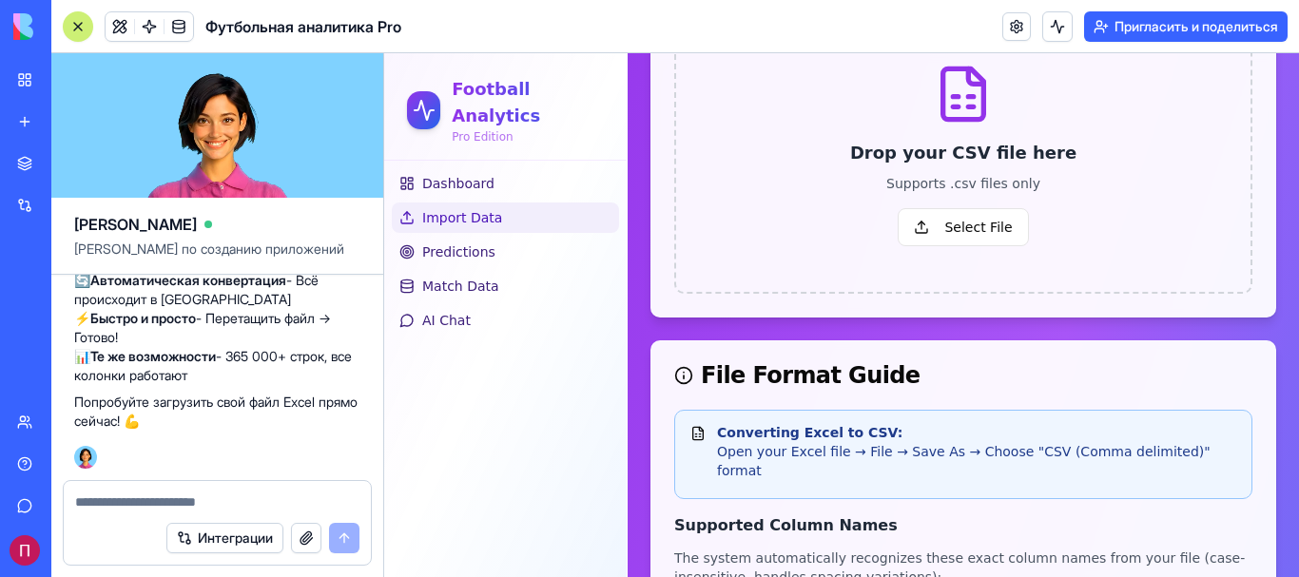
scroll to position [363, 0]
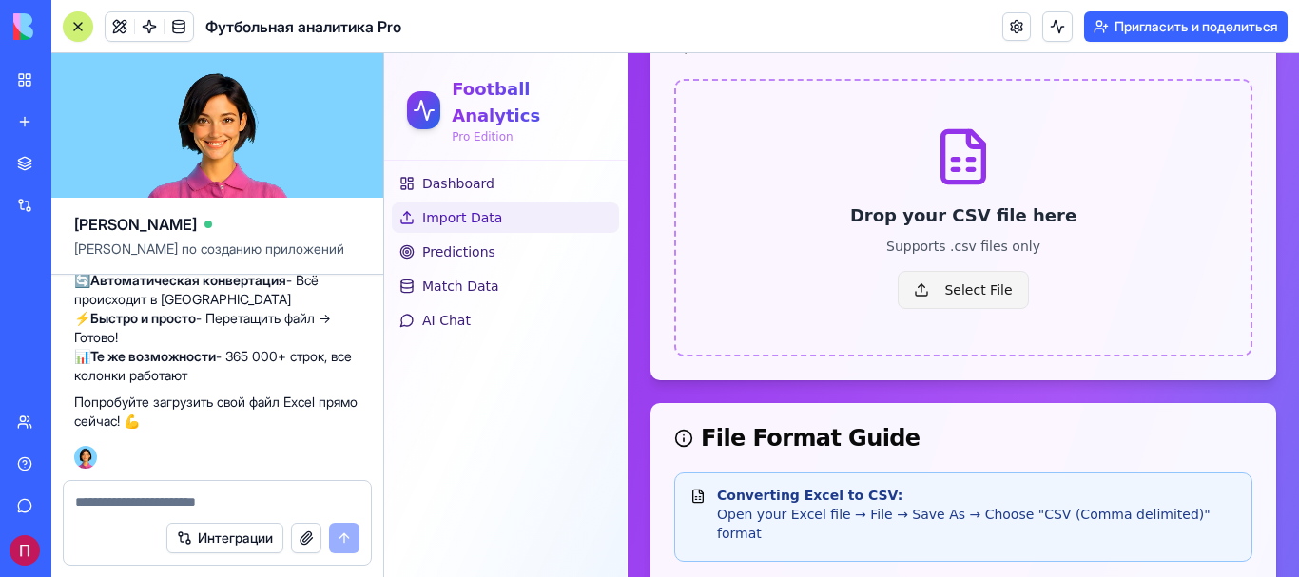
click at [960, 290] on span "Select File" at bounding box center [962, 290] width 130 height 38
click at [384, 53] on input "Select File" at bounding box center [384, 53] width 0 height 0
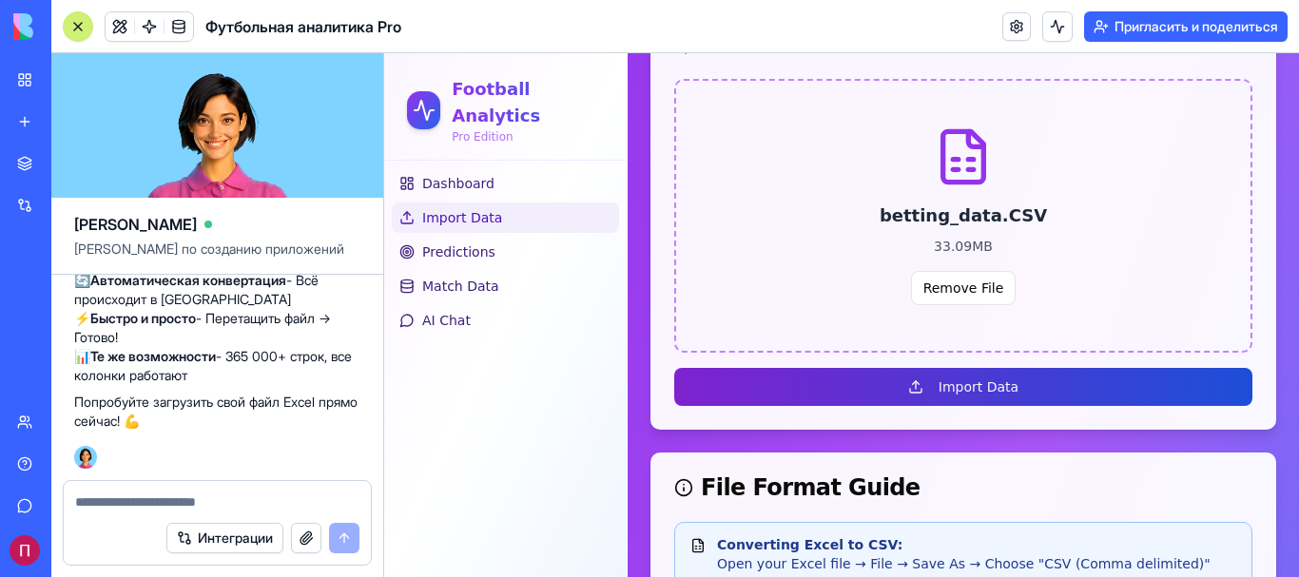
click at [1022, 389] on button "Import Data" at bounding box center [963, 387] width 578 height 38
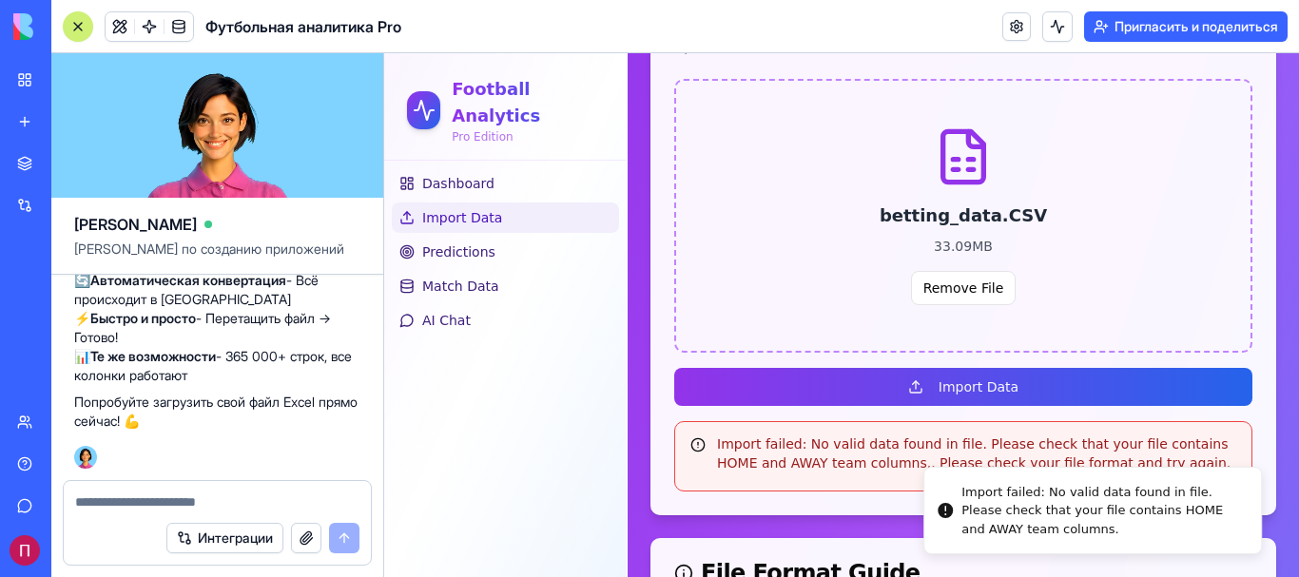
drag, startPoint x: 1054, startPoint y: 527, endPoint x: 974, endPoint y: 520, distance: 80.1
click at [974, 520] on div "Import failed: No valid data found in file. Please check that your file contain…" at bounding box center [1103, 511] width 284 height 56
drag, startPoint x: 1026, startPoint y: 530, endPoint x: 967, endPoint y: 531, distance: 59.0
click at [967, 531] on div "Import failed: No valid data found in file. Please check that your file contain…" at bounding box center [1104, 511] width 284 height 56
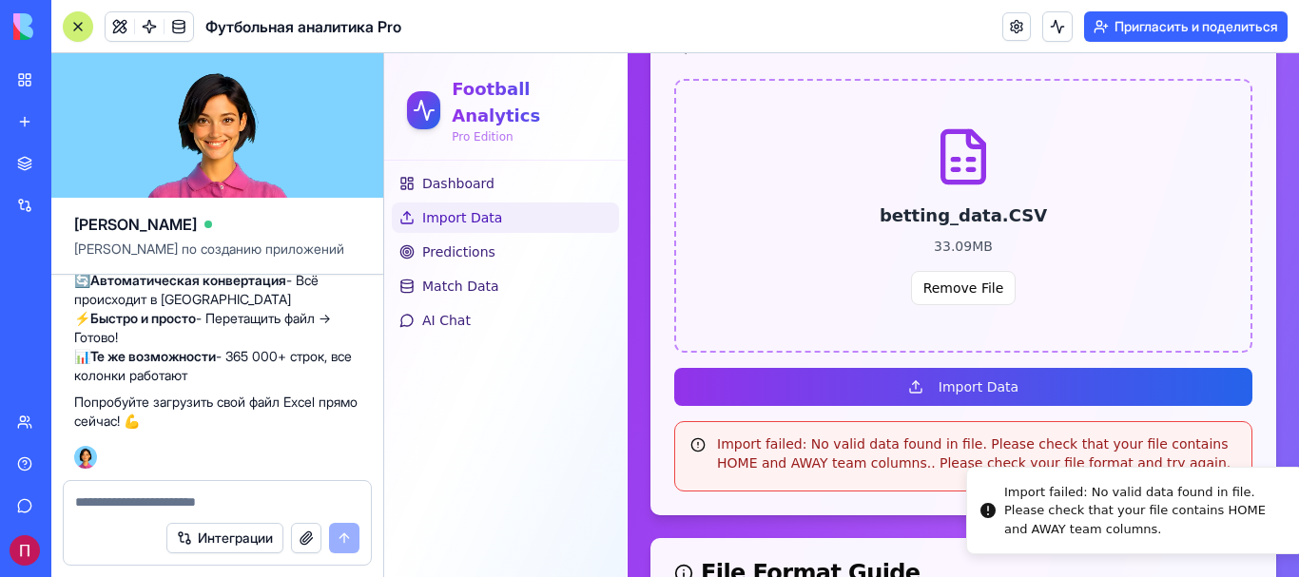
drag, startPoint x: 943, startPoint y: 491, endPoint x: 972, endPoint y: 499, distance: 29.8
click at [972, 499] on li "Import failed: No valid data found in file. Please check that your file contain…" at bounding box center [1135, 511] width 338 height 88
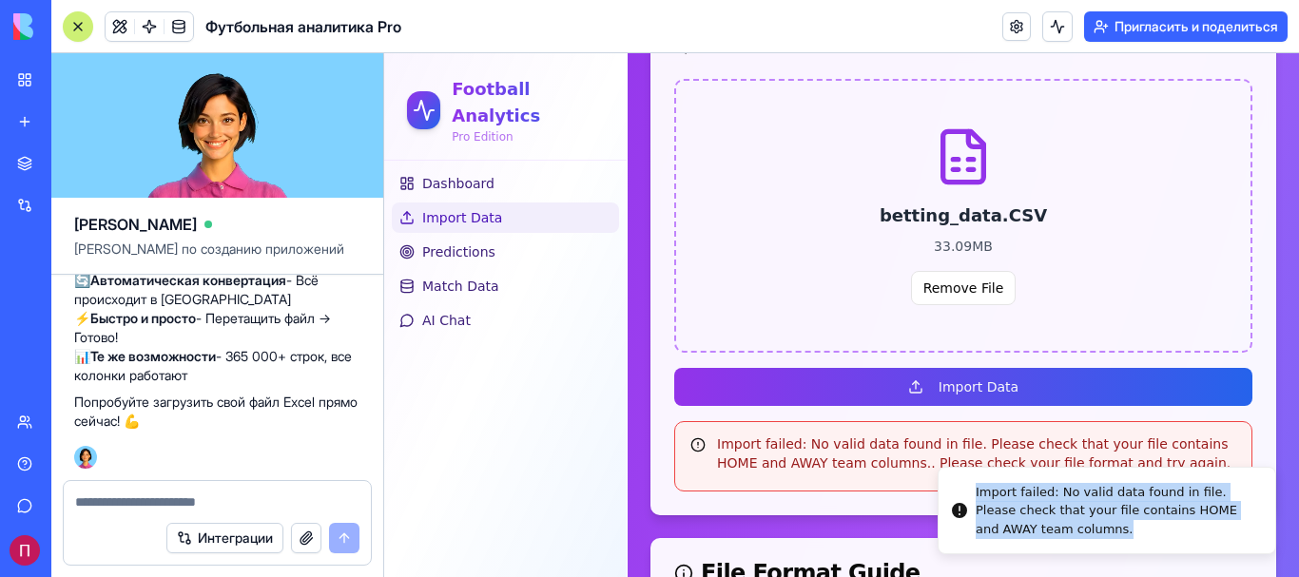
drag, startPoint x: 960, startPoint y: 492, endPoint x: 1051, endPoint y: 543, distance: 104.2
click at [1051, 543] on li "Import failed: No valid data found in file. Please check that your file contain…" at bounding box center [1106, 511] width 338 height 88
copy div "Import failed: No valid data found in file. Please check that your file contain…"
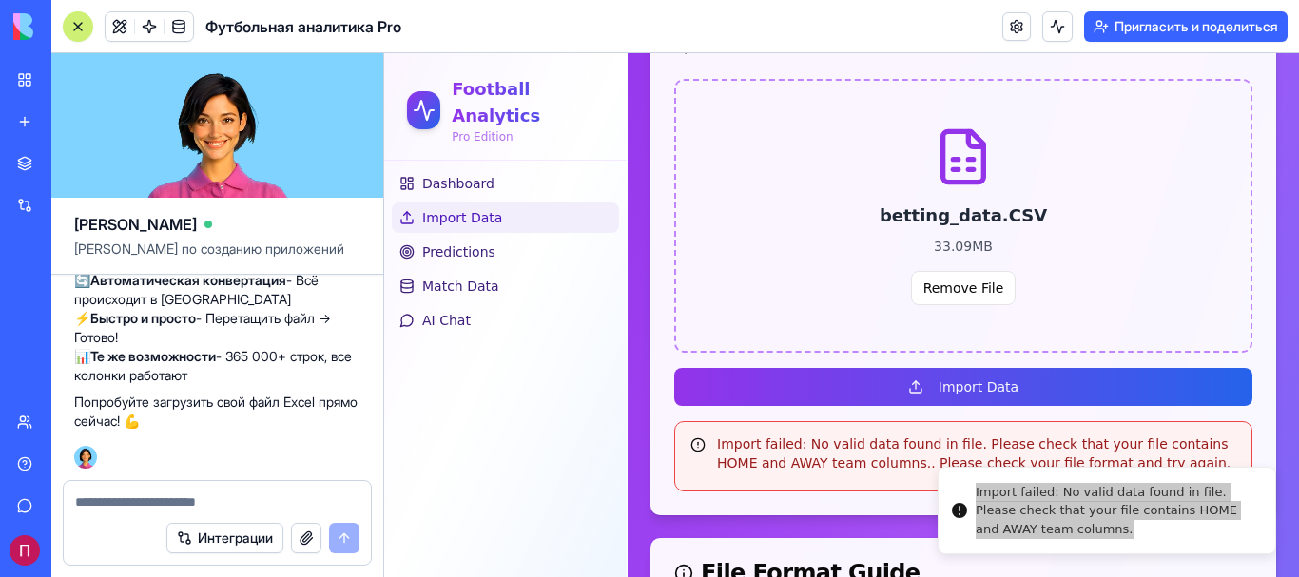
click at [155, 499] on textarea at bounding box center [217, 501] width 284 height 19
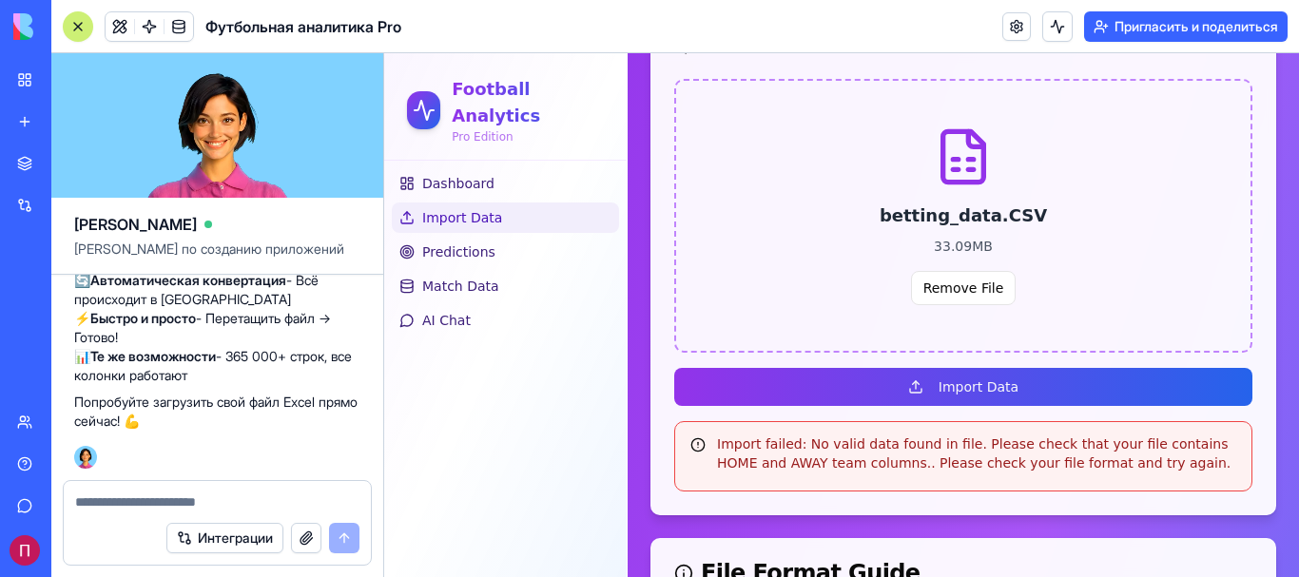
paste textarea "**********"
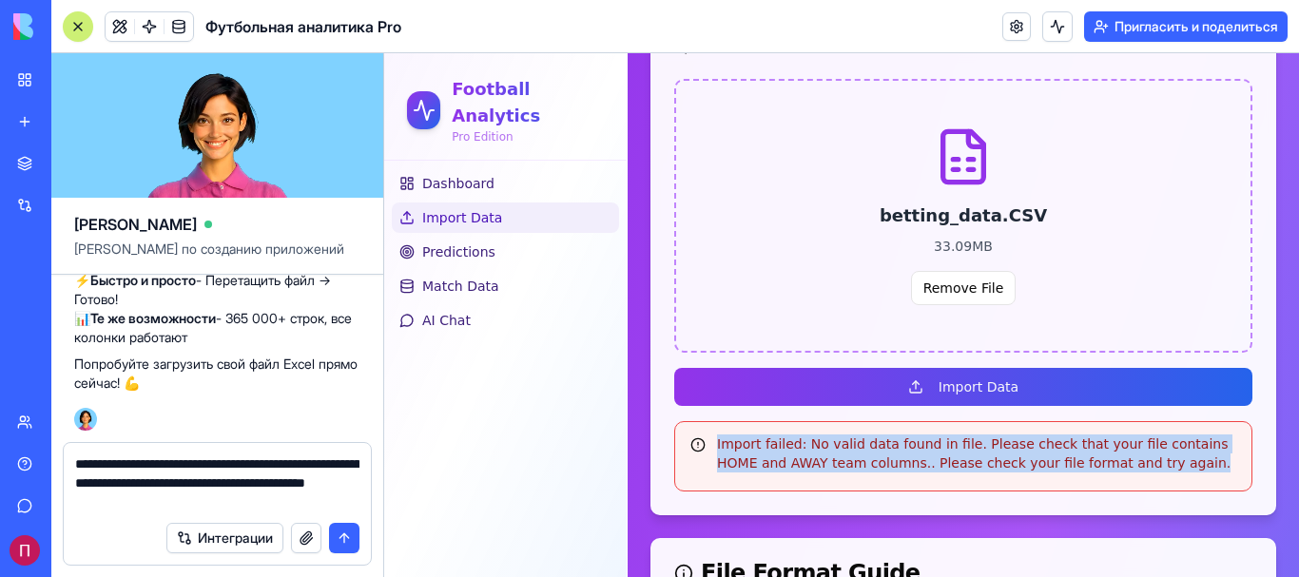
drag, startPoint x: 1163, startPoint y: 472, endPoint x: 630, endPoint y: 442, distance: 533.2
copy div "Import failed: No valid data found in file. Please check that your file contain…"
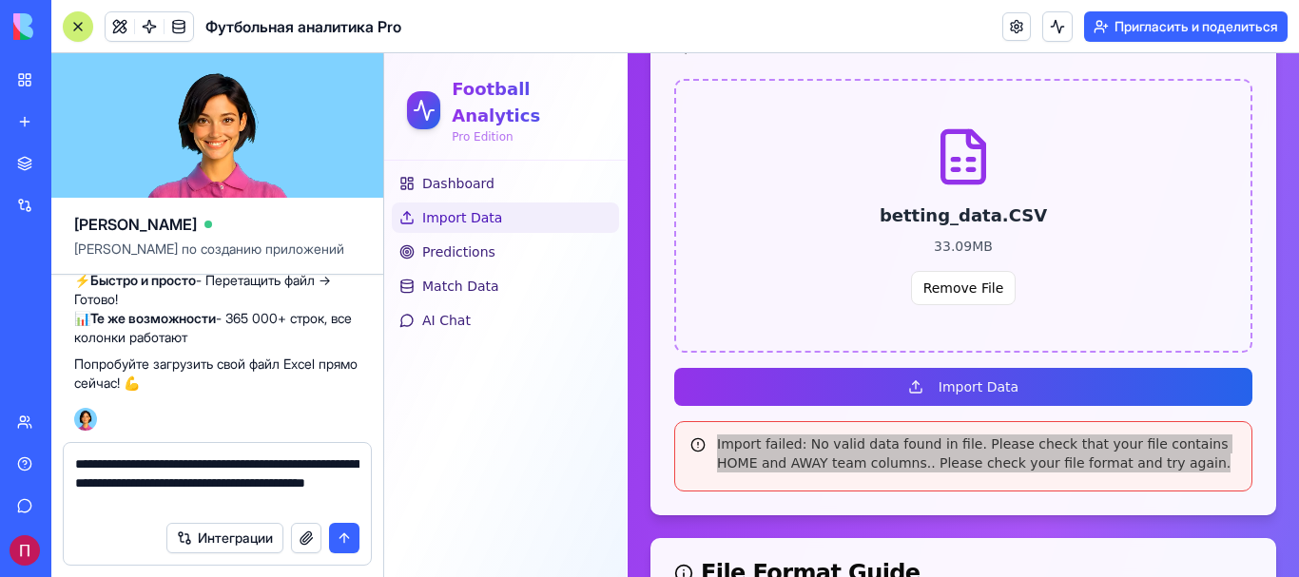
click at [260, 507] on textarea "**********" at bounding box center [217, 482] width 284 height 57
paste textarea "**********"
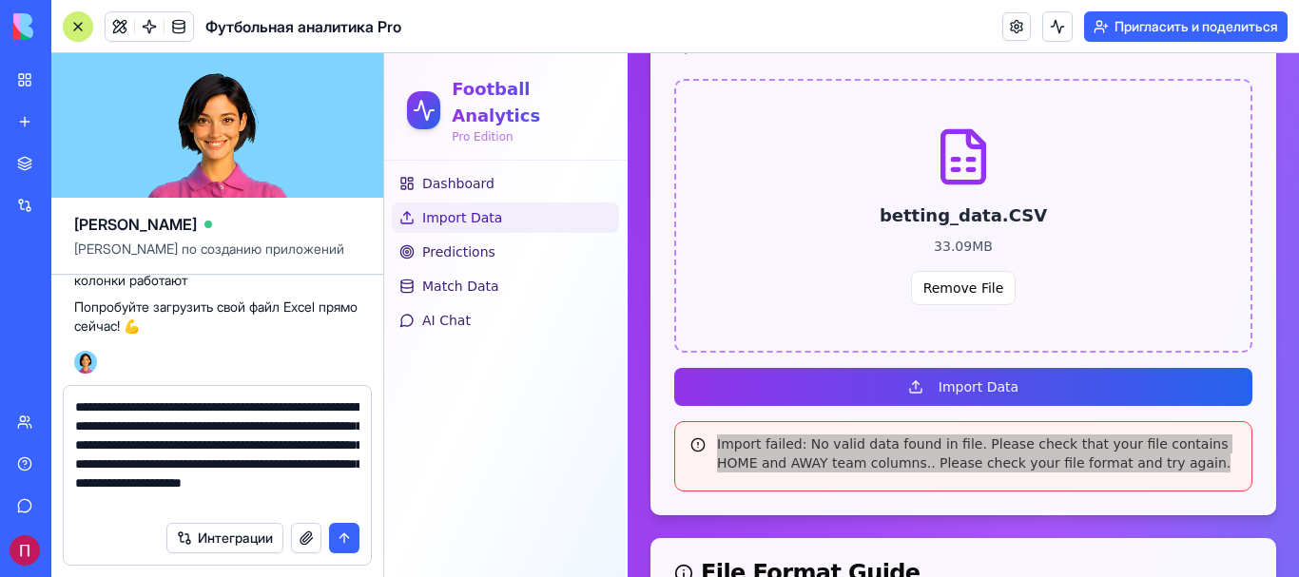
type textarea "**********"
click at [342, 541] on button "submit" at bounding box center [344, 538] width 30 height 30
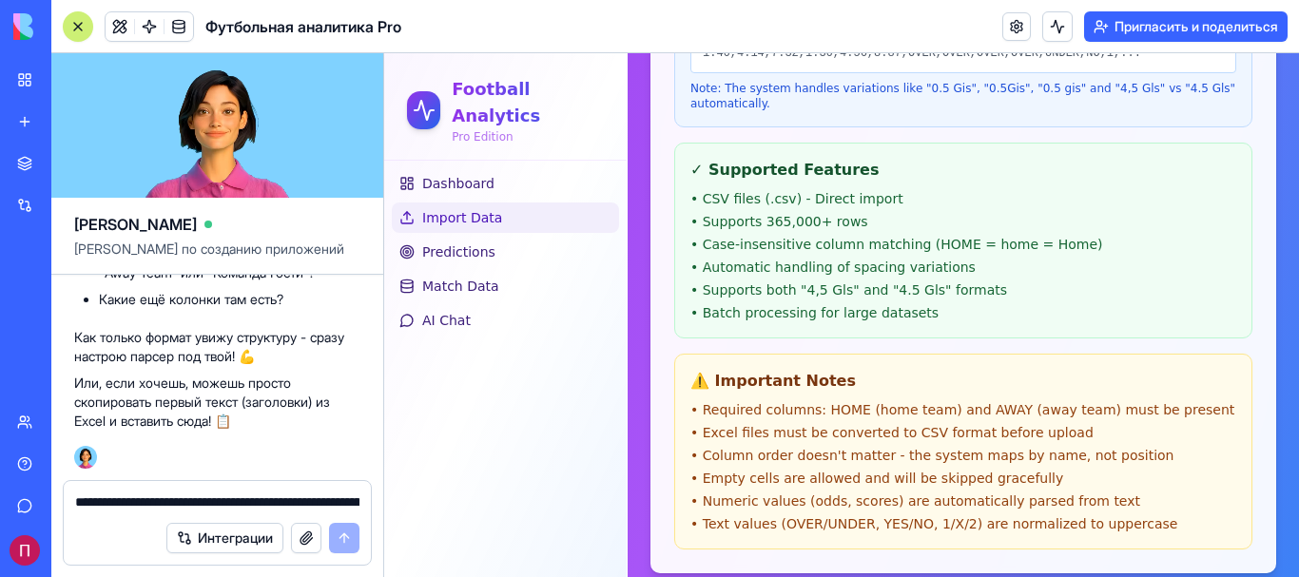
scroll to position [7764, 0]
click at [311, 541] on button "button" at bounding box center [306, 538] width 30 height 30
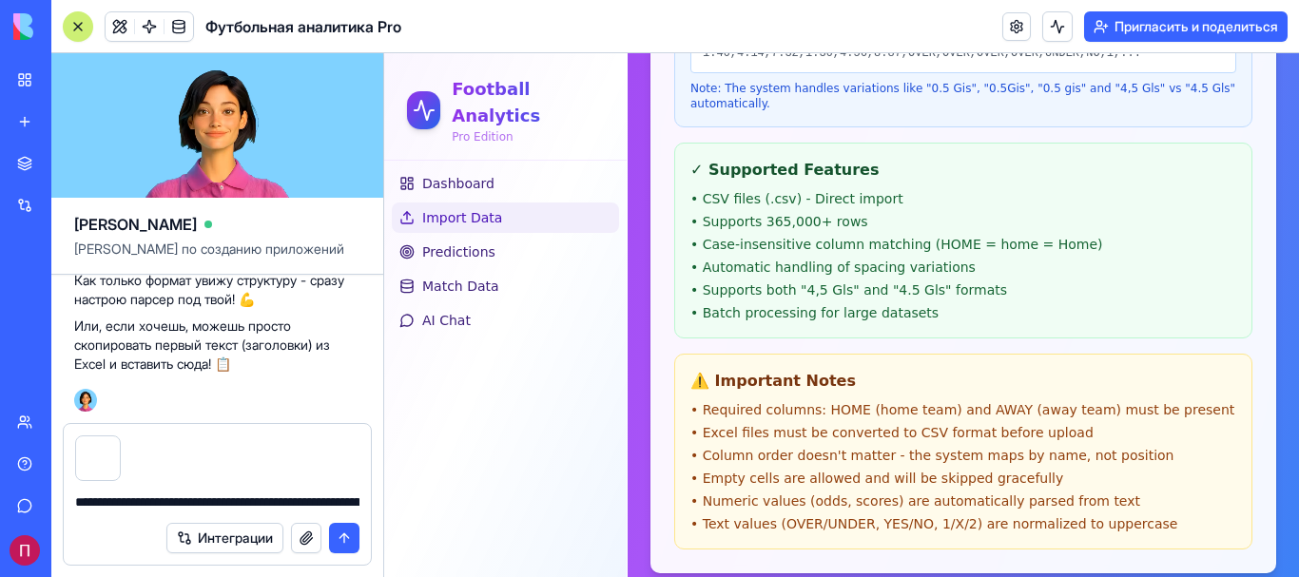
click at [344, 537] on button "submit" at bounding box center [344, 538] width 30 height 30
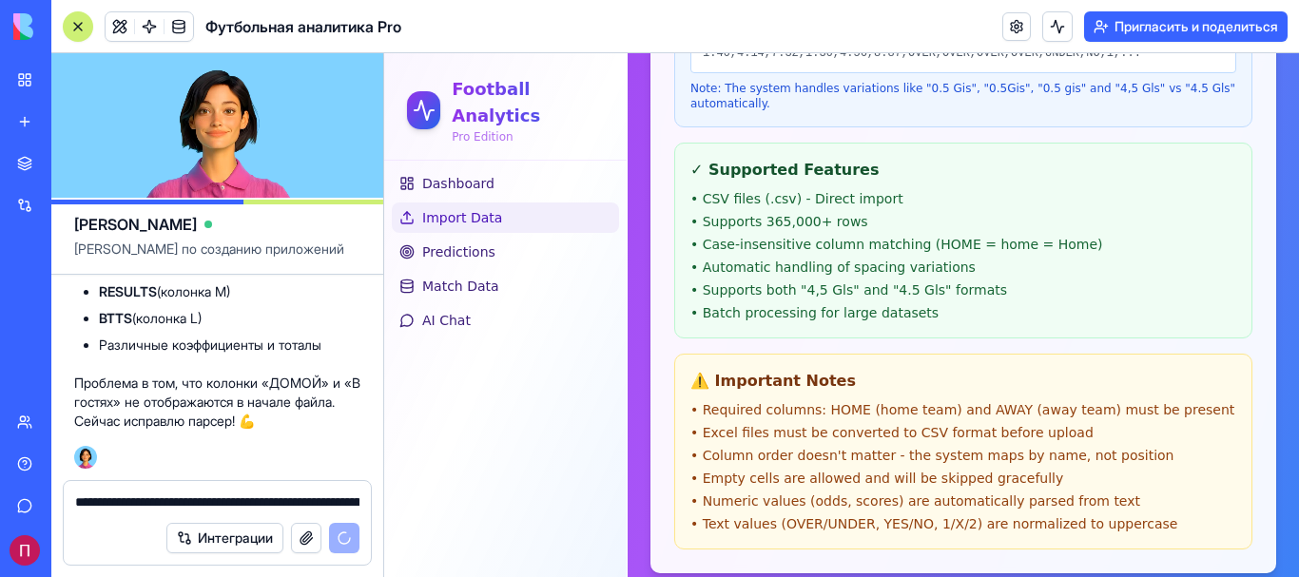
scroll to position [8544, 0]
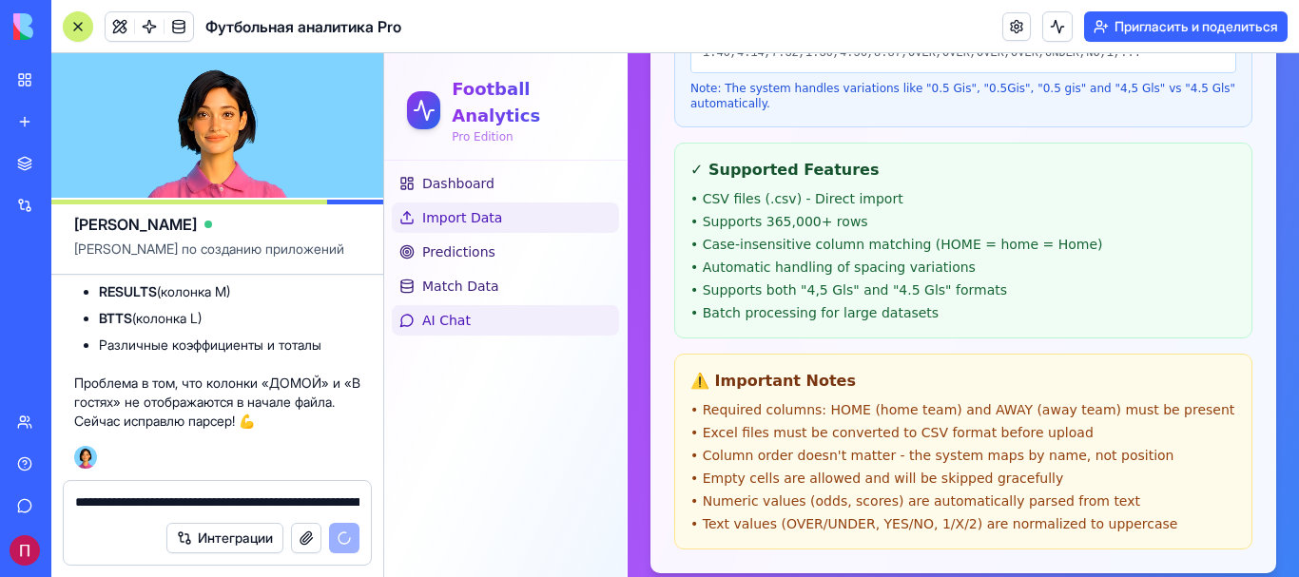
click at [509, 305] on link "AI Chat" at bounding box center [505, 320] width 227 height 30
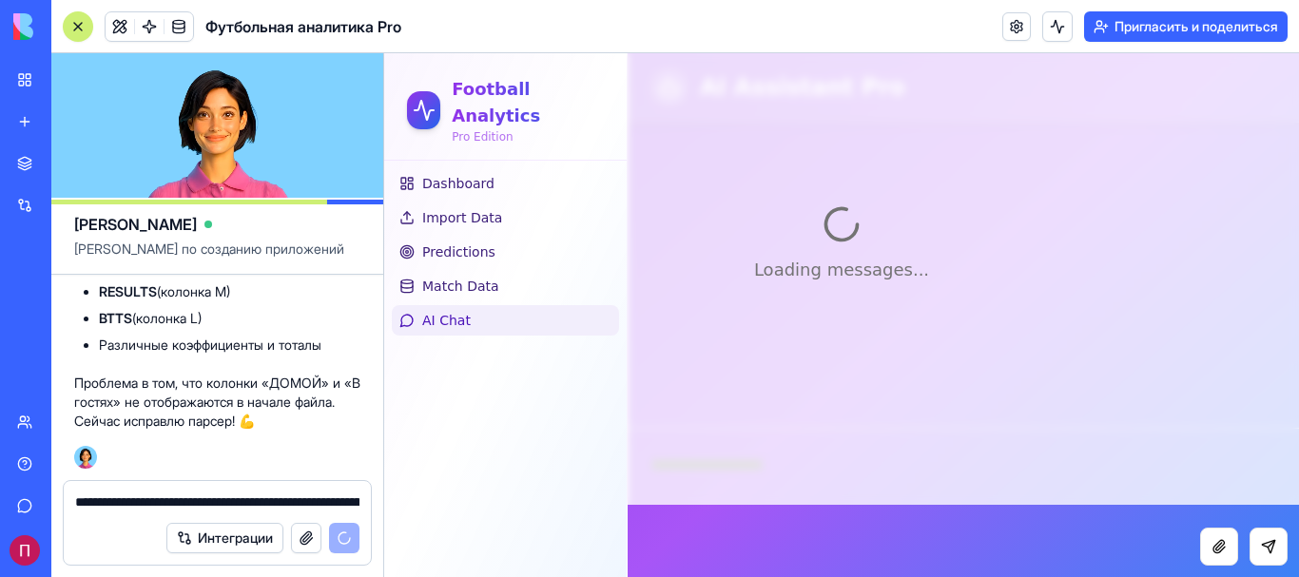
scroll to position [72, 0]
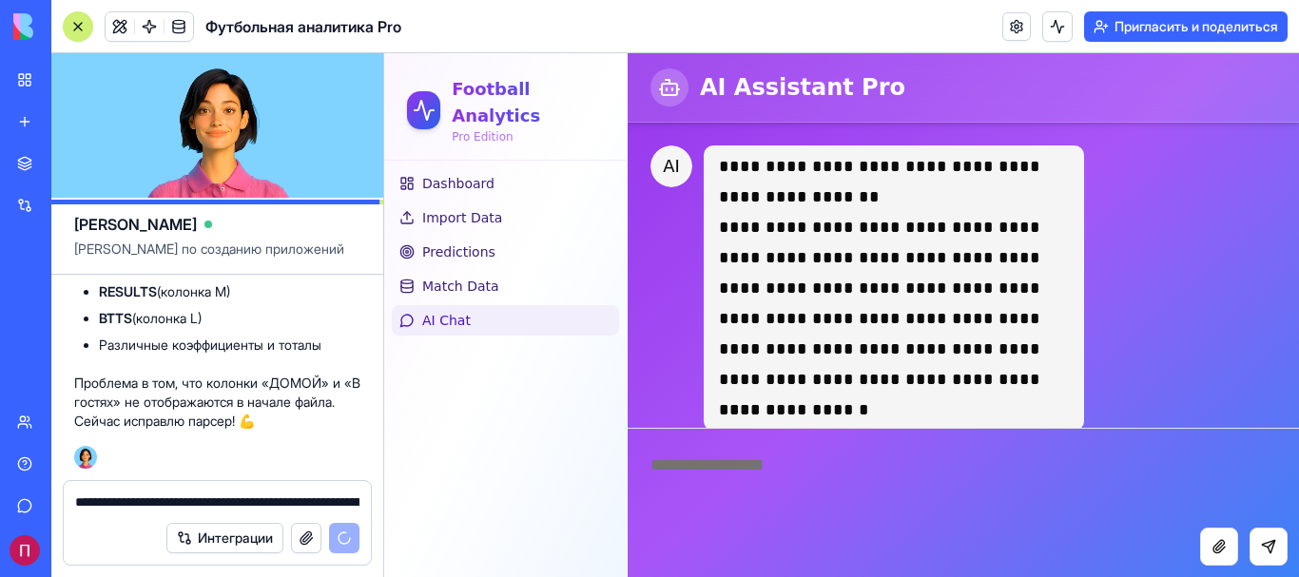
scroll to position [20712, 0]
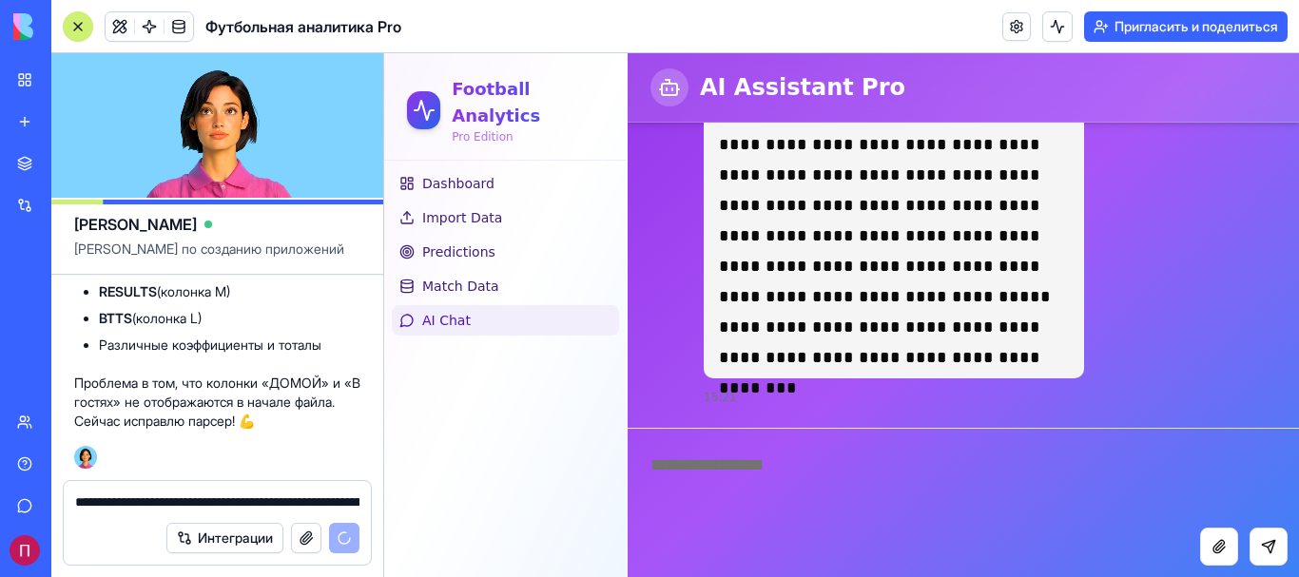
click at [806, 459] on textarea at bounding box center [962, 478] width 671 height 99
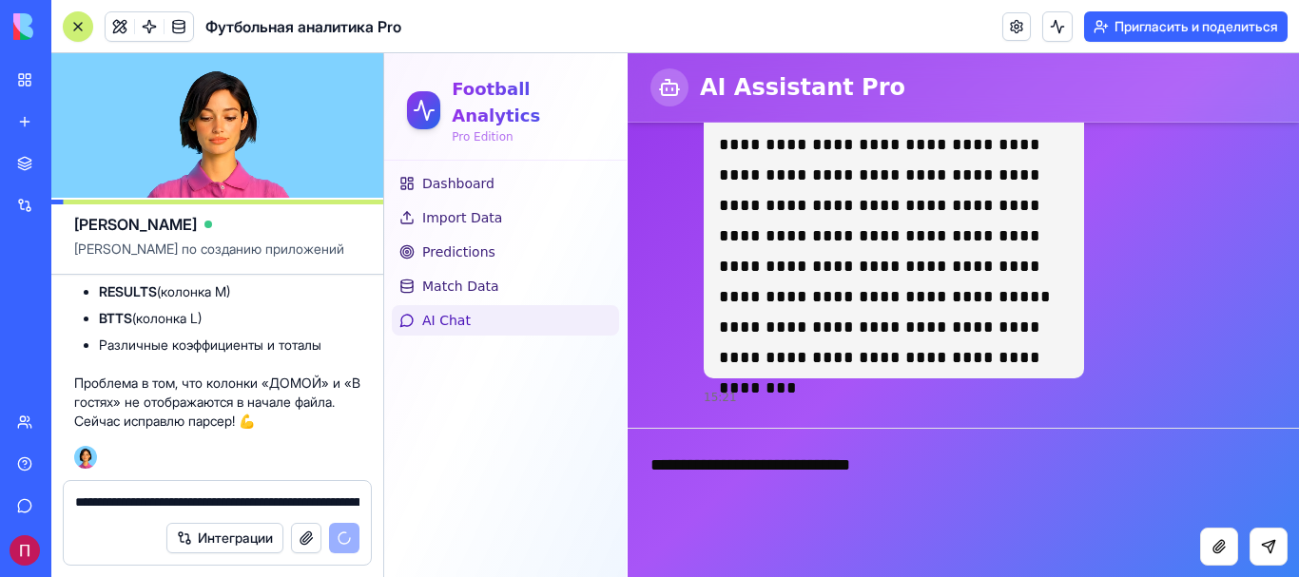
type textarea "**********"
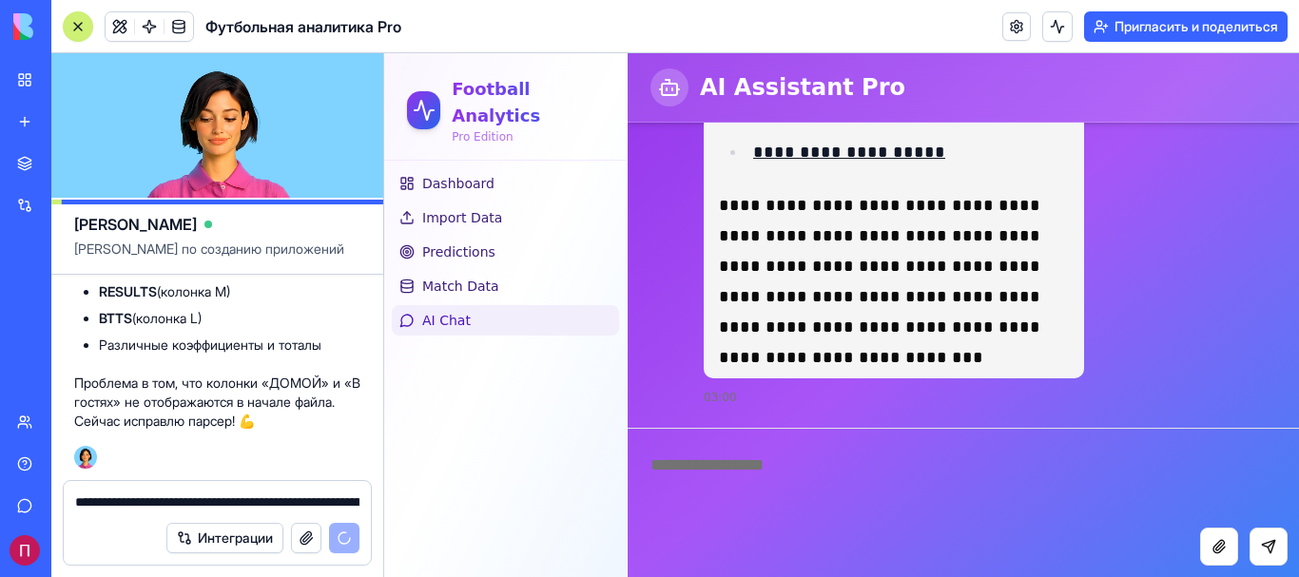
scroll to position [21225, 0]
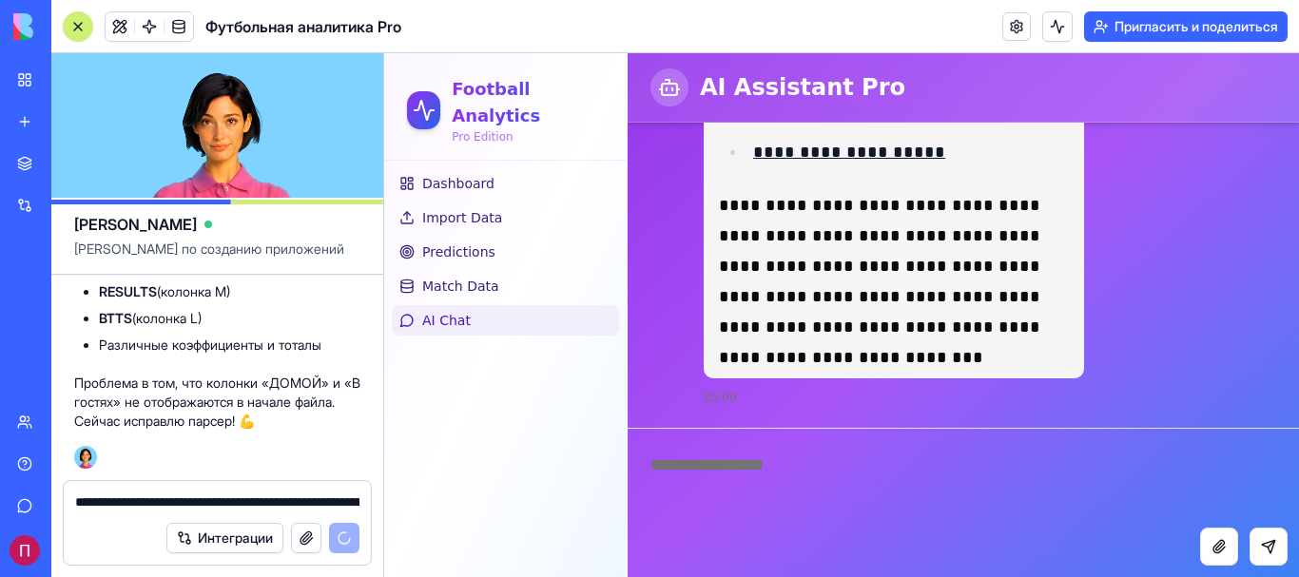
click at [838, 472] on textarea at bounding box center [955, 478] width 657 height 99
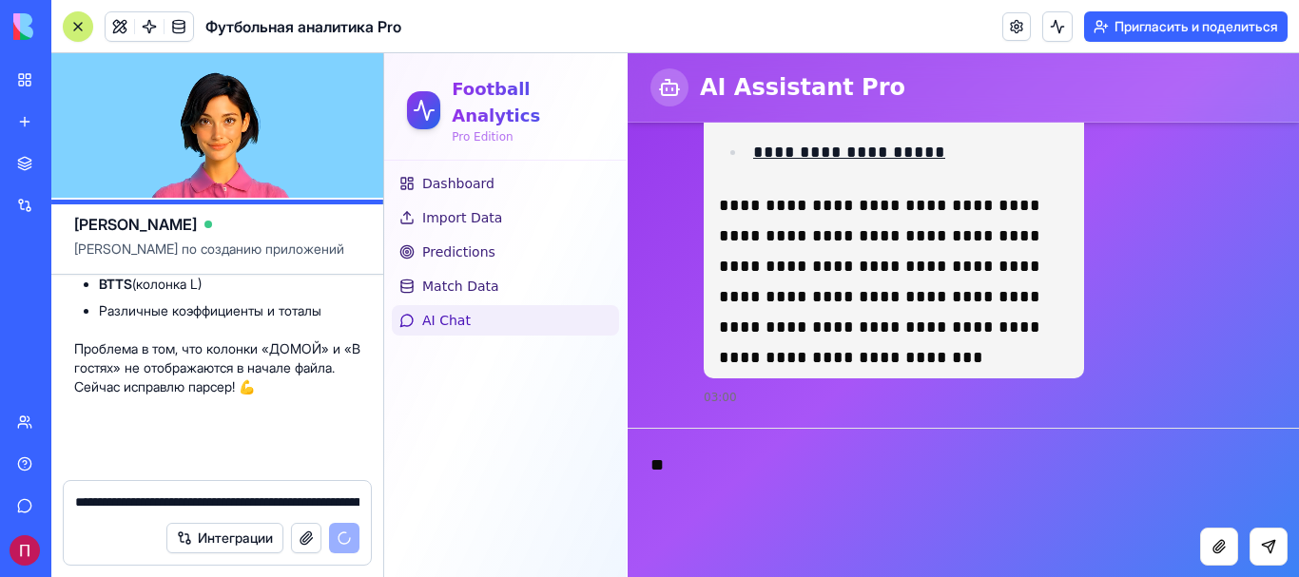
scroll to position [8579, 0]
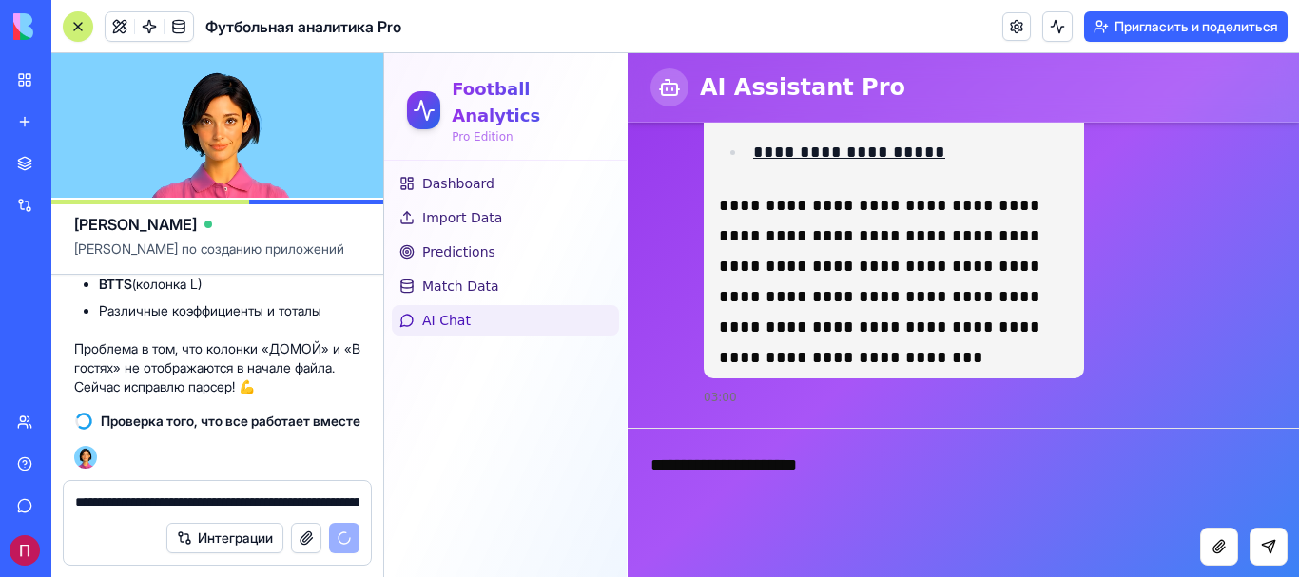
type textarea "**********"
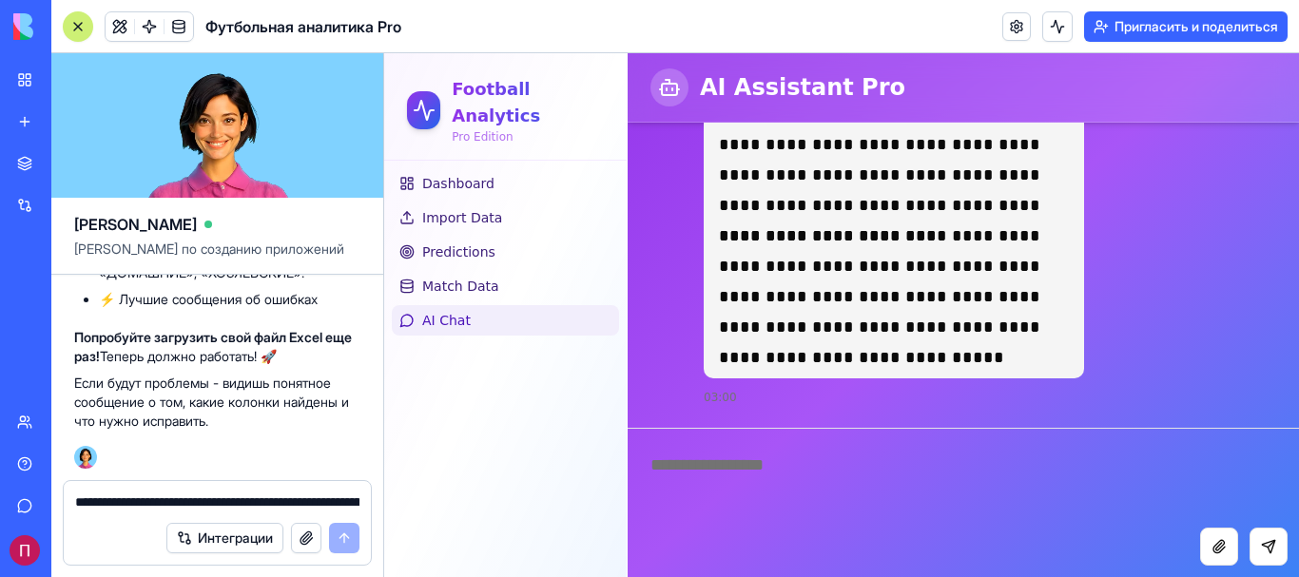
scroll to position [8888, 0]
click at [472, 208] on span "Import Data" at bounding box center [462, 217] width 80 height 19
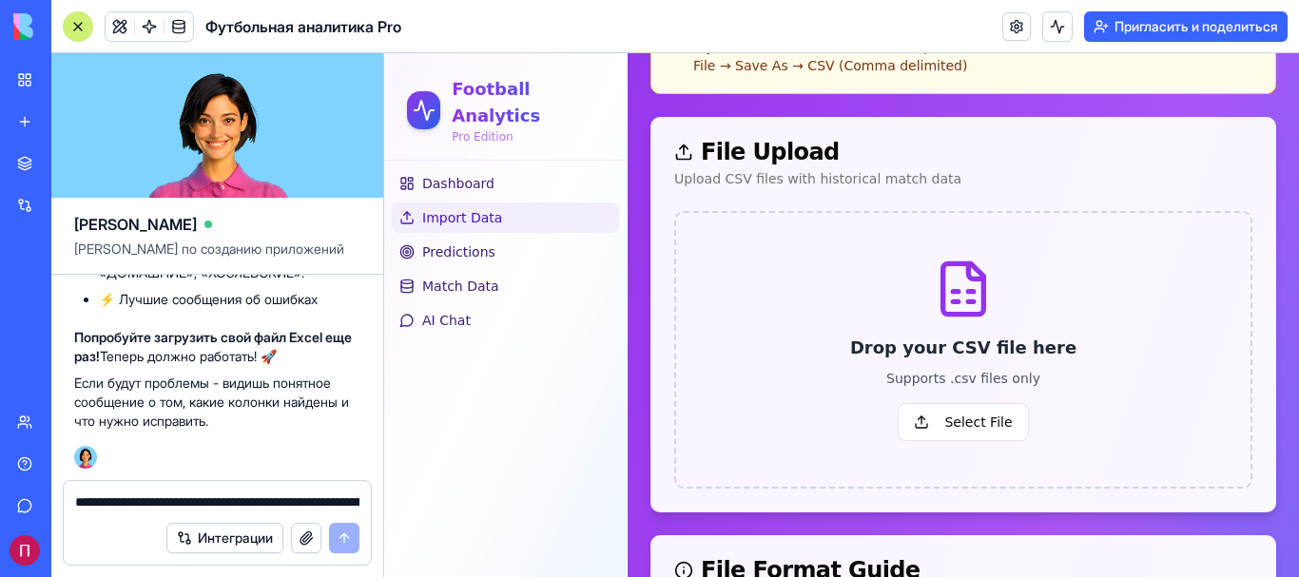
scroll to position [389, 0]
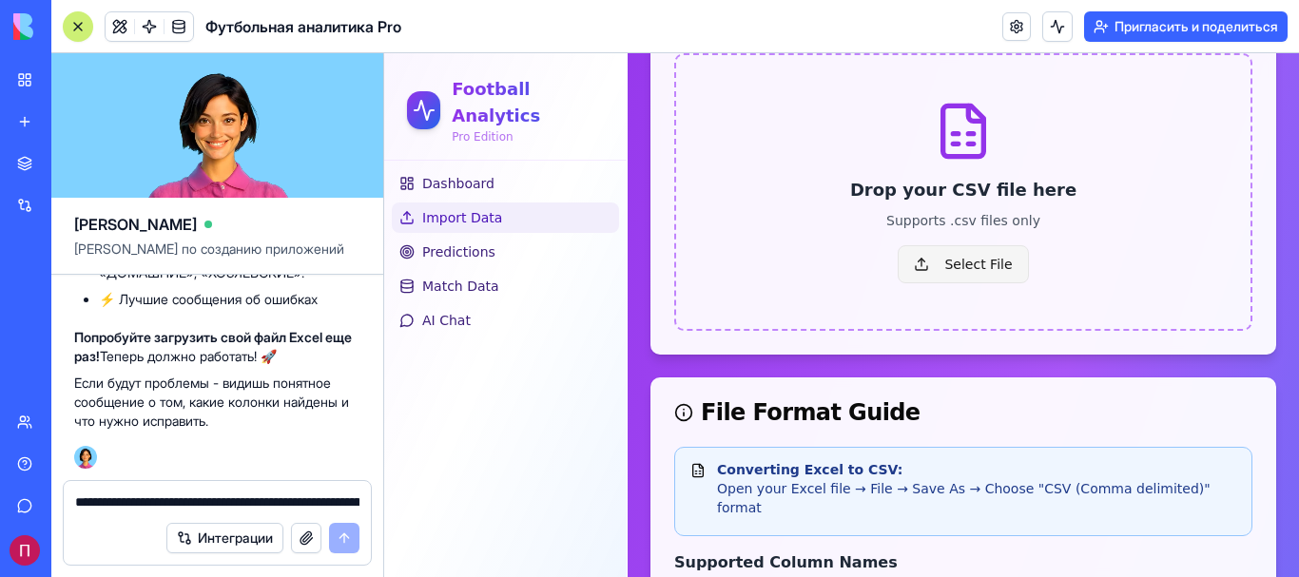
click at [978, 271] on span "Select File" at bounding box center [962, 264] width 130 height 38
click at [384, 53] on input "Select File" at bounding box center [384, 53] width 0 height 0
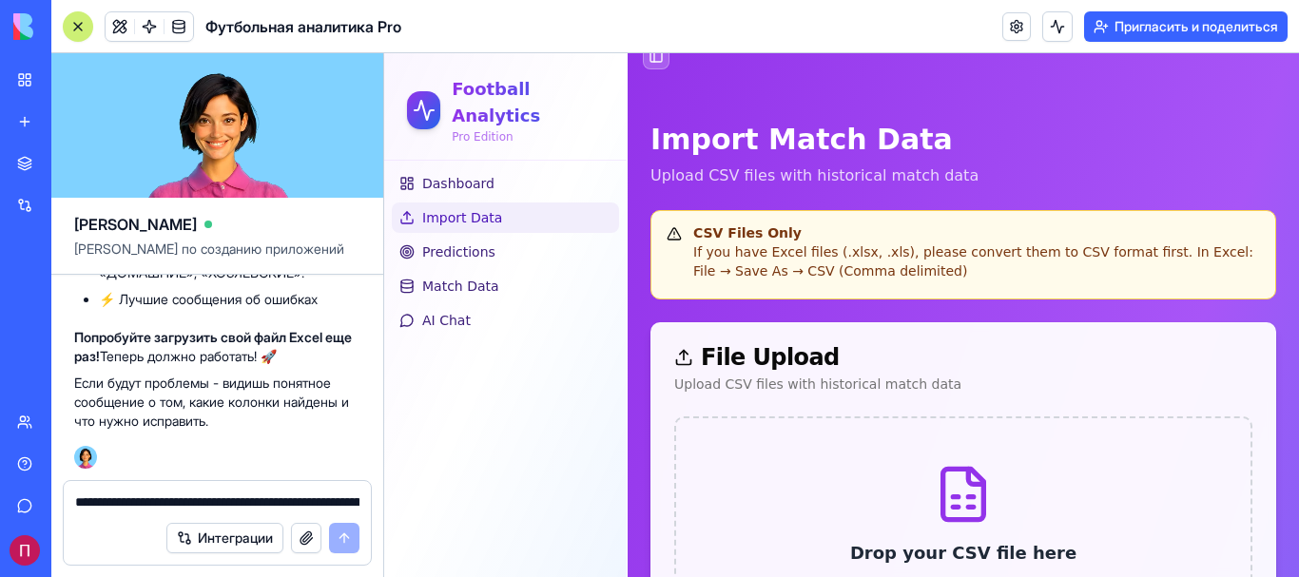
scroll to position [0, 0]
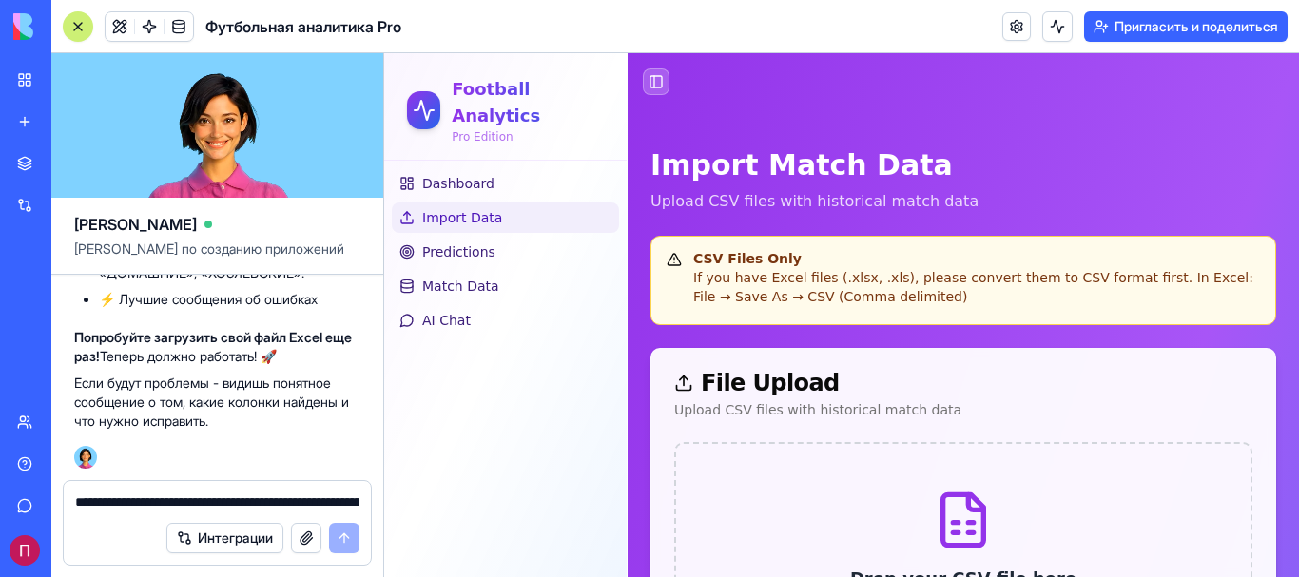
click at [467, 208] on span "Import Data" at bounding box center [462, 217] width 80 height 19
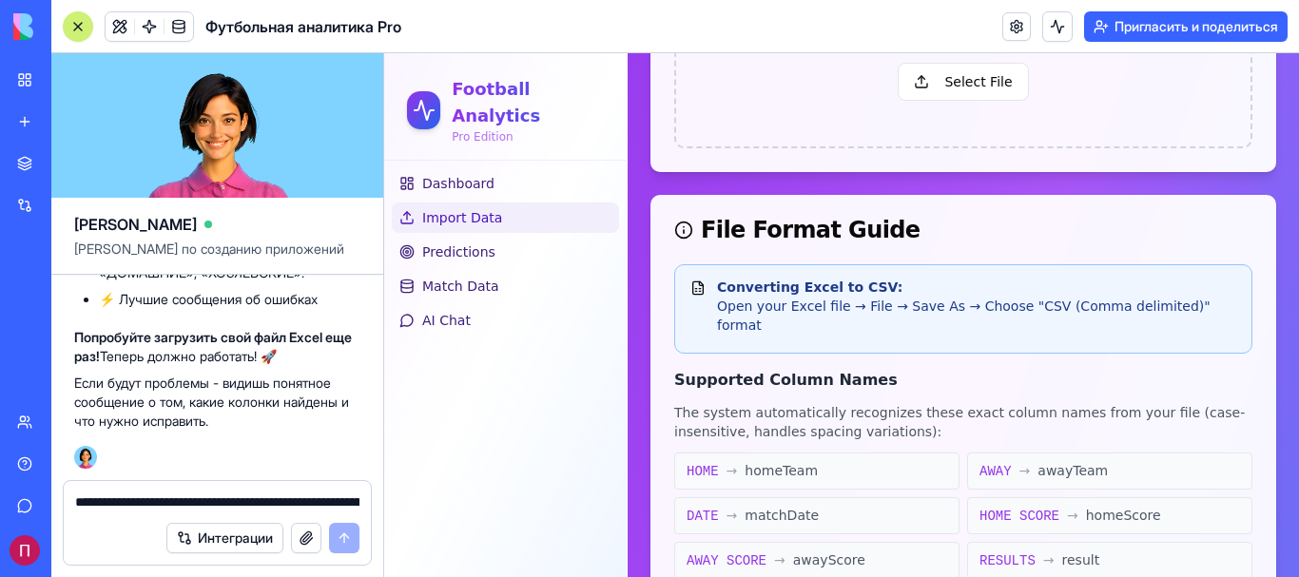
scroll to position [317, 0]
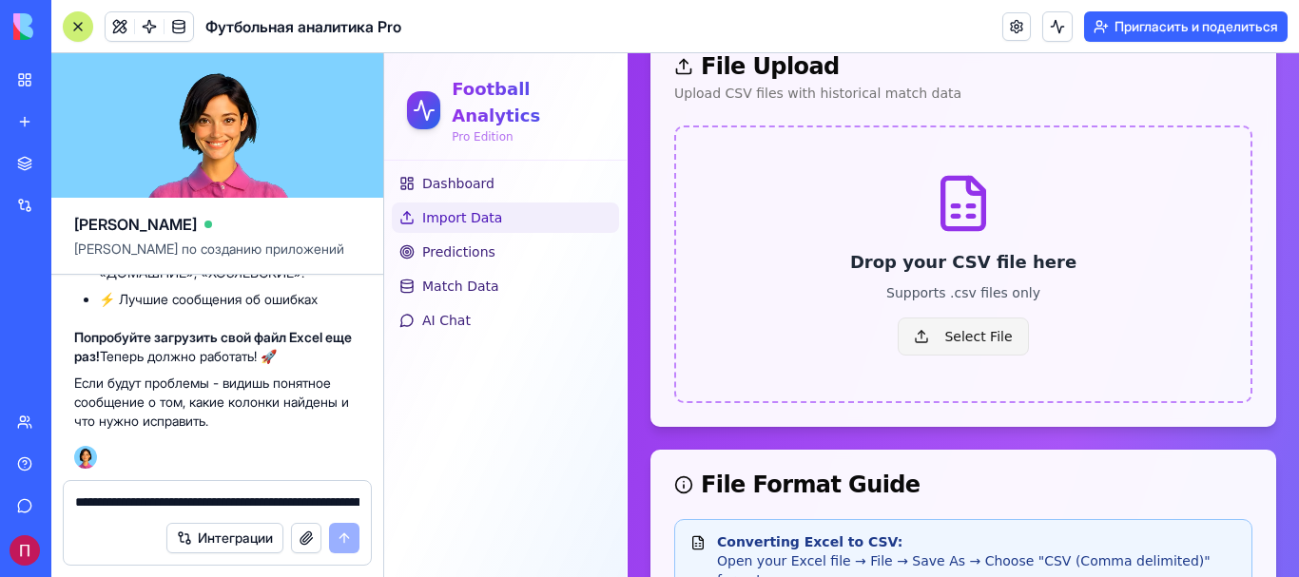
click at [948, 327] on span "Select File" at bounding box center [962, 337] width 130 height 38
click at [384, 53] on input "Select File" at bounding box center [384, 53] width 0 height 0
click at [952, 340] on span "Select File" at bounding box center [962, 337] width 130 height 38
click at [384, 53] on input "Select File" at bounding box center [384, 53] width 0 height 0
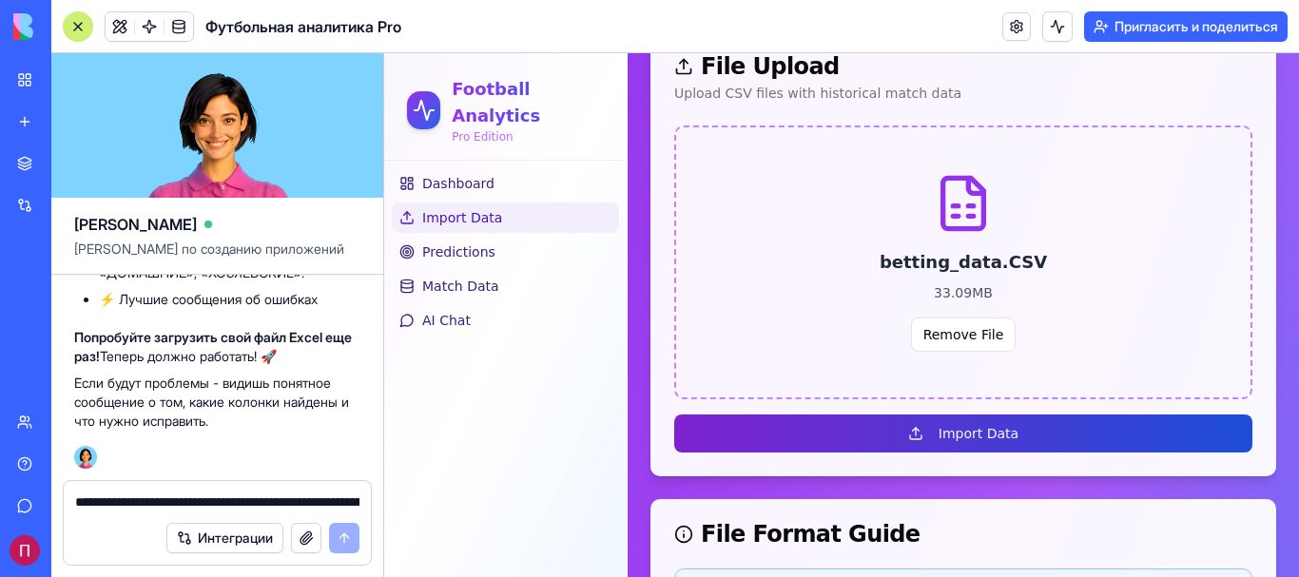
click at [978, 435] on button "Import Data" at bounding box center [963, 433] width 578 height 38
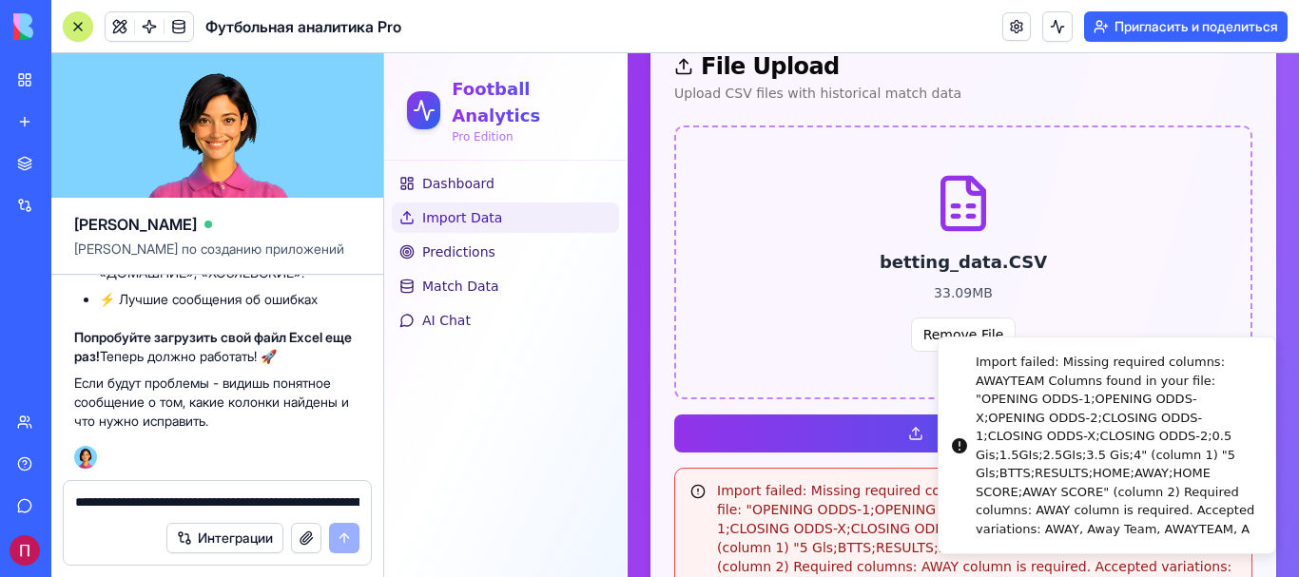
click at [836, 378] on div "betting_data.CSV 33.09 MB Remove File" at bounding box center [963, 262] width 578 height 274
click at [1097, 319] on div "betting_data.CSV 33.09 MB Remove File" at bounding box center [963, 300] width 483 height 103
click at [952, 453] on icon "Notifications alt+T" at bounding box center [959, 445] width 15 height 15
click at [872, 392] on div "betting_data.CSV 33.09 MB Remove File" at bounding box center [963, 262] width 578 height 274
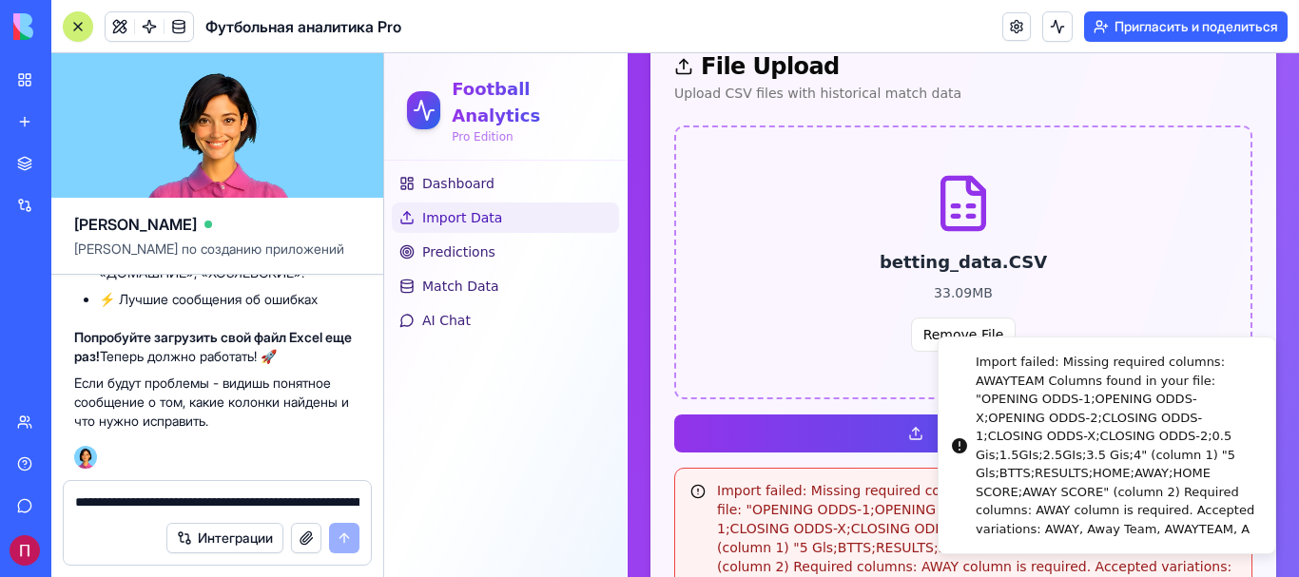
click at [859, 382] on div "betting_data.CSV 33.09 MB Remove File" at bounding box center [963, 262] width 578 height 274
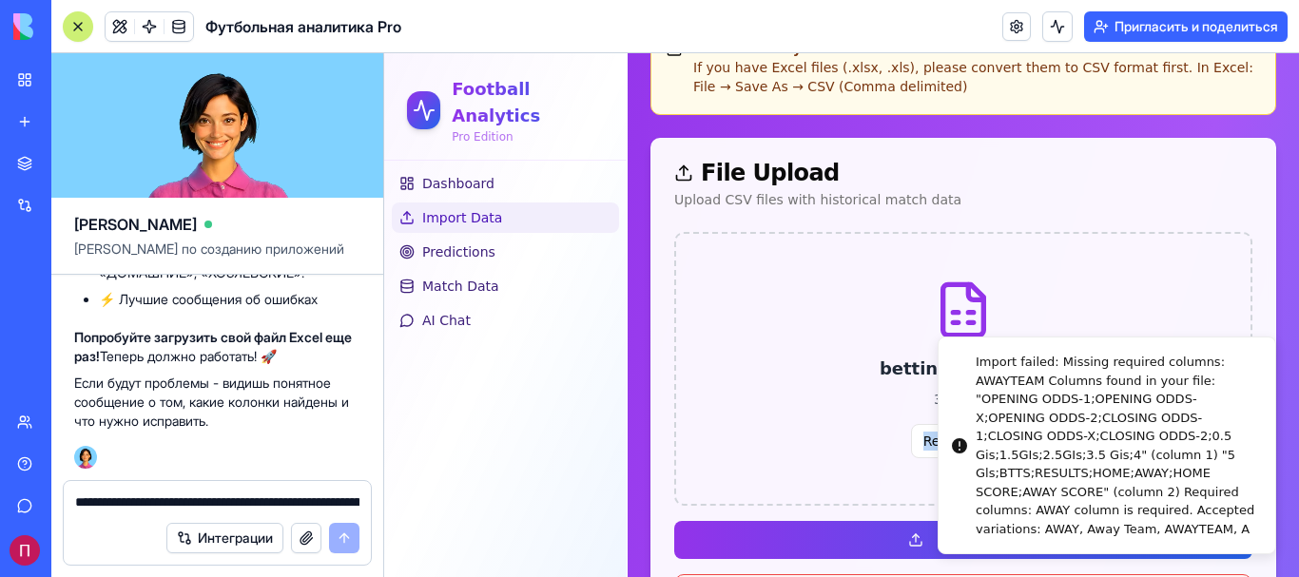
scroll to position [0, 0]
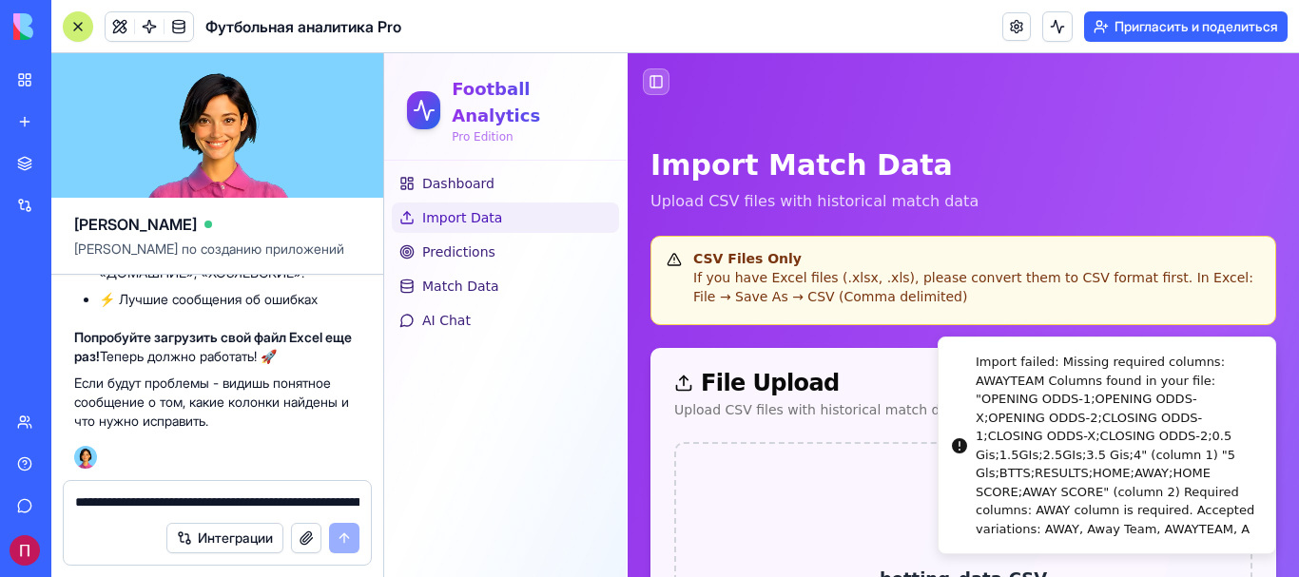
click at [1249, 348] on li "Import failed: Missing required columns: AWAYTEAM Columns found in your file: "…" at bounding box center [1106, 446] width 338 height 218
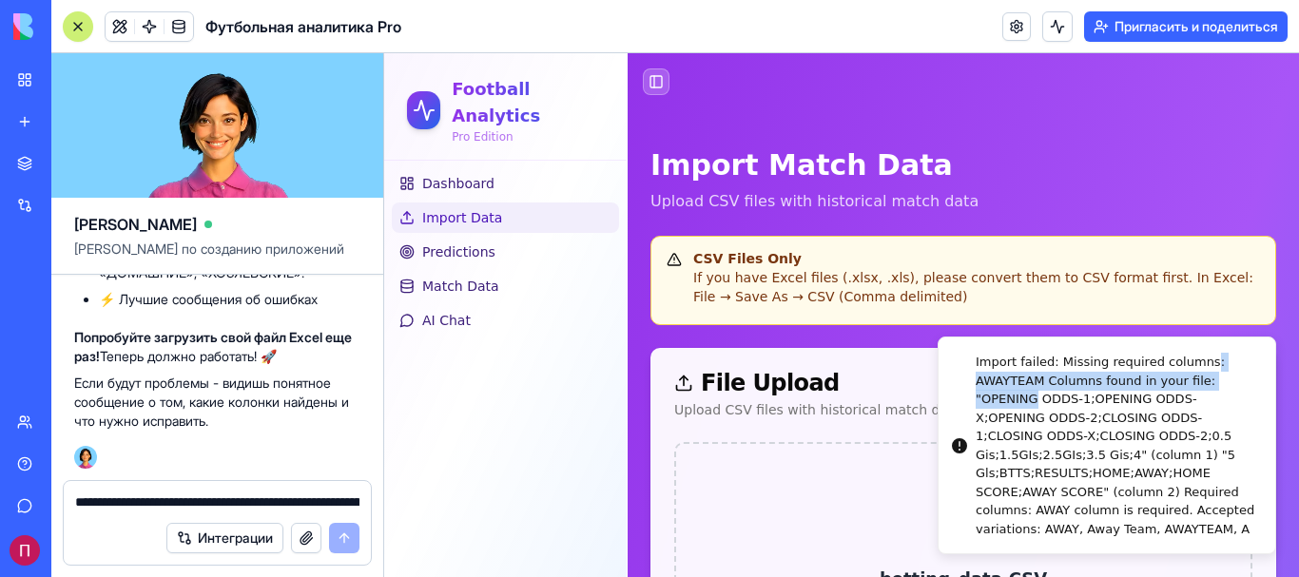
drag, startPoint x: 1249, startPoint y: 348, endPoint x: 1004, endPoint y: 399, distance: 250.6
click at [1004, 399] on li "Import failed: Missing required columns: AWAYTEAM Columns found in your file: "…" at bounding box center [1106, 446] width 338 height 218
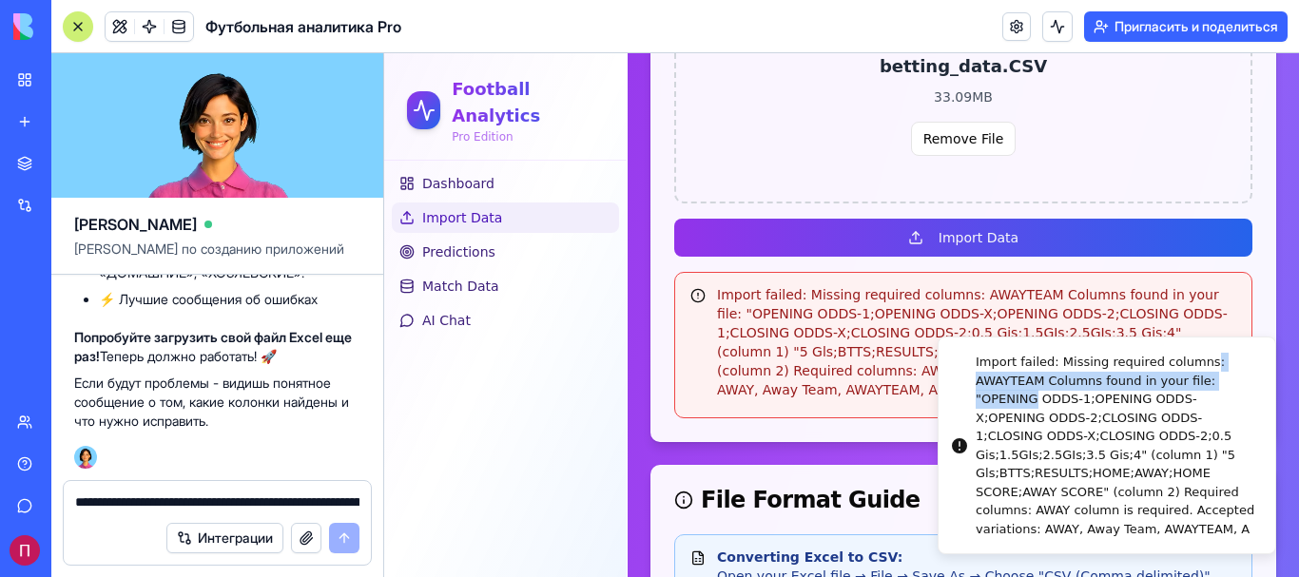
scroll to position [475, 0]
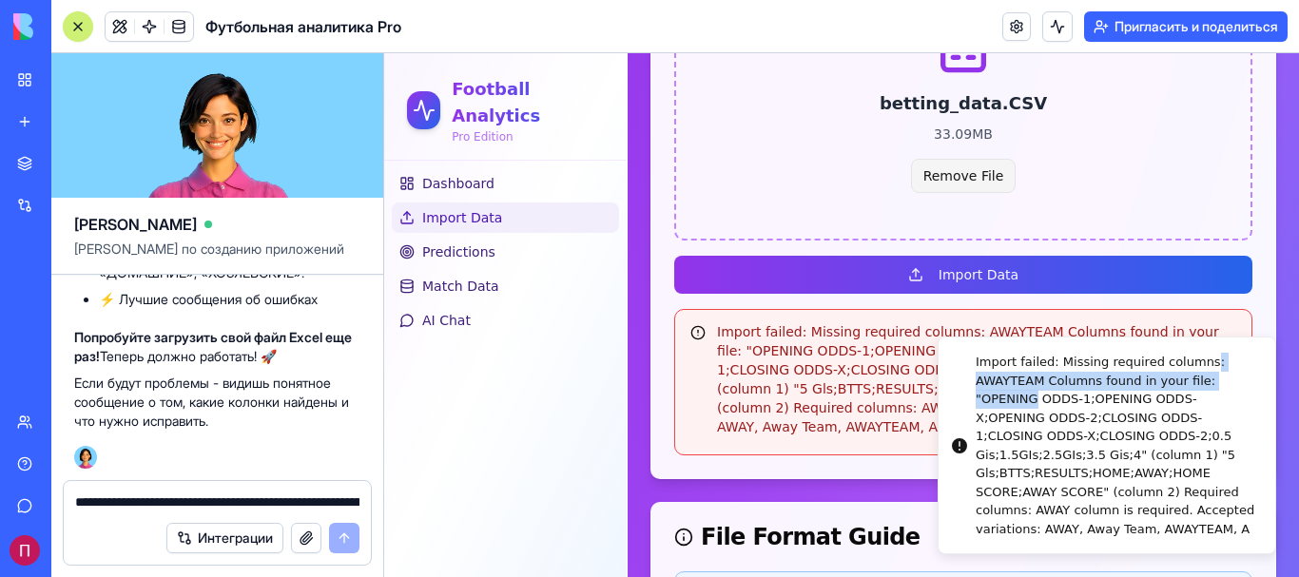
click at [975, 169] on button "Remove File" at bounding box center [964, 176] width 106 height 34
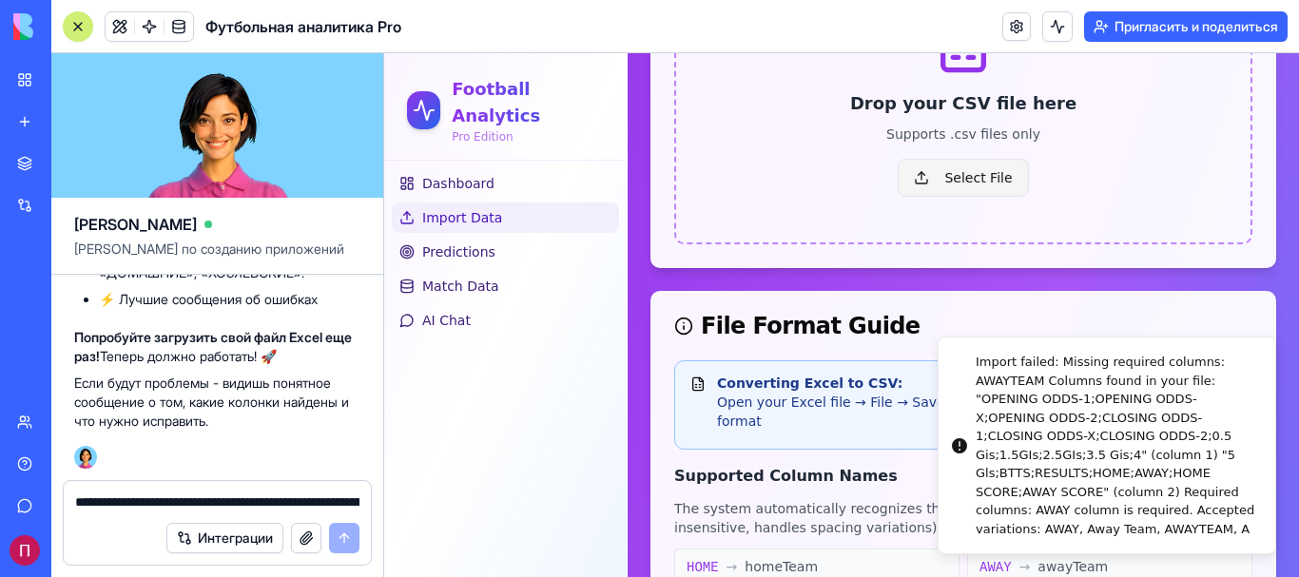
click at [973, 183] on span "Select File" at bounding box center [962, 178] width 130 height 38
click at [384, 53] on input "Select File" at bounding box center [384, 53] width 0 height 0
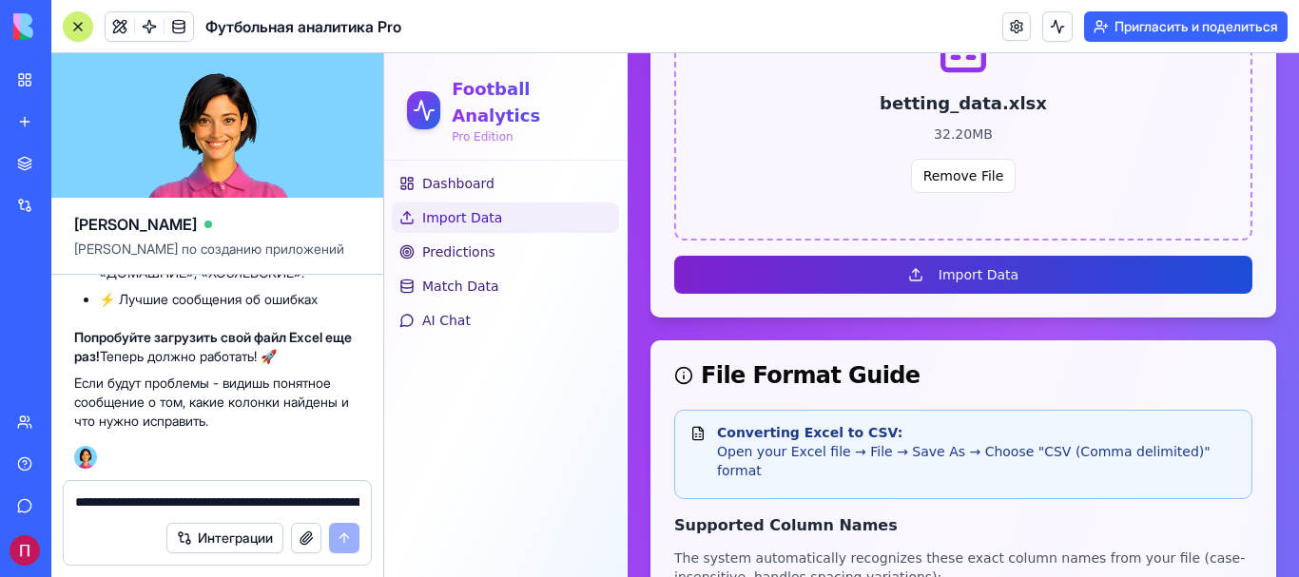
click at [971, 276] on button "Import Data" at bounding box center [963, 275] width 578 height 38
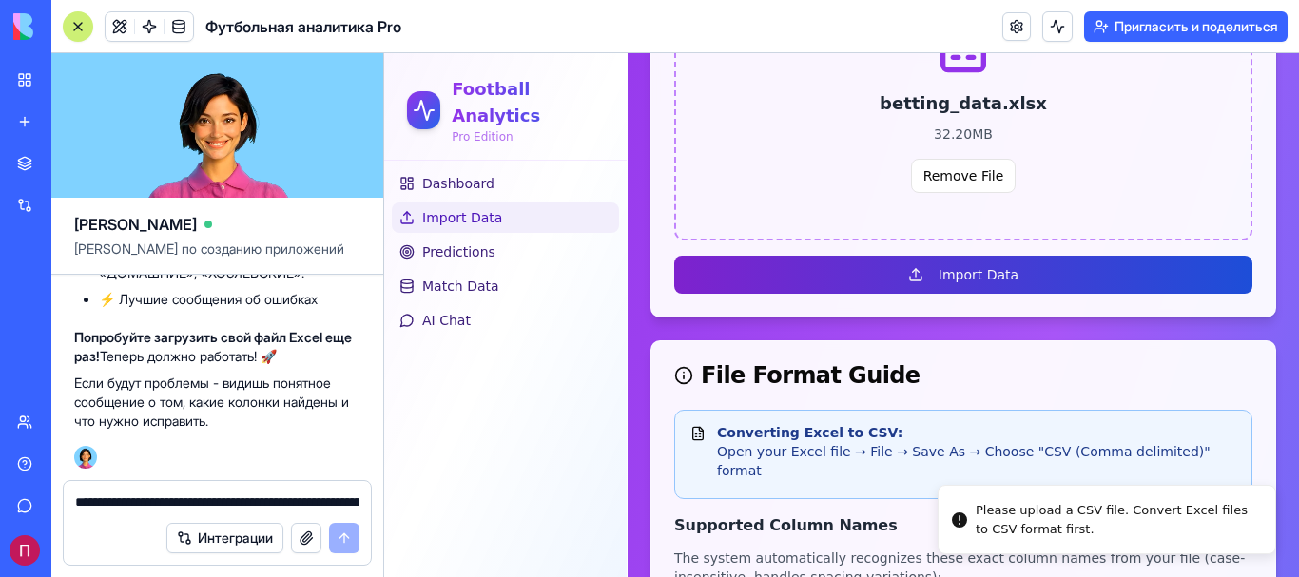
click at [970, 275] on button "Import Data" at bounding box center [963, 275] width 578 height 38
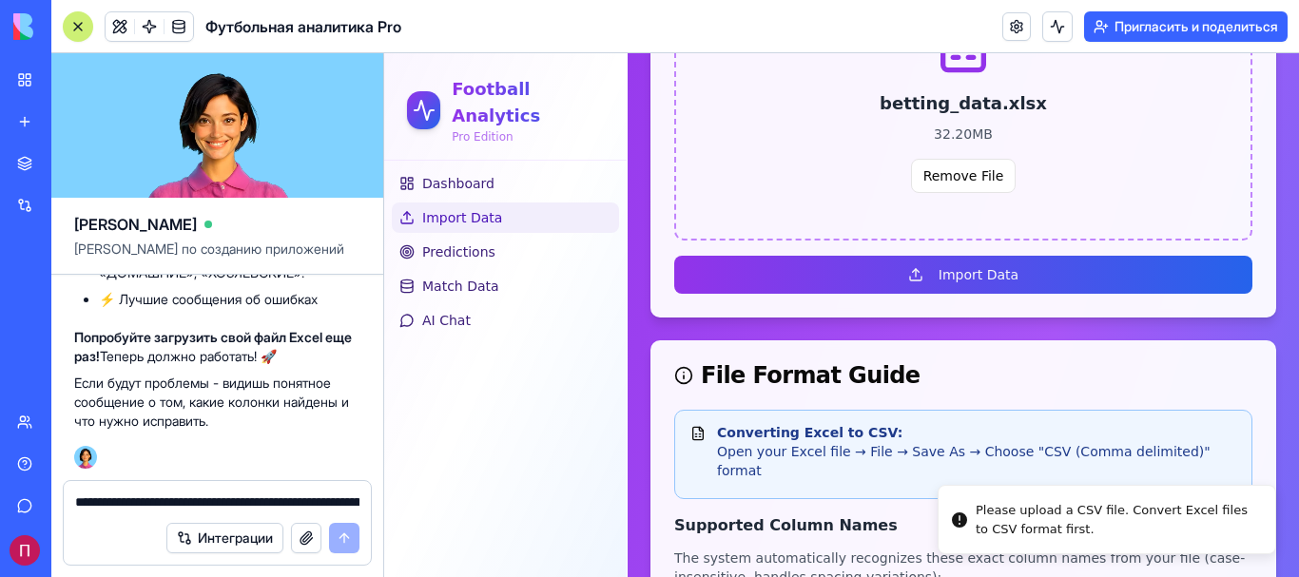
scroll to position [317, 0]
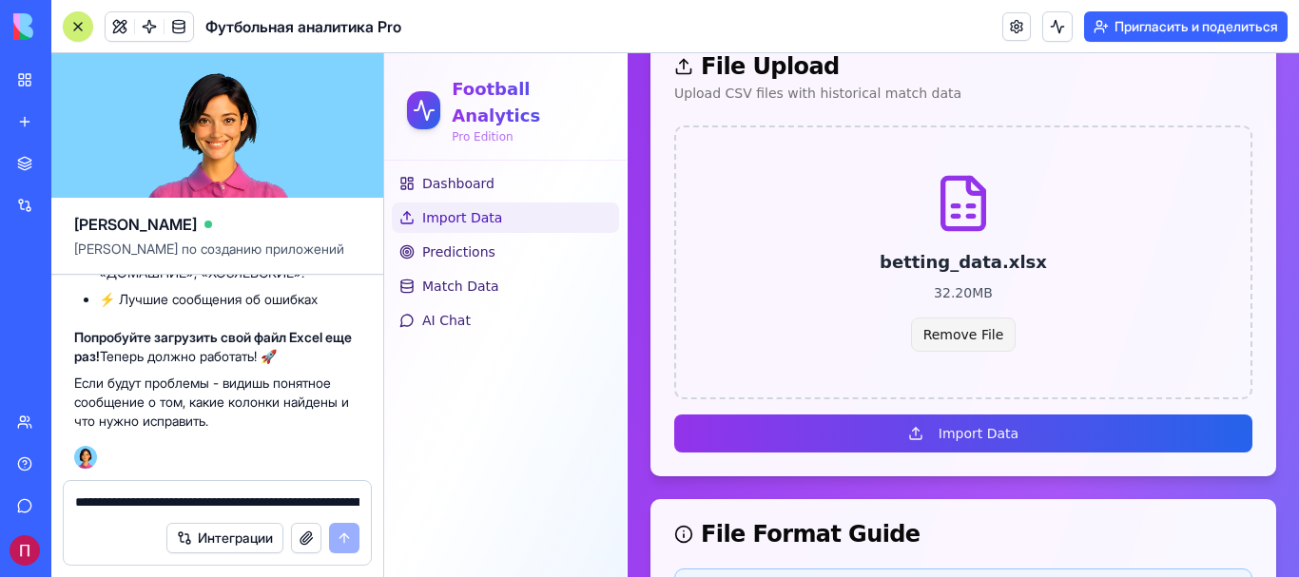
click at [943, 337] on button "Remove File" at bounding box center [964, 335] width 106 height 34
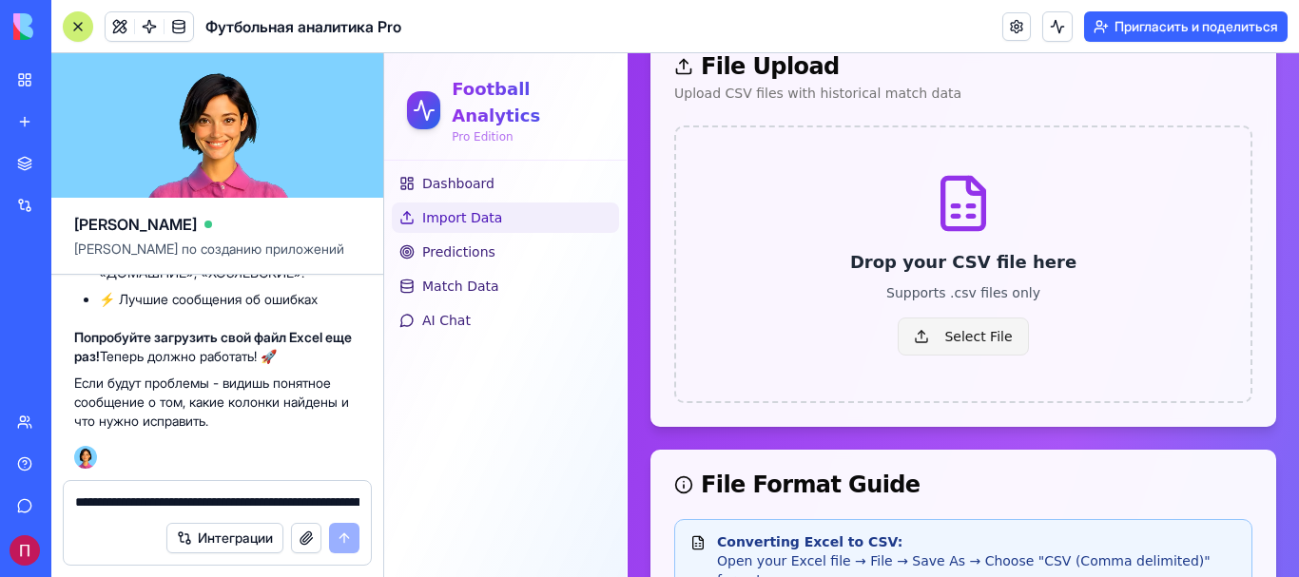
click at [939, 338] on span "Select File" at bounding box center [962, 337] width 130 height 38
click at [384, 53] on input "Select File" at bounding box center [384, 53] width 0 height 0
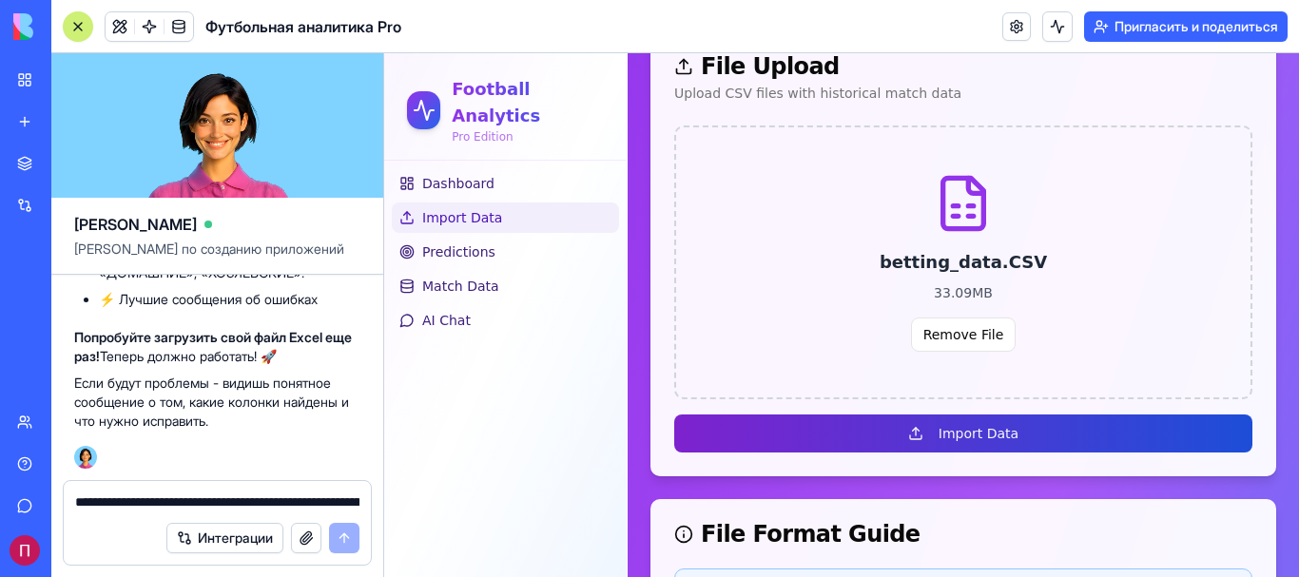
click at [970, 438] on button "Import Data" at bounding box center [963, 433] width 578 height 38
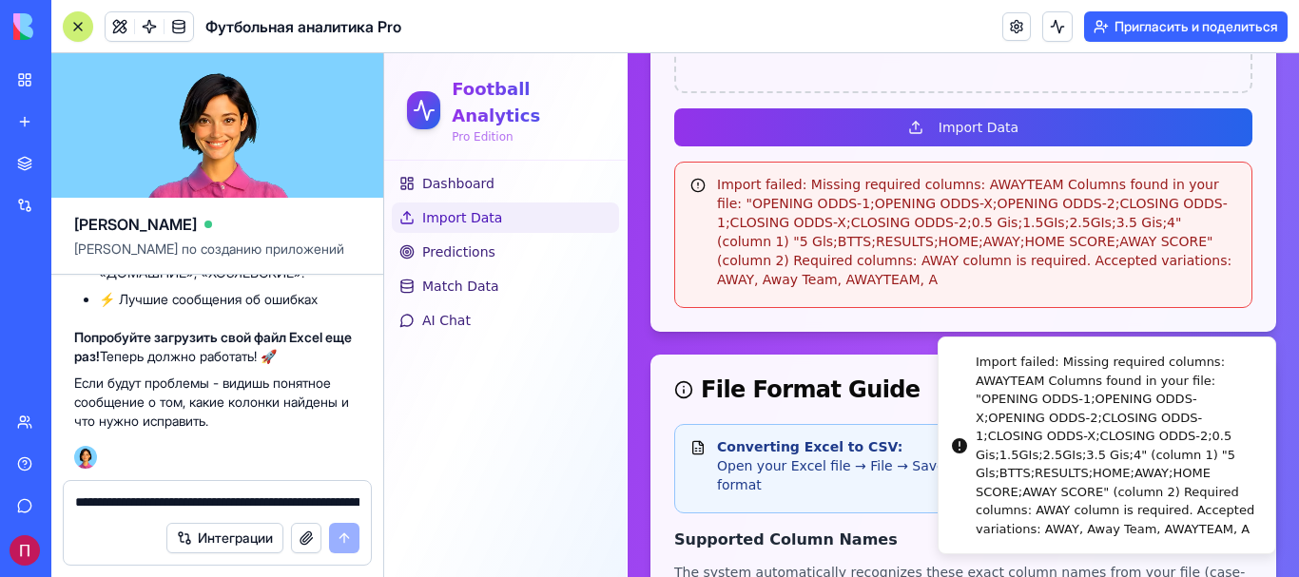
scroll to position [634, 0]
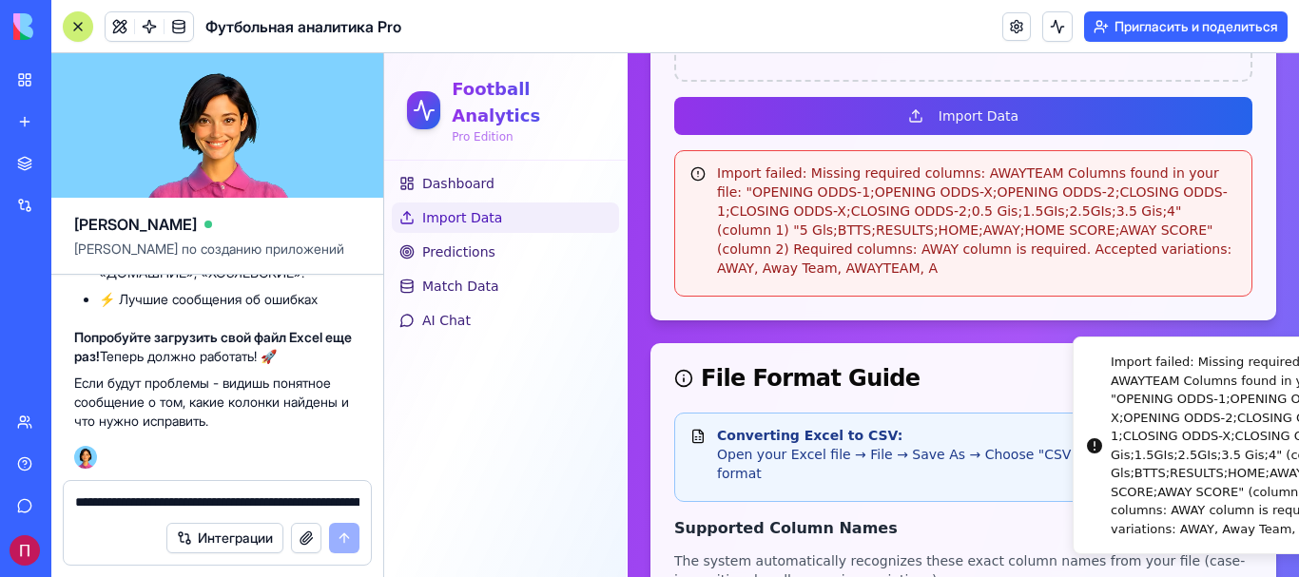
drag, startPoint x: 956, startPoint y: 365, endPoint x: 970, endPoint y: 438, distance: 74.4
click at [1072, 442] on li "Import failed: Missing required columns: AWAYTEAM Columns found in your file: "…" at bounding box center [1241, 446] width 338 height 218
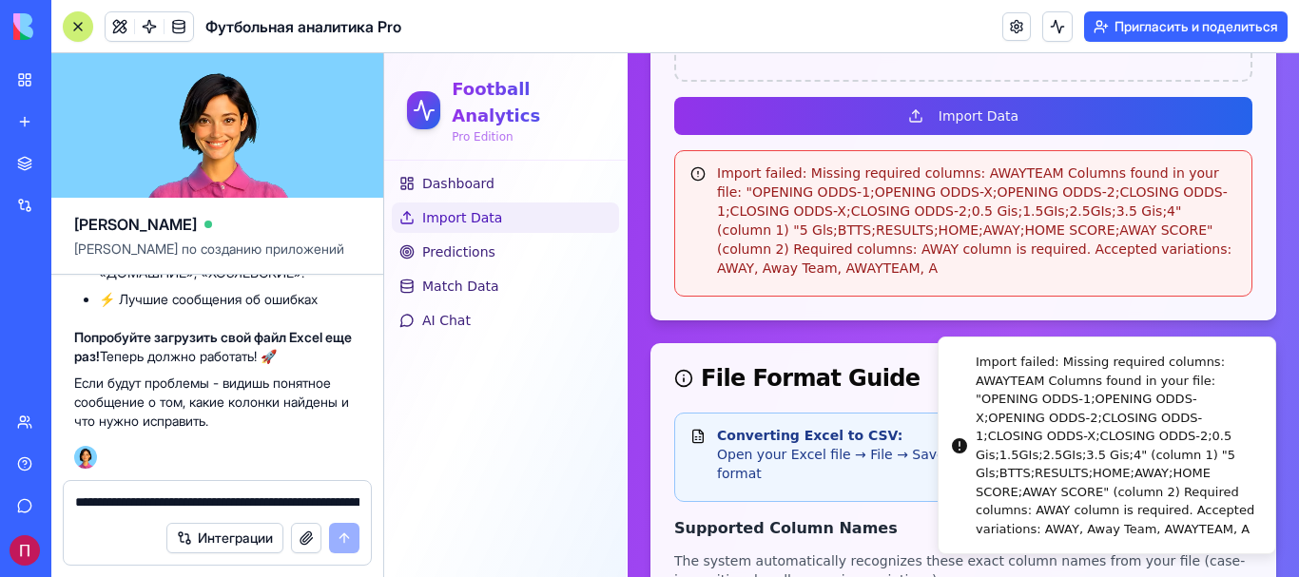
click at [954, 362] on li "Import failed: Missing required columns: AWAYTEAM Columns found in your file: "…" at bounding box center [1106, 446] width 338 height 218
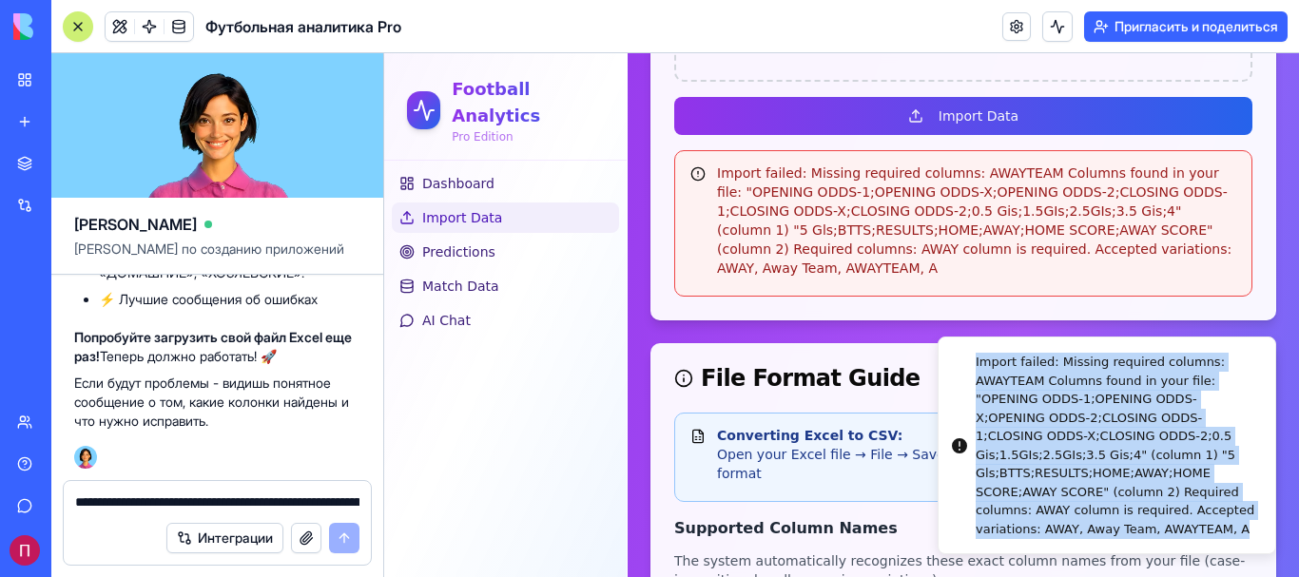
drag, startPoint x: 961, startPoint y: 364, endPoint x: 1280, endPoint y: 537, distance: 362.4
click at [1260, 537] on div "Import failed: Missing required columns: AWAYTEAM Columns found in your file: "…" at bounding box center [1117, 445] width 284 height 185
drag, startPoint x: 1178, startPoint y: 522, endPoint x: 1173, endPoint y: 534, distance: 13.2
copy div "Import failed: Missing required columns: AWAYTEAM Columns found in your file: "…"
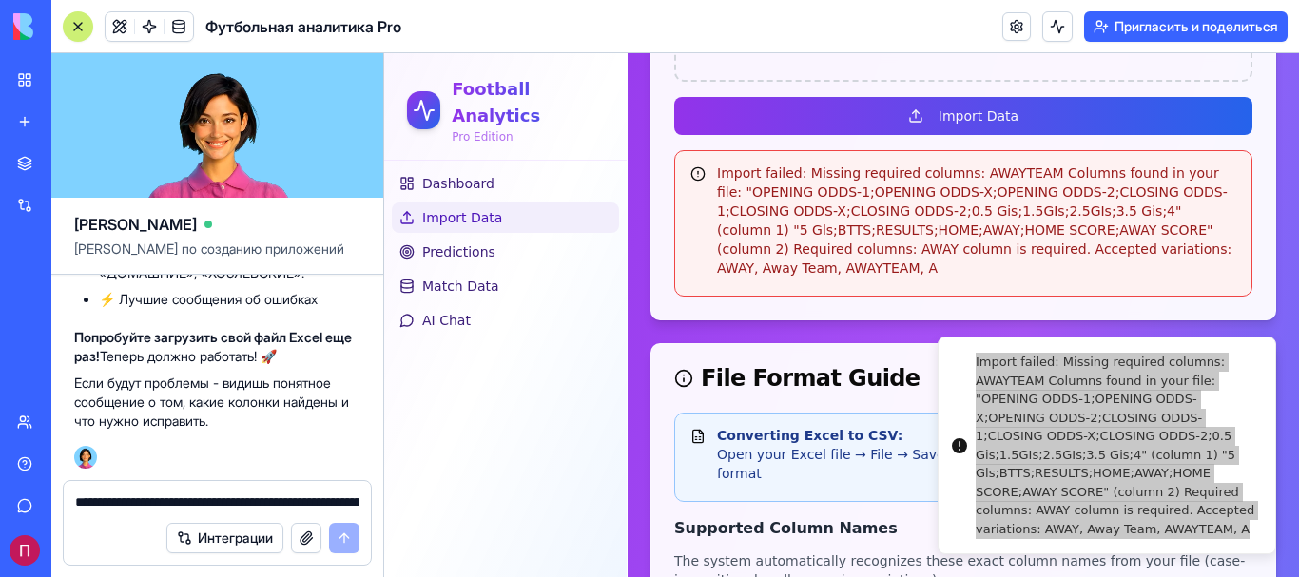
click at [109, 501] on textarea "**********" at bounding box center [217, 501] width 284 height 19
paste textarea "**********"
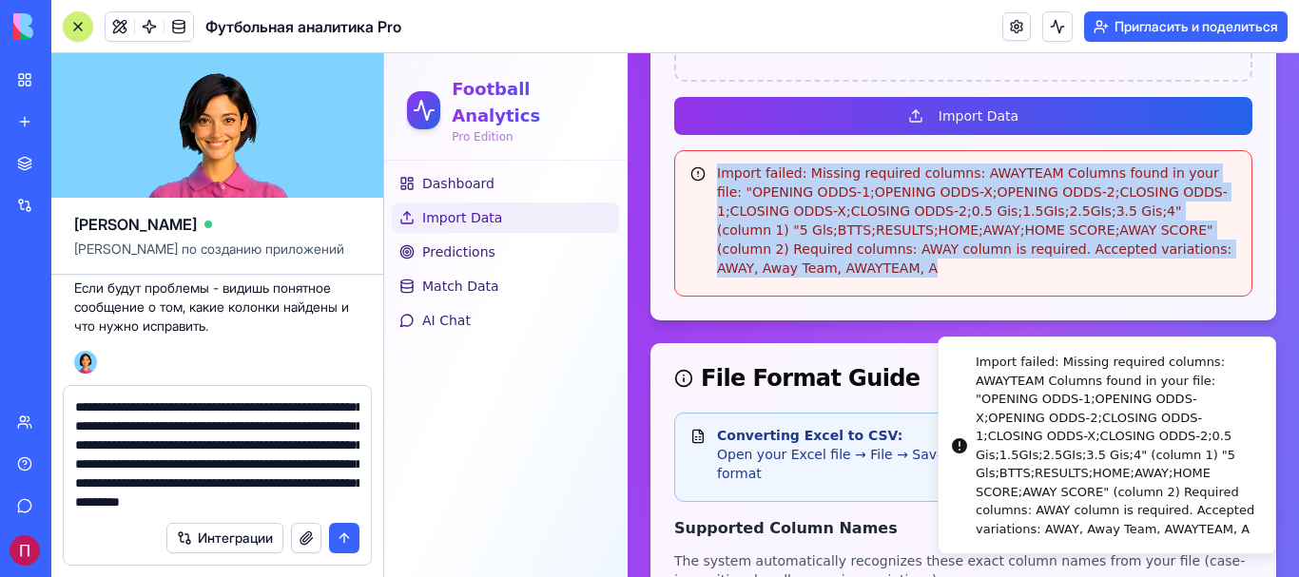
drag, startPoint x: 776, startPoint y: 275, endPoint x: 672, endPoint y: 155, distance: 158.4
click at [672, 155] on div "betting_data.CSV 33.09 MB Remove File Import Data Import failed: Missing requir…" at bounding box center [963, 63] width 624 height 511
copy div "Import failed: Missing required columns: AWAYTEAM Columns found in your file: "…"
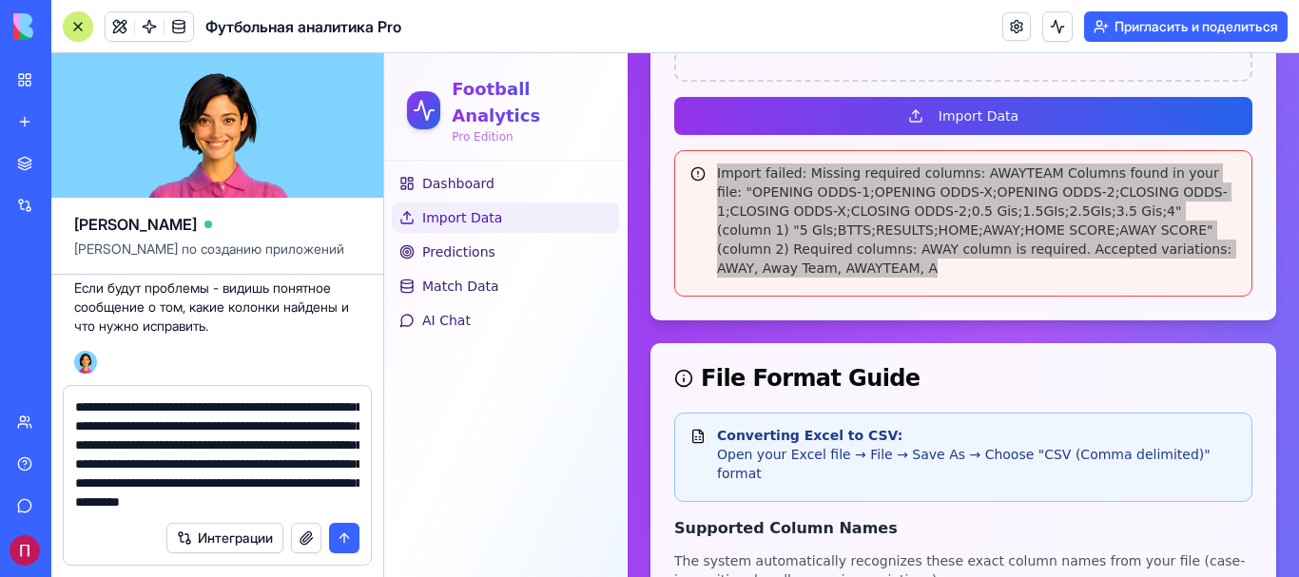
click at [178, 508] on textarea "**********" at bounding box center [217, 454] width 284 height 114
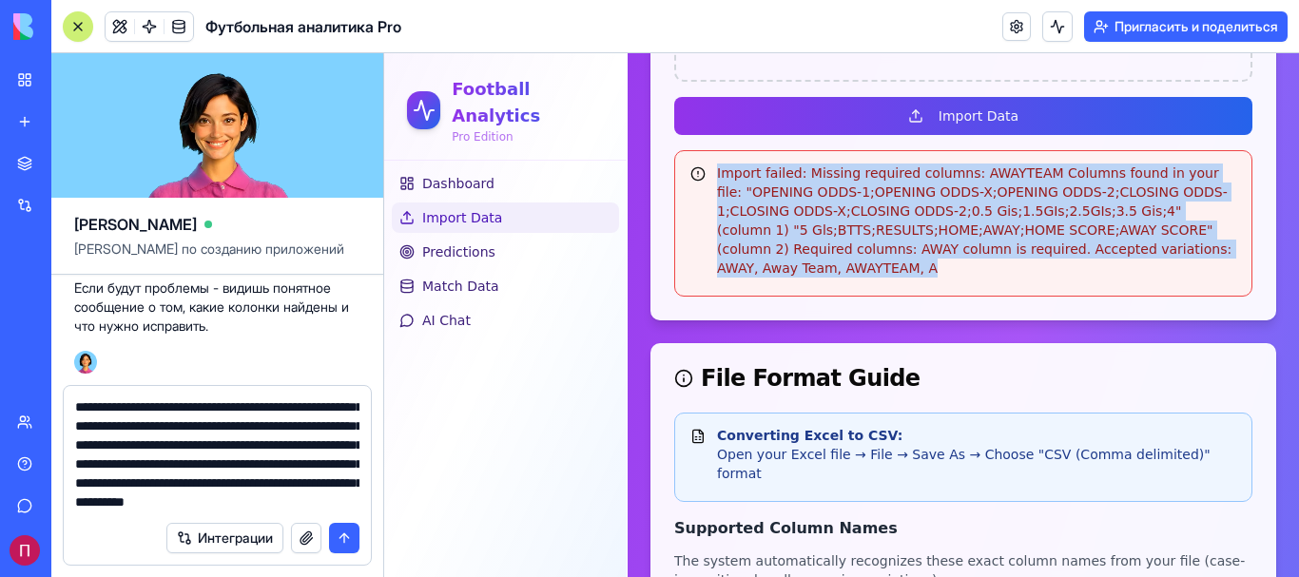
copy div "Import failed: Missing required columns: AWAYTEAM Columns found in your file: "…"
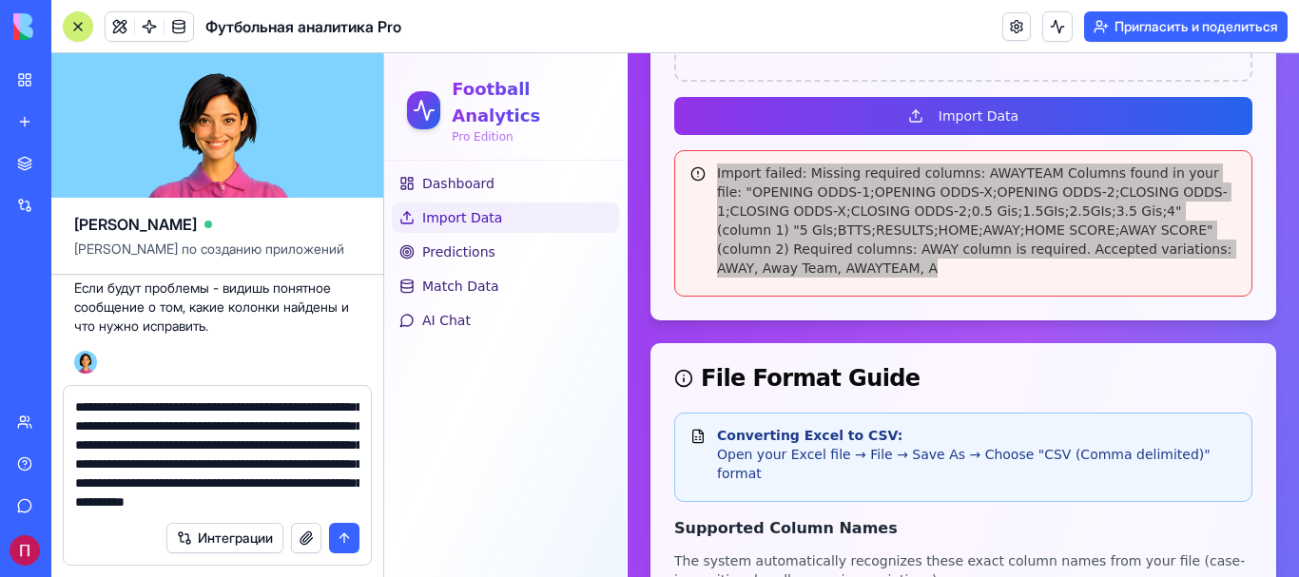
click at [185, 499] on textarea "**********" at bounding box center [217, 454] width 284 height 114
paste textarea "**********"
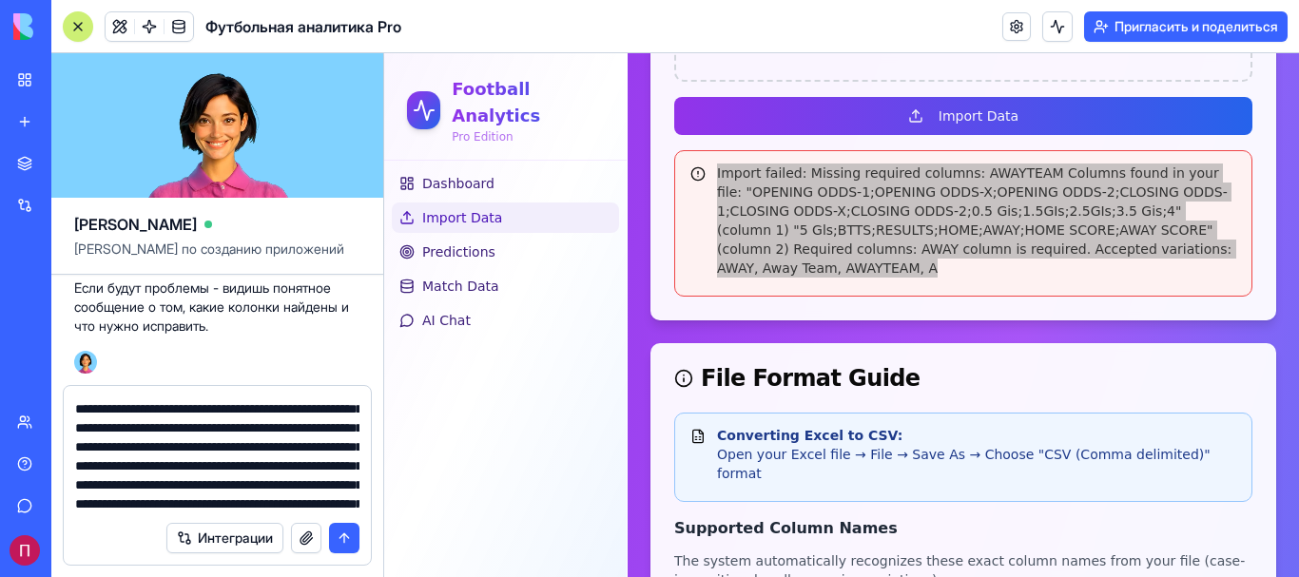
scroll to position [302, 0]
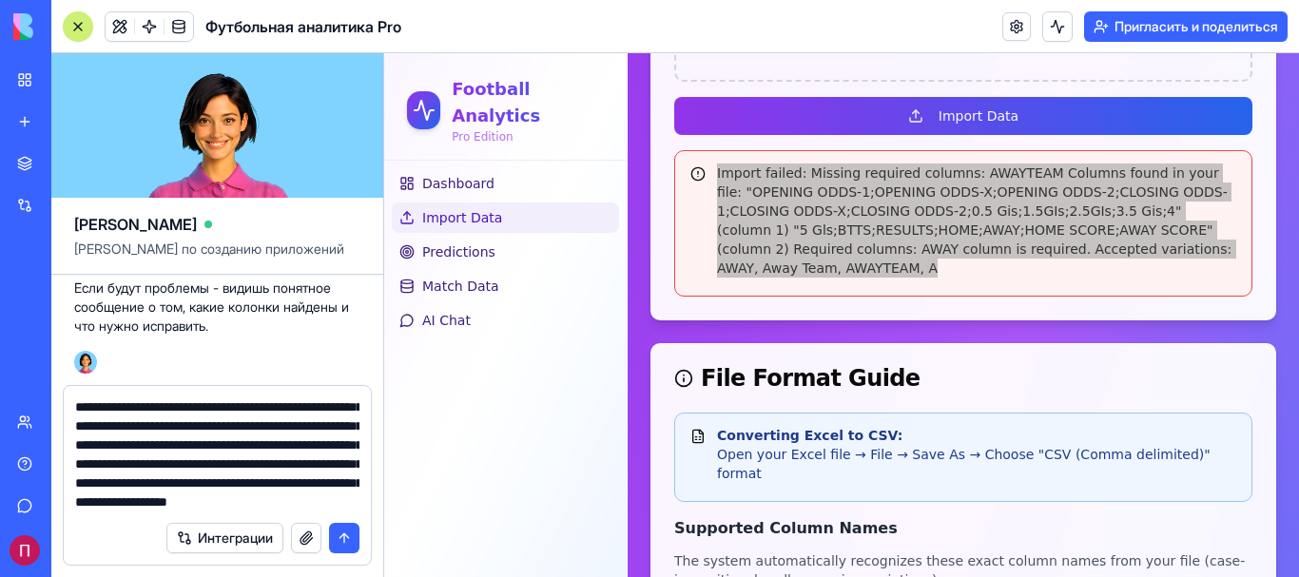
type textarea "**********"
click at [344, 544] on button "submit" at bounding box center [344, 538] width 30 height 30
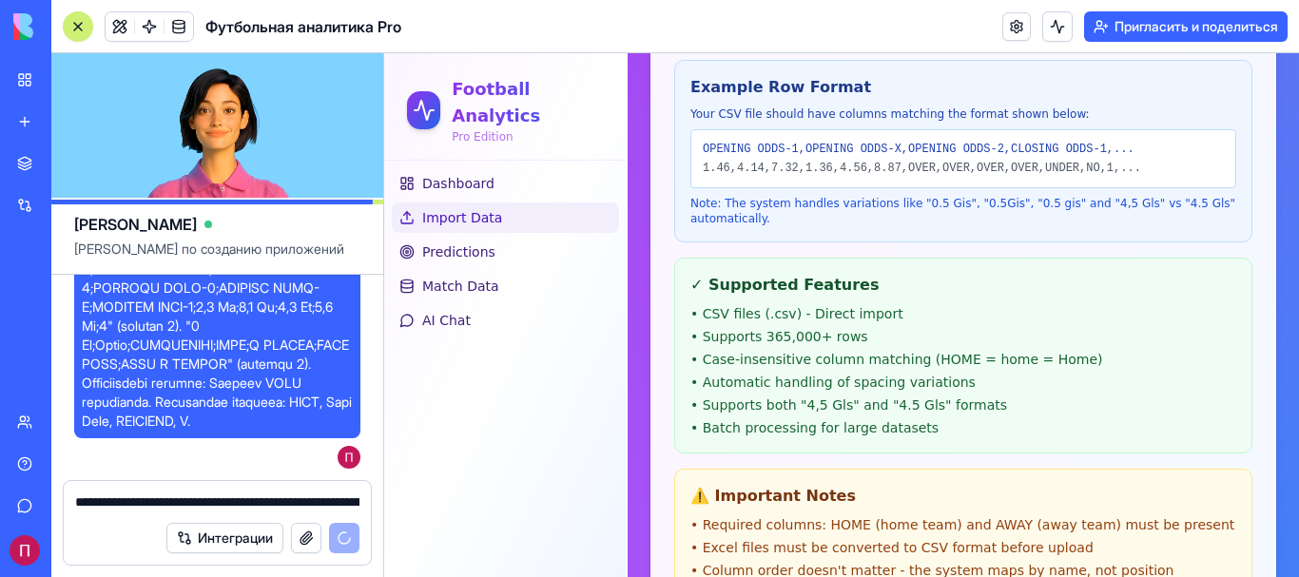
scroll to position [9685, 0]
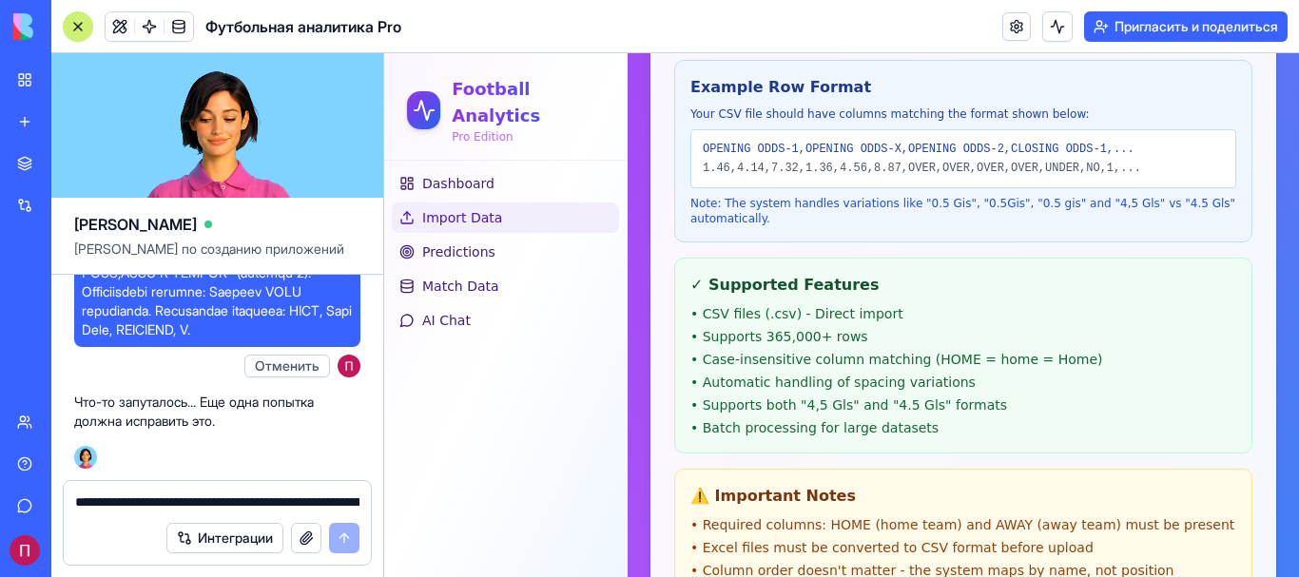
click at [838, 216] on div "Example Row Format Your CSV file should have columns matching the format shown …" at bounding box center [963, 151] width 578 height 183
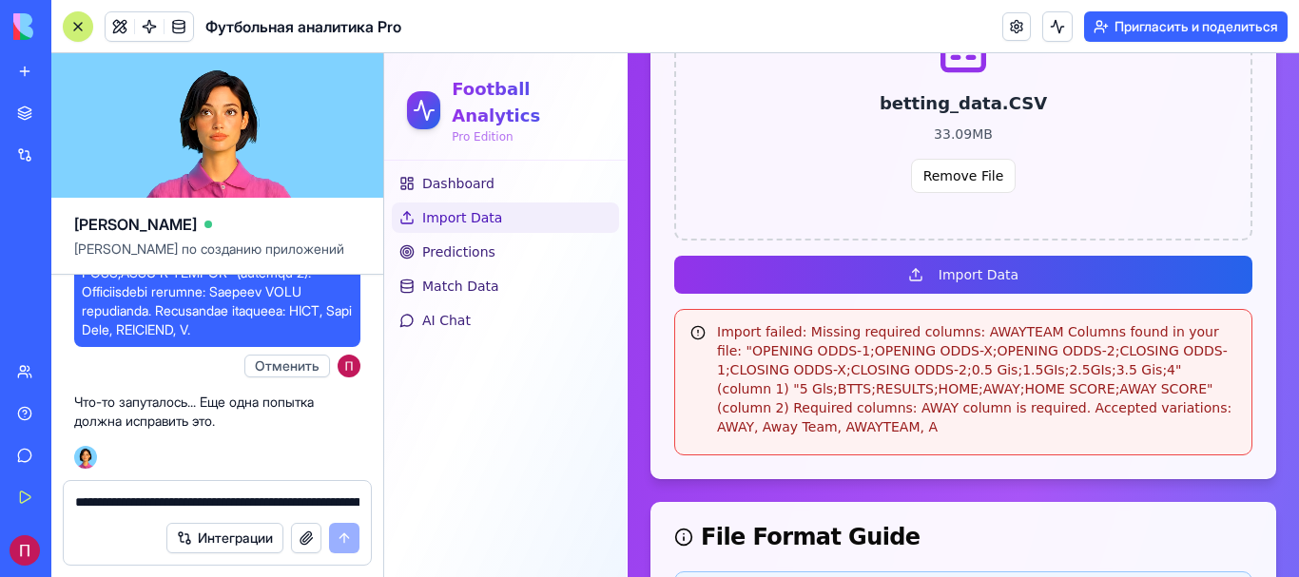
scroll to position [317, 0]
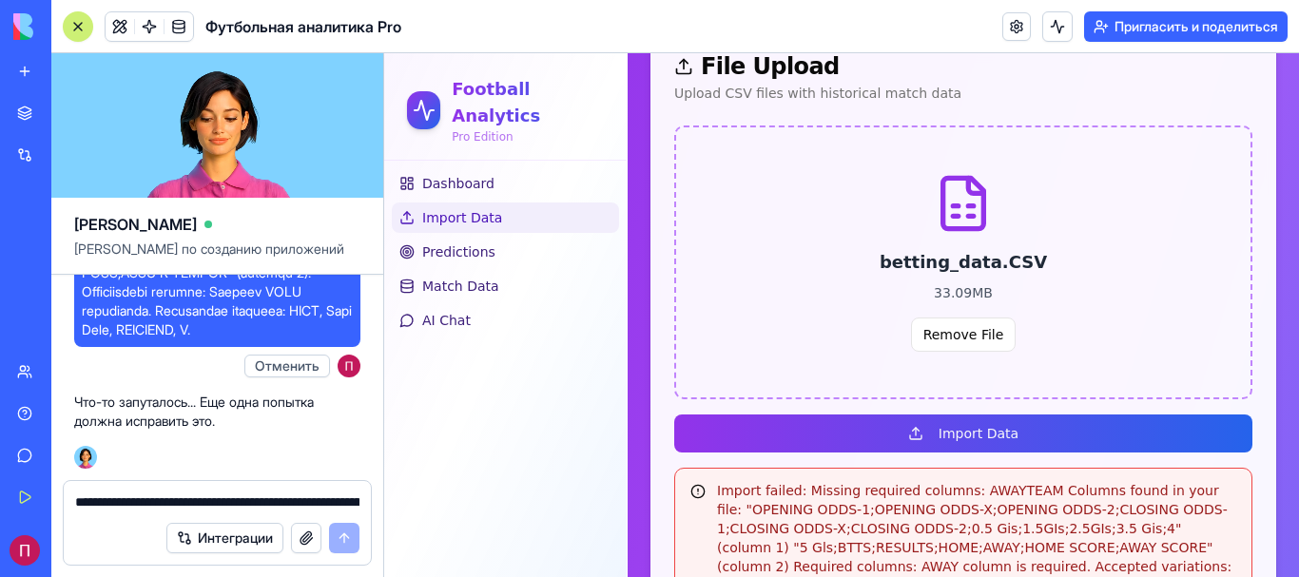
click at [973, 204] on icon at bounding box center [963, 203] width 61 height 61
click at [985, 337] on button "Remove File" at bounding box center [964, 335] width 106 height 34
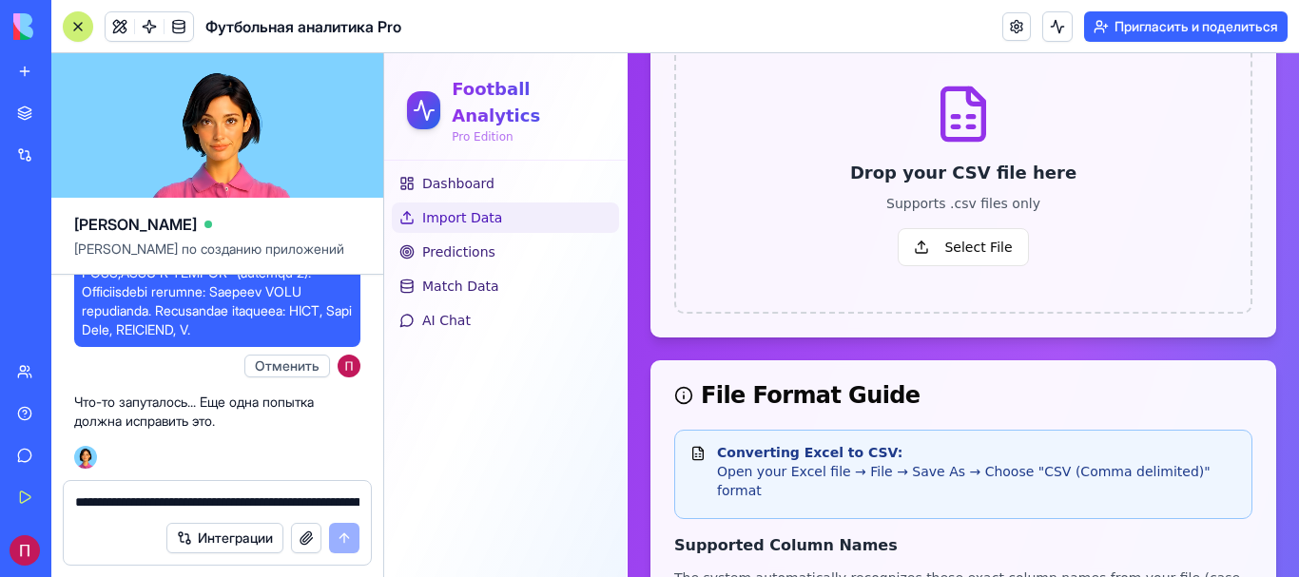
scroll to position [475, 0]
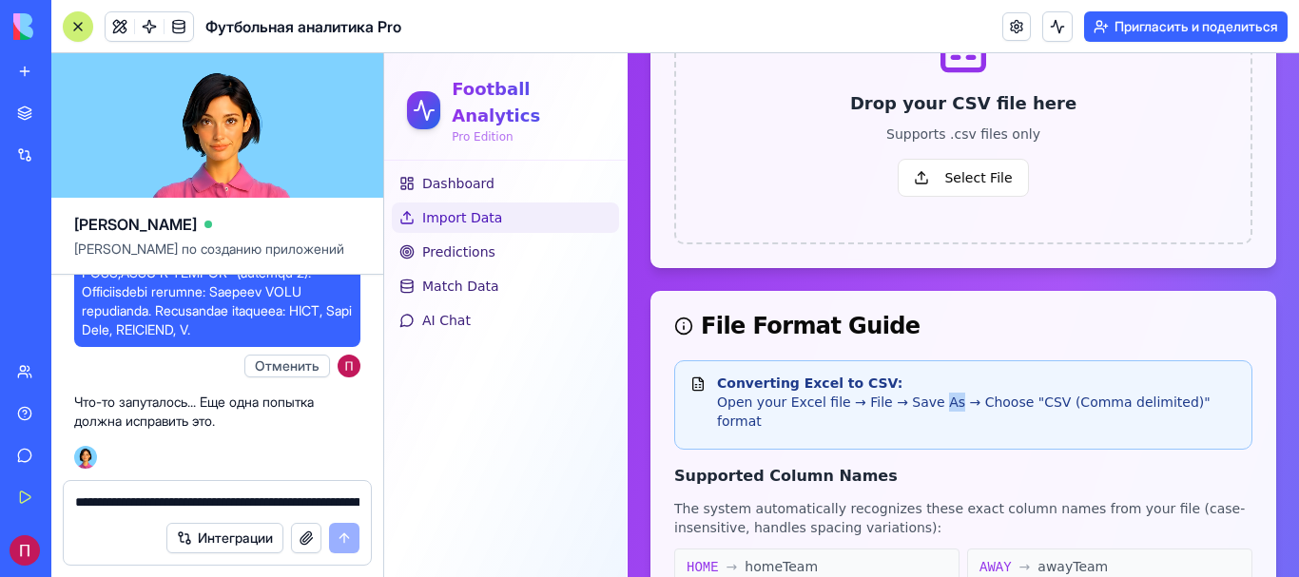
click at [925, 401] on div "Converting Excel to CSV: Open your Excel file → File → Save As → Choose "CSV (C…" at bounding box center [963, 402] width 546 height 57
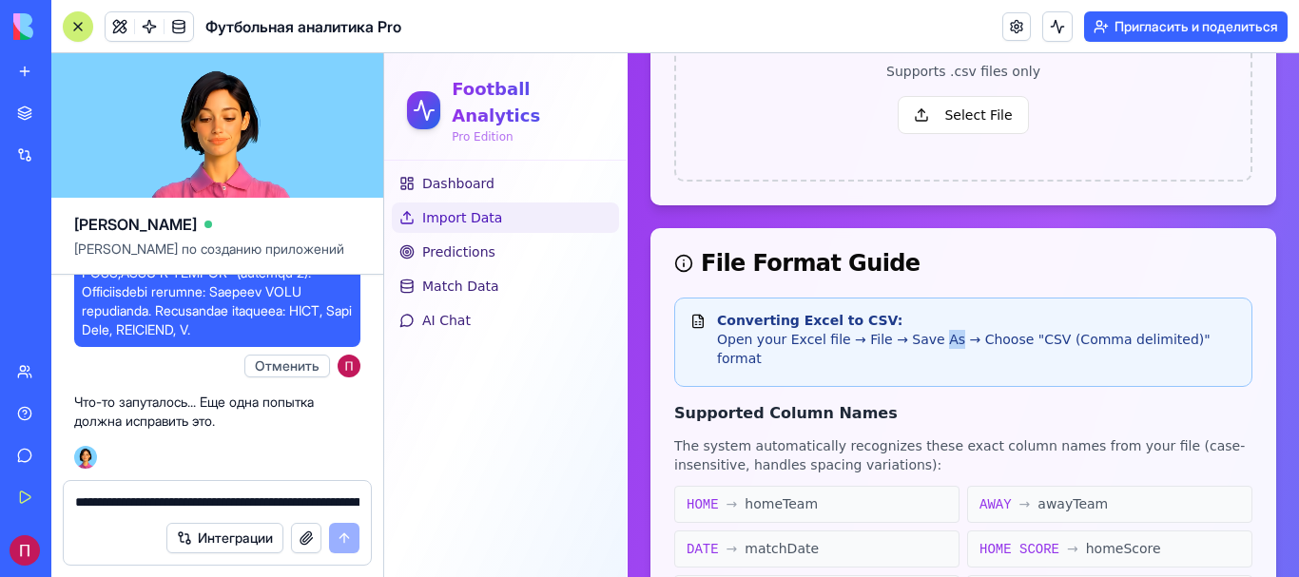
scroll to position [379, 0]
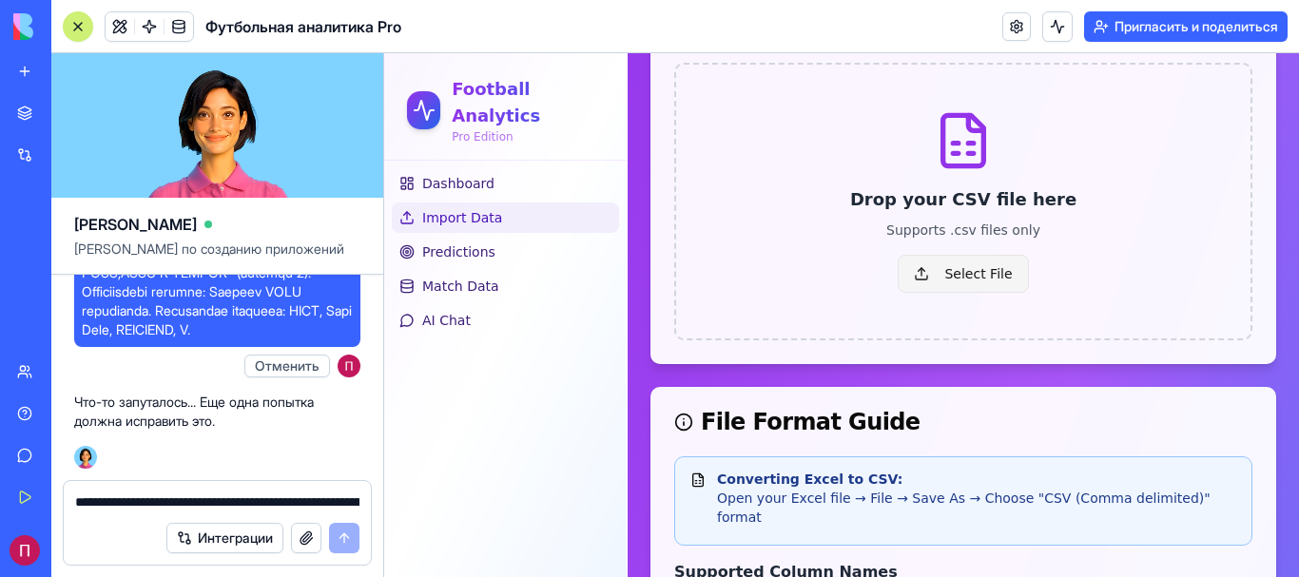
click at [985, 268] on span "Select File" at bounding box center [962, 274] width 130 height 38
click at [384, 53] on input "Select File" at bounding box center [384, 53] width 0 height 0
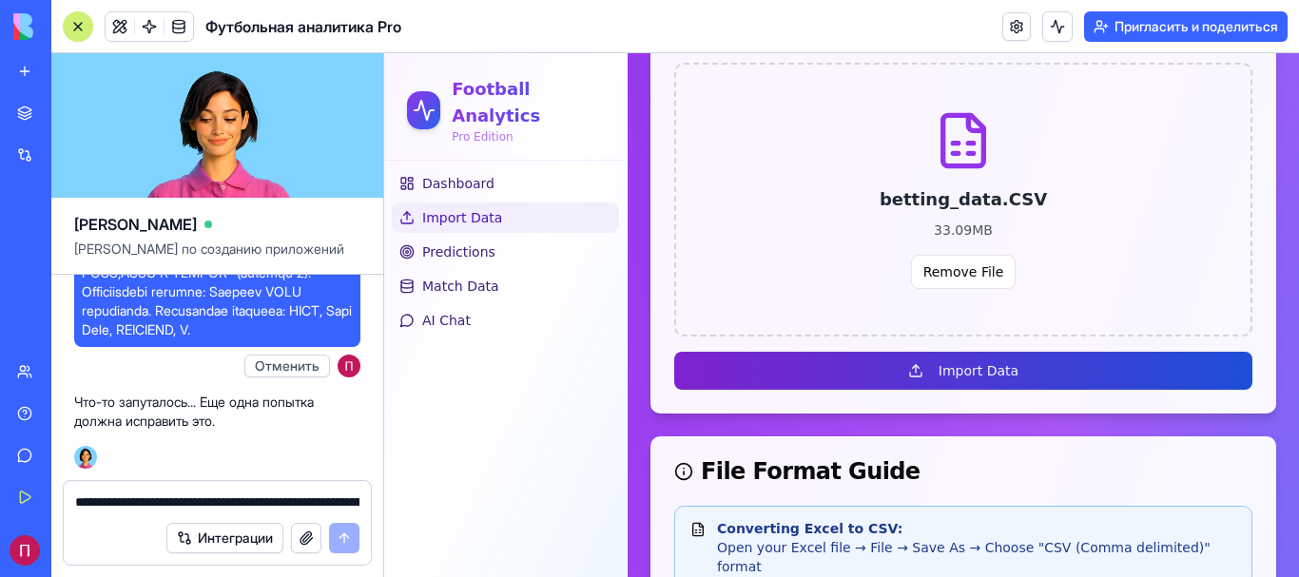
click at [952, 376] on button "Import Data" at bounding box center [963, 371] width 578 height 38
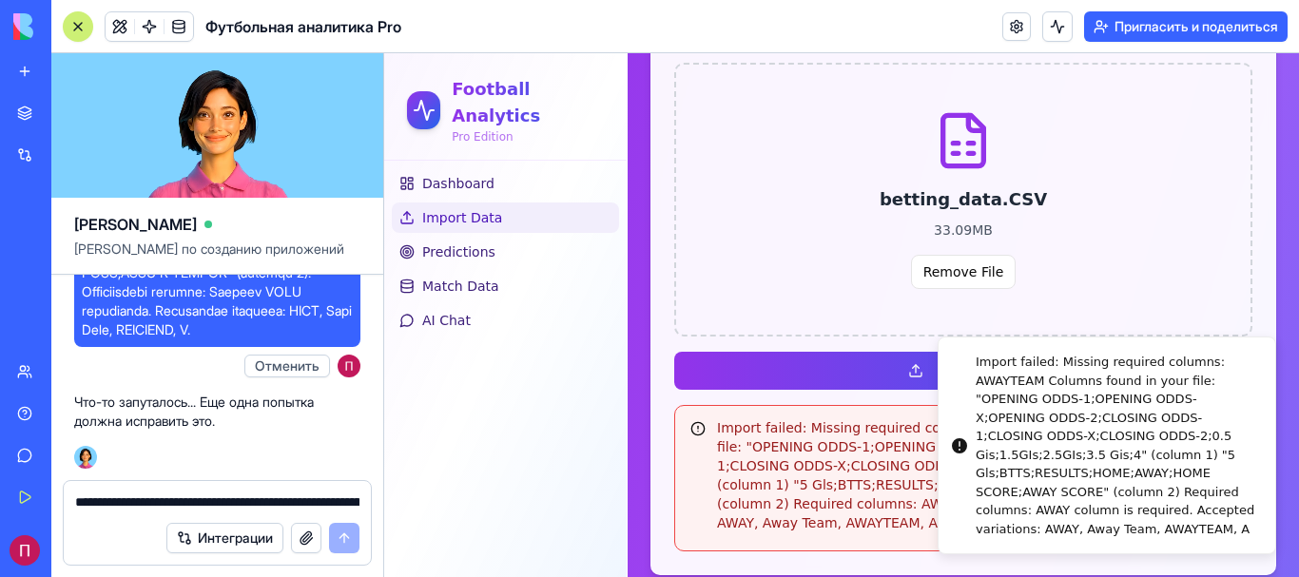
click at [1148, 282] on div "betting_data.CSV 33.09 MB Remove File" at bounding box center [963, 237] width 483 height 103
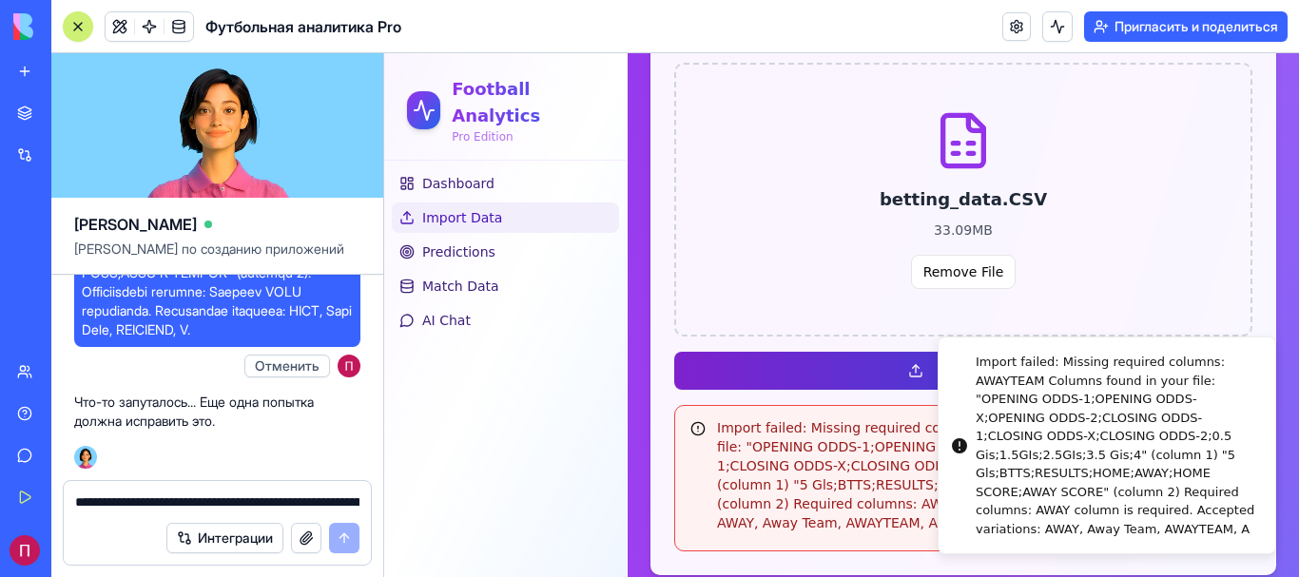
click at [839, 369] on button "Import Data" at bounding box center [963, 371] width 578 height 38
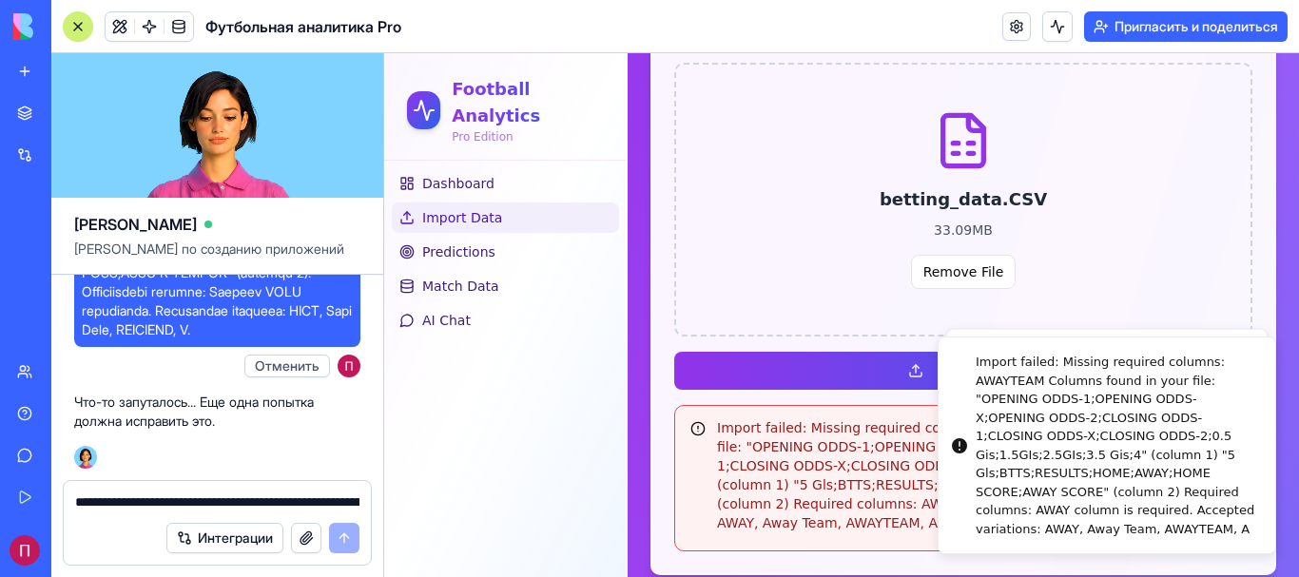
click at [571, 405] on div "Dashboard Import Data Predictions Match Data AI Chat" at bounding box center [505, 369] width 242 height 416
click at [241, 506] on textarea "**********" at bounding box center [217, 501] width 284 height 19
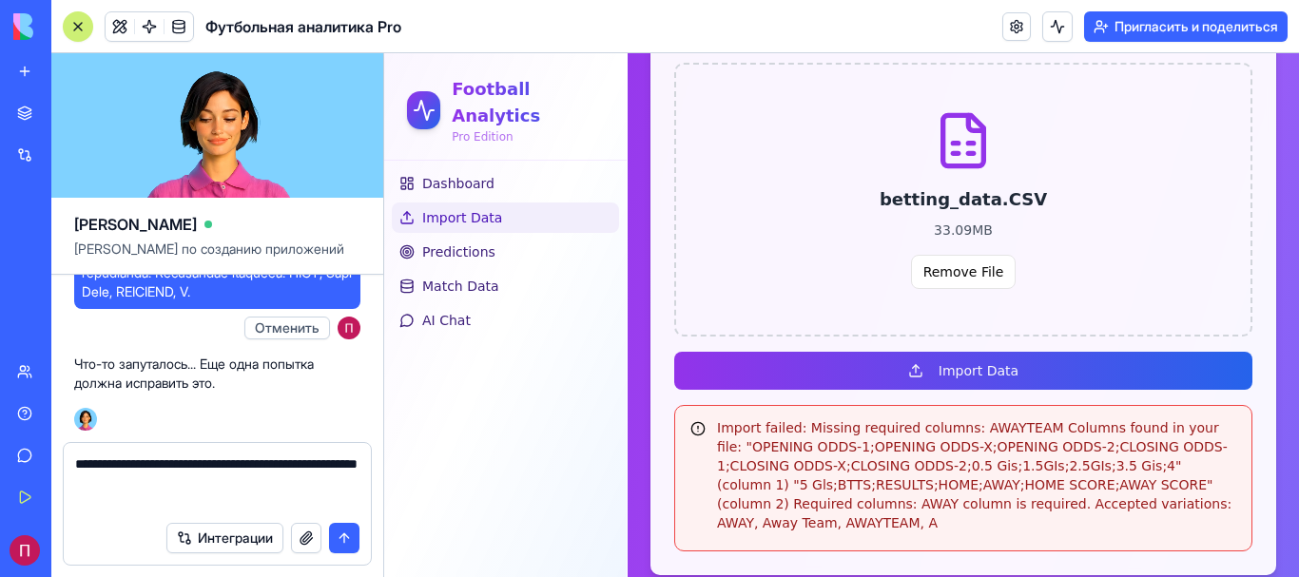
type textarea "**********"
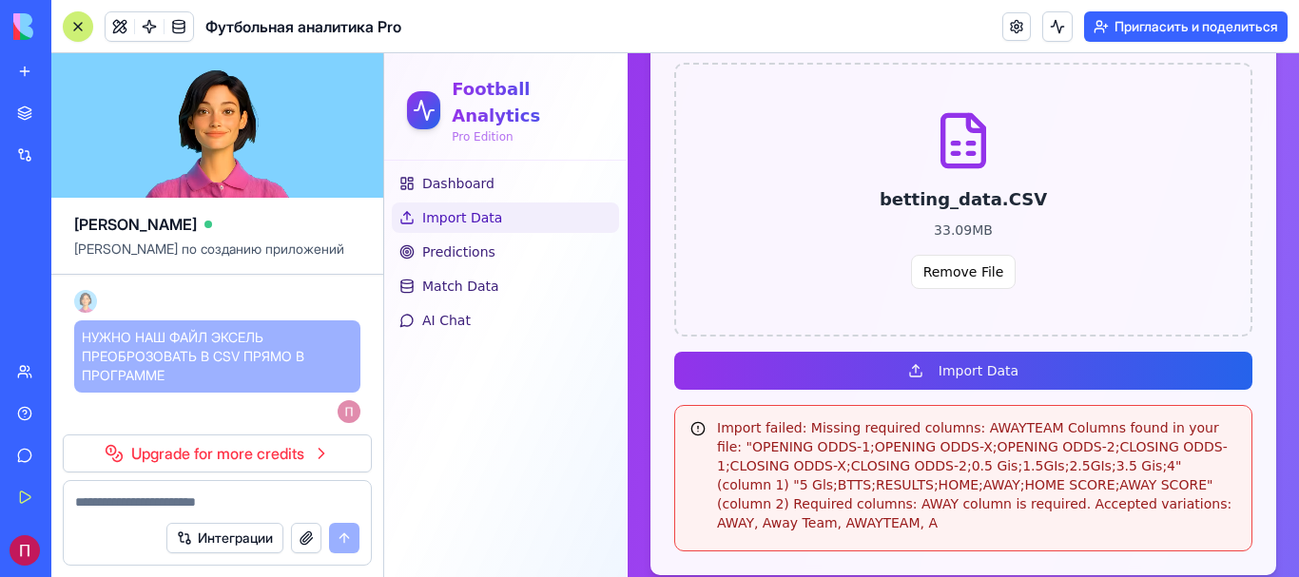
scroll to position [9834, 0]
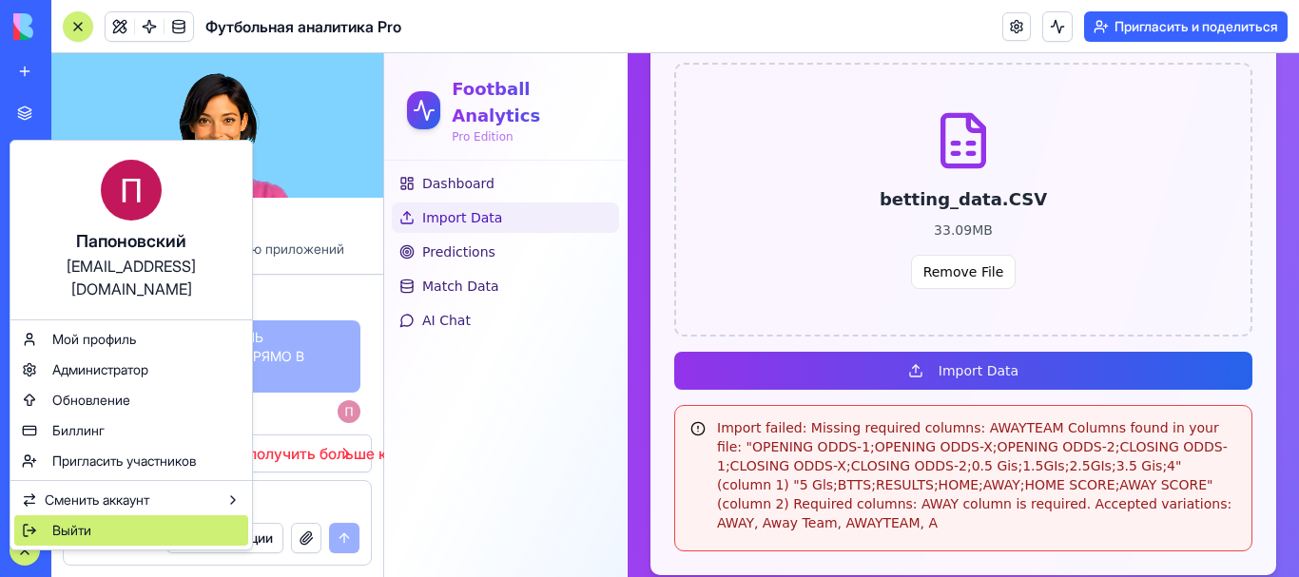
click at [165, 515] on div "Выйти" at bounding box center [131, 530] width 234 height 30
